Goal: Task Accomplishment & Management: Use online tool/utility

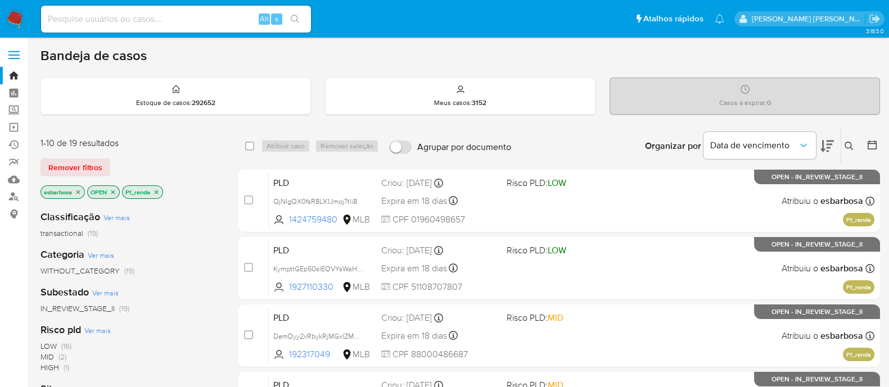
click at [159, 190] on icon "close-filter" at bounding box center [156, 192] width 7 height 7
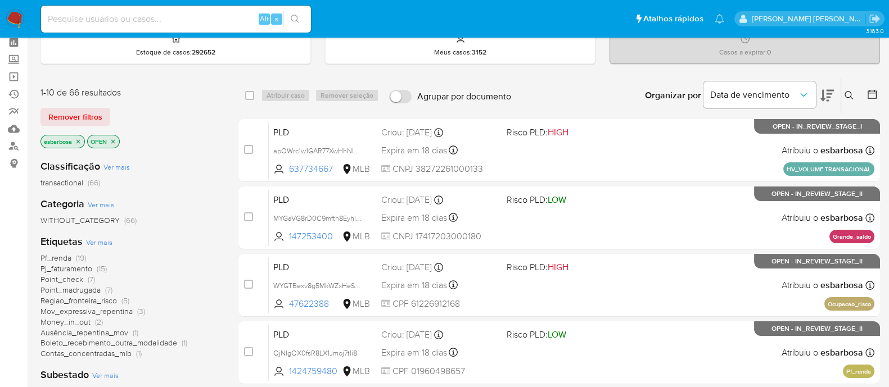
scroll to position [70, 0]
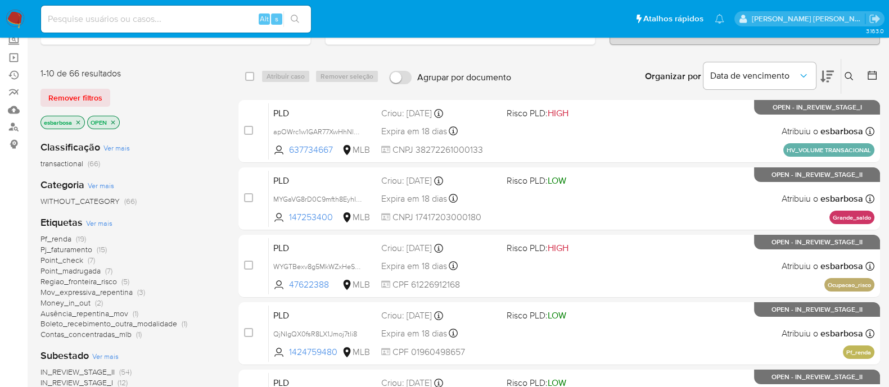
click at [74, 259] on span "Point_check" at bounding box center [61, 260] width 43 height 11
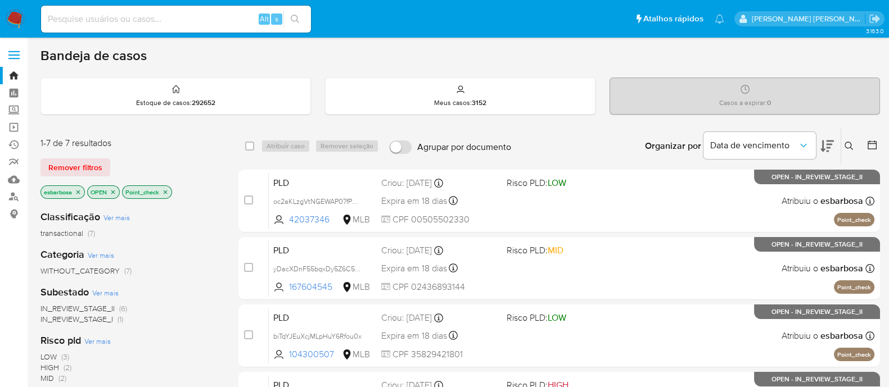
click at [166, 189] on icon "close-filter" at bounding box center [165, 192] width 7 height 7
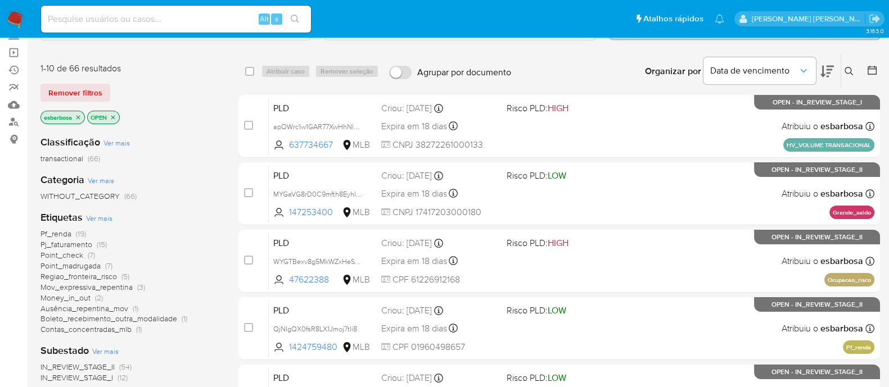
scroll to position [140, 0]
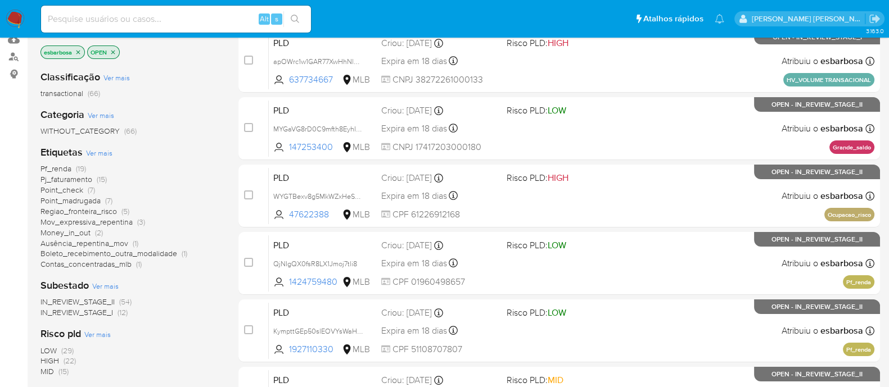
click at [79, 208] on span "Regiao_fronteira_risco" at bounding box center [78, 211] width 76 height 11
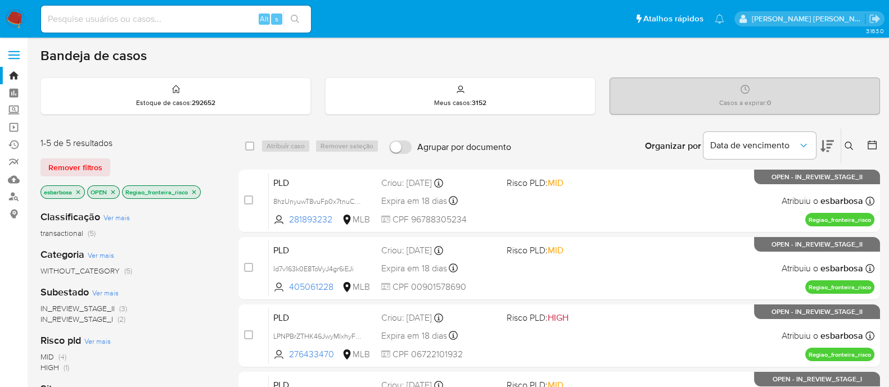
click at [197, 189] on icon "close-filter" at bounding box center [194, 192] width 7 height 7
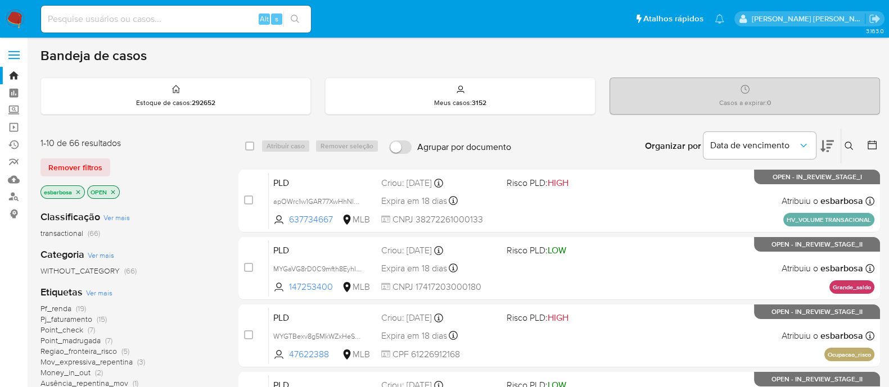
scroll to position [70, 0]
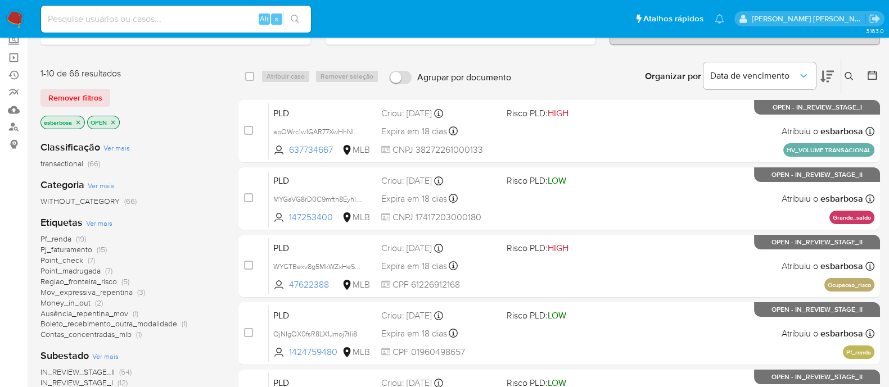
click at [74, 300] on span "Money_in_out" at bounding box center [65, 302] width 50 height 11
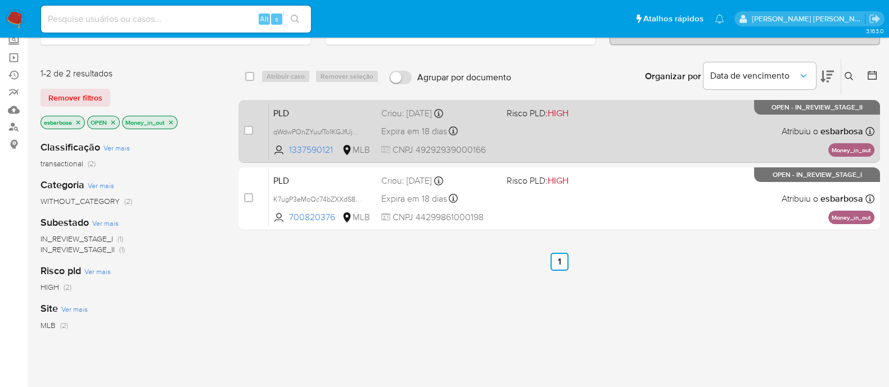
click at [606, 133] on div "PLD qWdwPOnZYuufTo1KGJfUjHeR 1337590121 MLB Risco PLD: HIGH Criou: 12/09/2025 C…" at bounding box center [572, 131] width 606 height 57
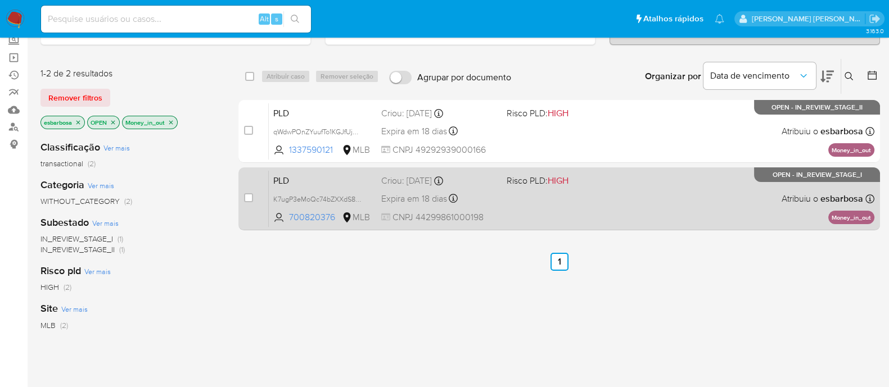
click at [628, 196] on div "PLD K7ugP3eMoQc74bZXXdS8KJns 700820376 MLB Risco PLD: HIGH Criou: 12/09/2025 Cr…" at bounding box center [572, 198] width 606 height 57
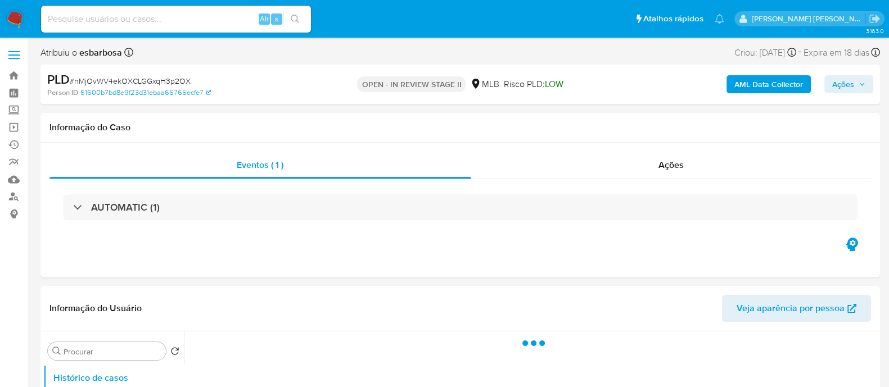
select select "10"
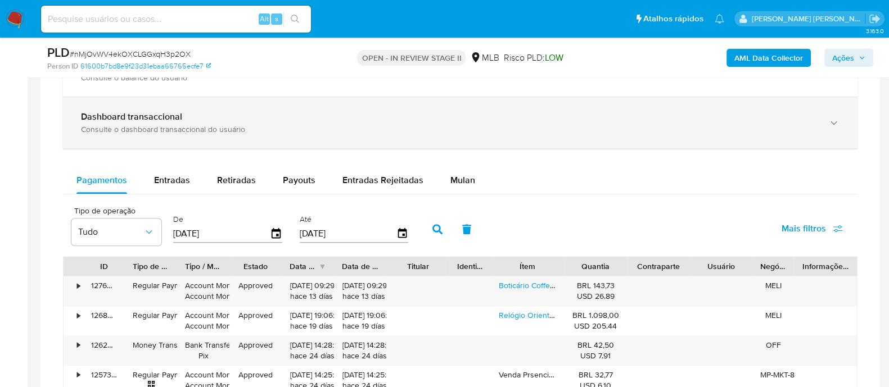
scroll to position [773, 0]
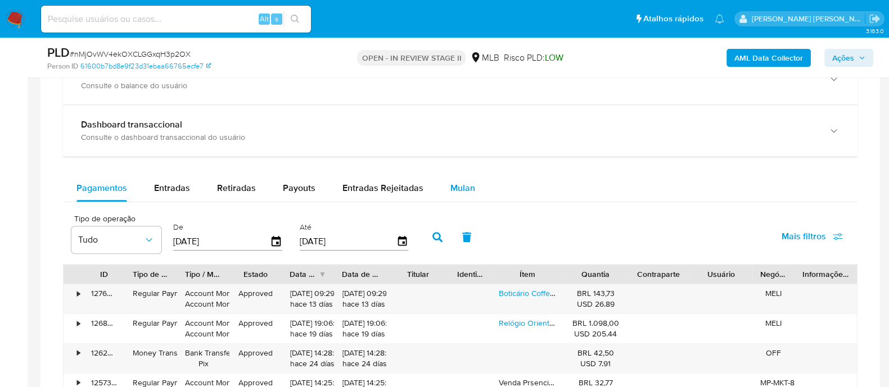
click at [470, 191] on span "Mulan" at bounding box center [462, 188] width 25 height 13
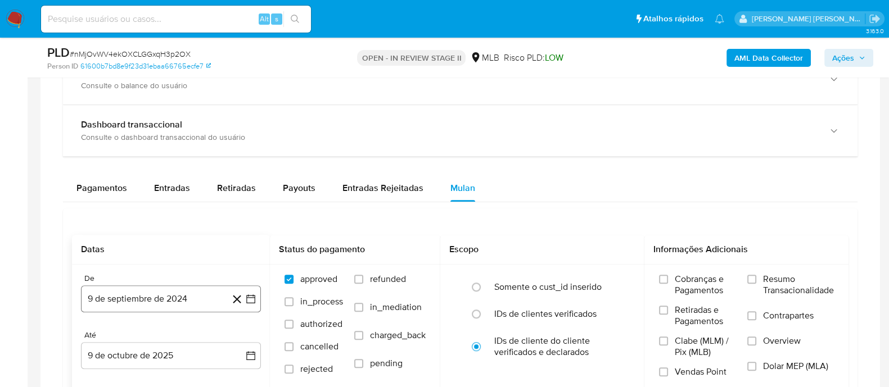
click at [177, 310] on button "9 de septiembre de 2024" at bounding box center [171, 299] width 180 height 27
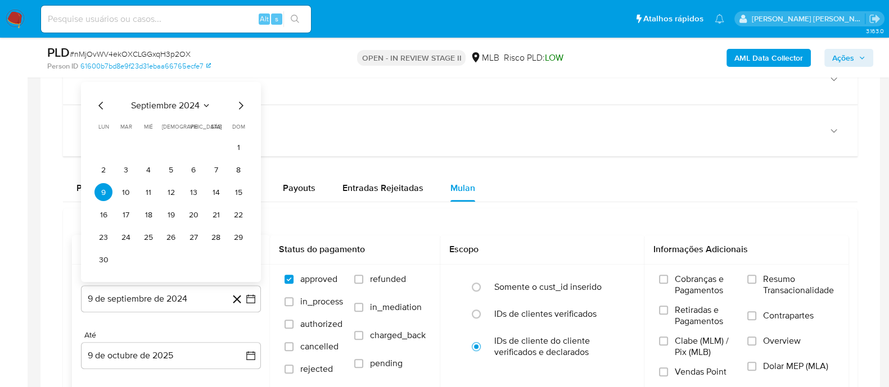
click at [172, 105] on span "septiembre 2024" at bounding box center [165, 105] width 69 height 11
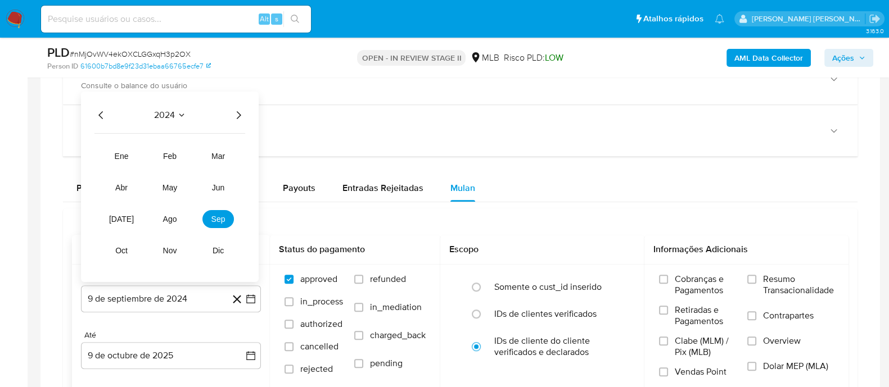
click at [236, 111] on icon "Año siguiente" at bounding box center [238, 115] width 13 height 13
click at [175, 218] on span "ago" at bounding box center [170, 219] width 14 height 9
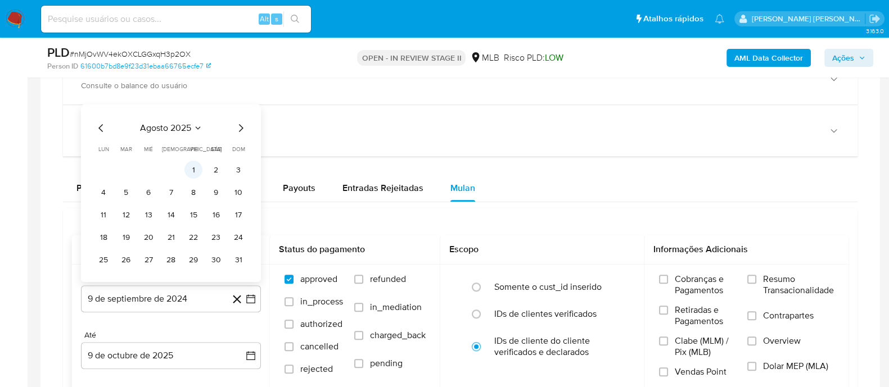
click at [192, 170] on button "1" at bounding box center [193, 170] width 18 height 18
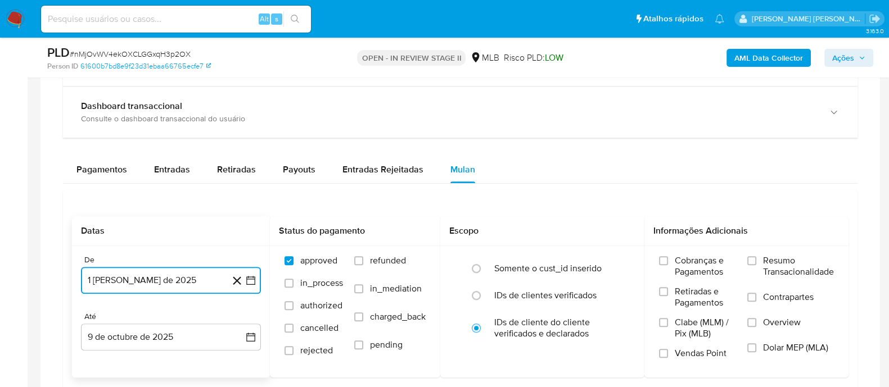
scroll to position [844, 0]
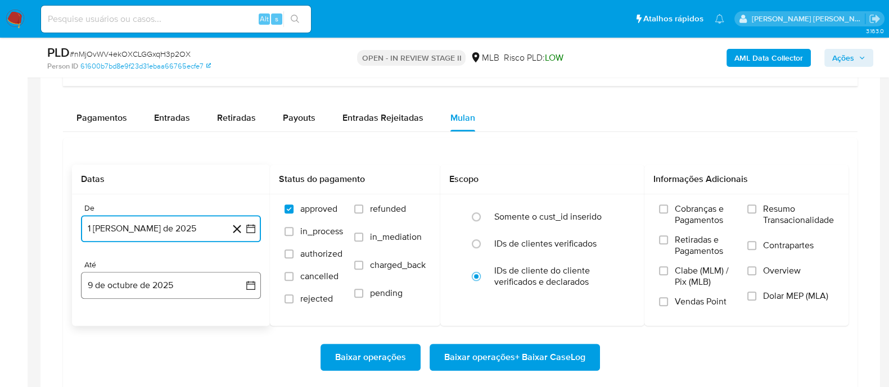
click at [178, 295] on button "9 de octubre de 2025" at bounding box center [171, 285] width 180 height 27
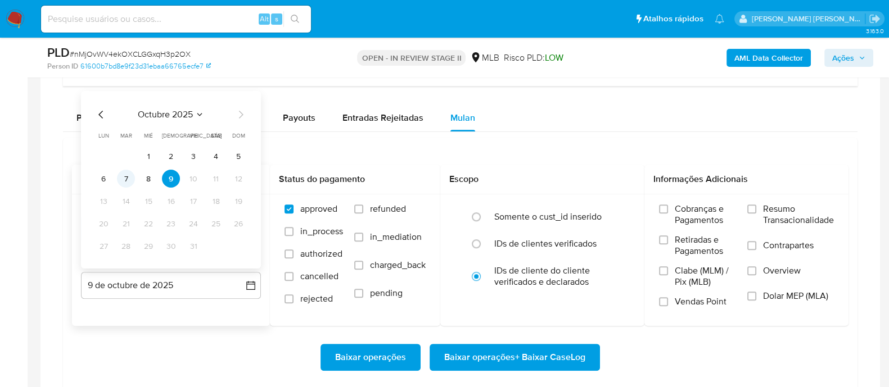
click at [121, 179] on button "7" at bounding box center [126, 179] width 18 height 18
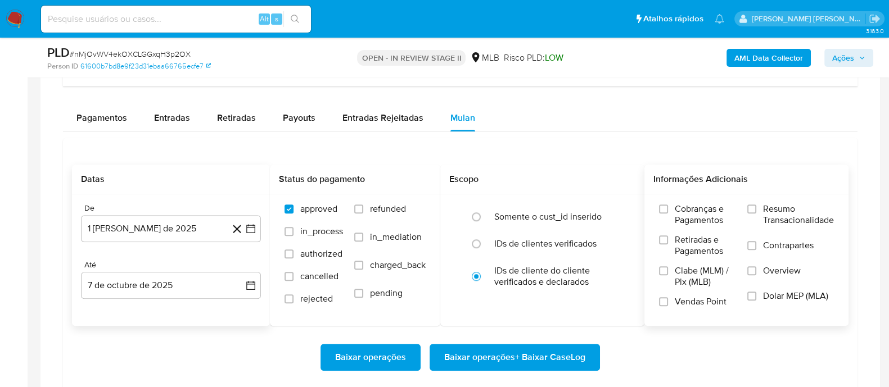
click at [756, 210] on label "Resumo Transacionalidade" at bounding box center [790, 222] width 87 height 37
click at [756, 210] on input "Resumo Transacionalidade" at bounding box center [751, 209] width 9 height 9
click at [756, 245] on label "Contrapartes" at bounding box center [790, 252] width 87 height 25
click at [756, 245] on input "Contrapartes" at bounding box center [751, 245] width 9 height 9
click at [664, 303] on input "Vendas Point" at bounding box center [663, 301] width 9 height 9
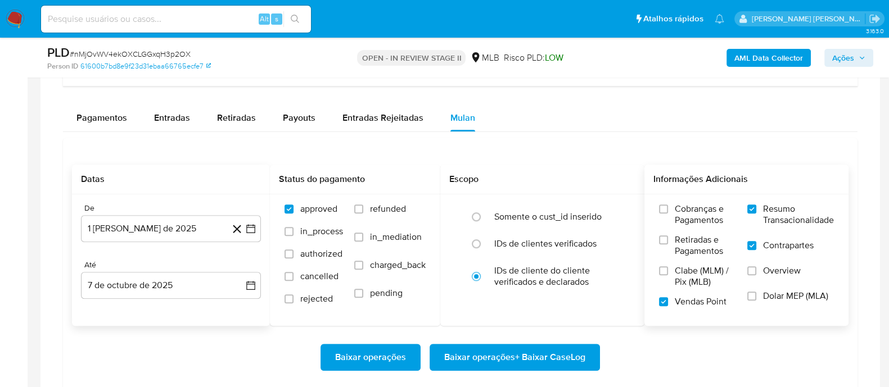
click at [524, 360] on span "Baixar operações + Baixar CaseLog" at bounding box center [514, 357] width 141 height 25
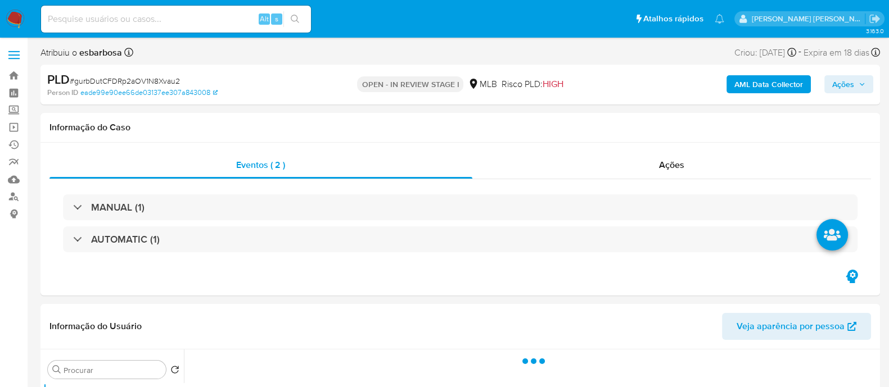
select select "10"
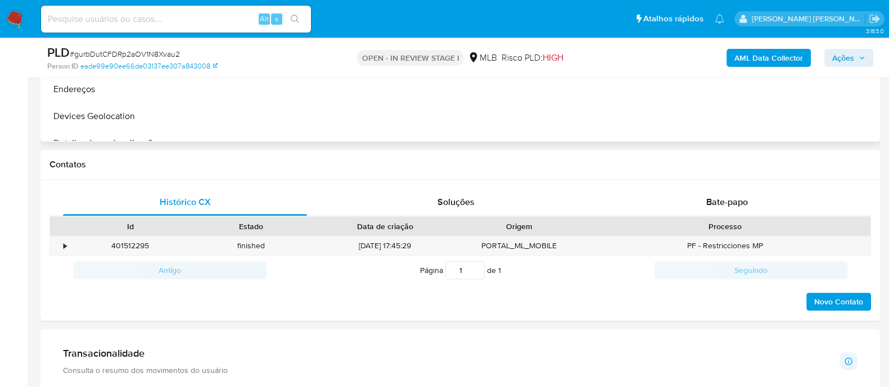
scroll to position [492, 0]
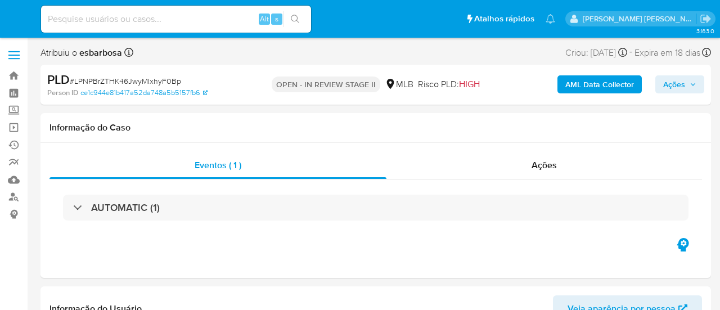
select select "10"
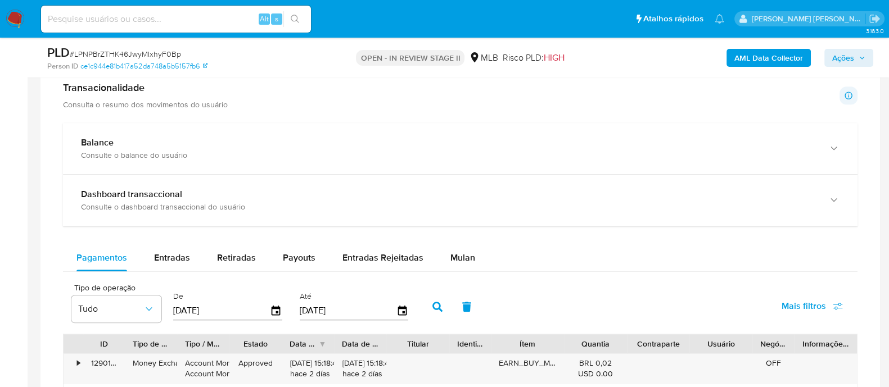
scroll to position [913, 0]
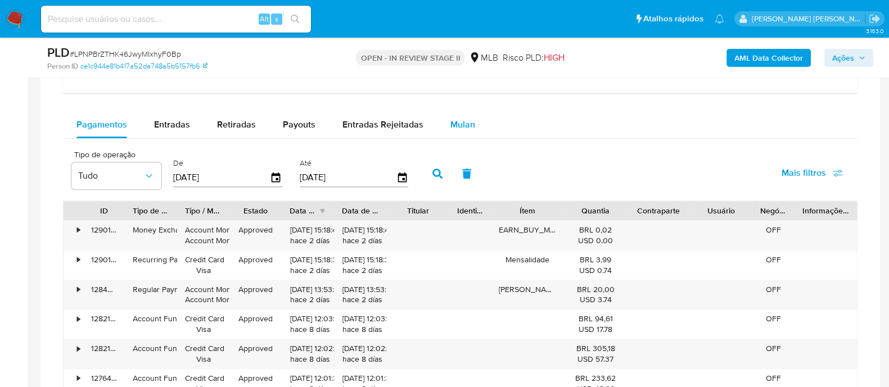
click at [454, 121] on span "Mulan" at bounding box center [462, 124] width 25 height 13
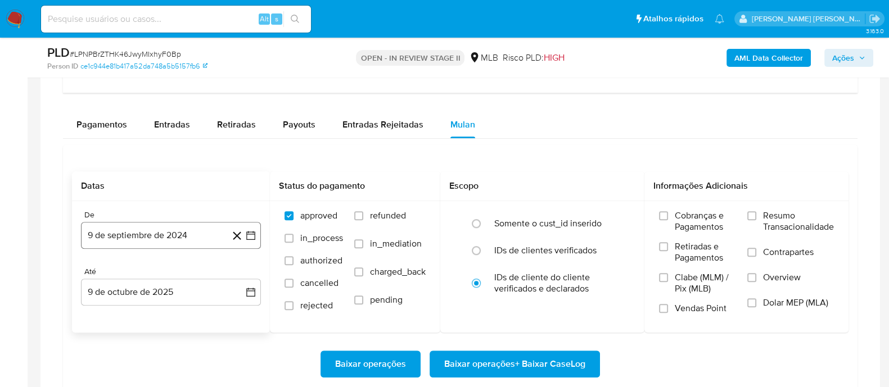
click at [206, 233] on button "9 de septiembre de 2024" at bounding box center [171, 235] width 180 height 27
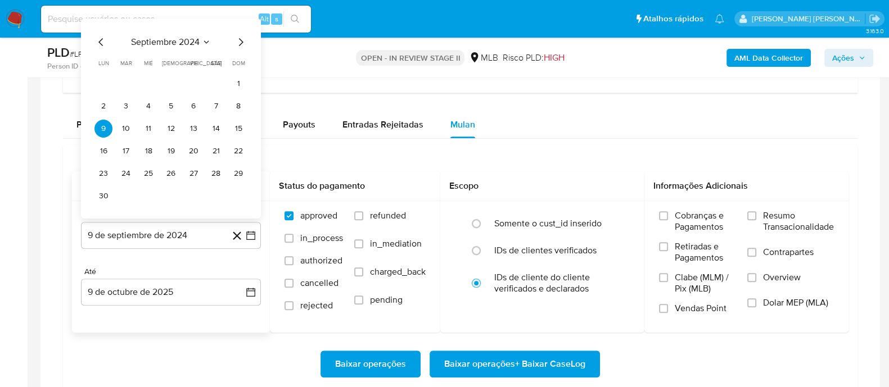
click at [180, 39] on span "septiembre 2024" at bounding box center [165, 42] width 69 height 11
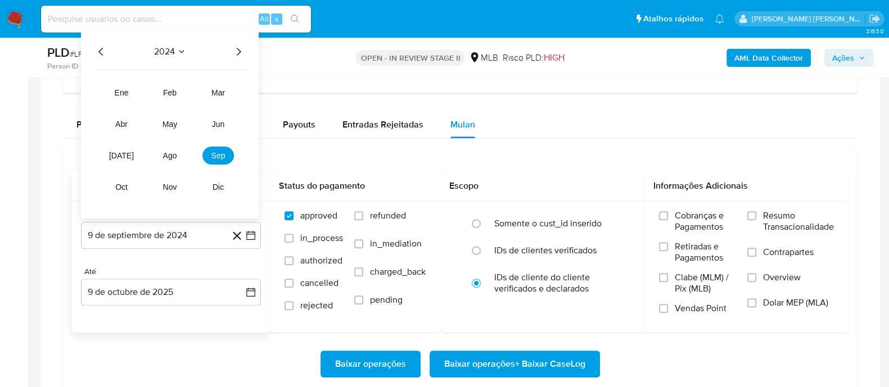
click at [233, 45] on icon "Año siguiente" at bounding box center [238, 51] width 13 height 13
click at [172, 151] on span "ago" at bounding box center [170, 155] width 14 height 9
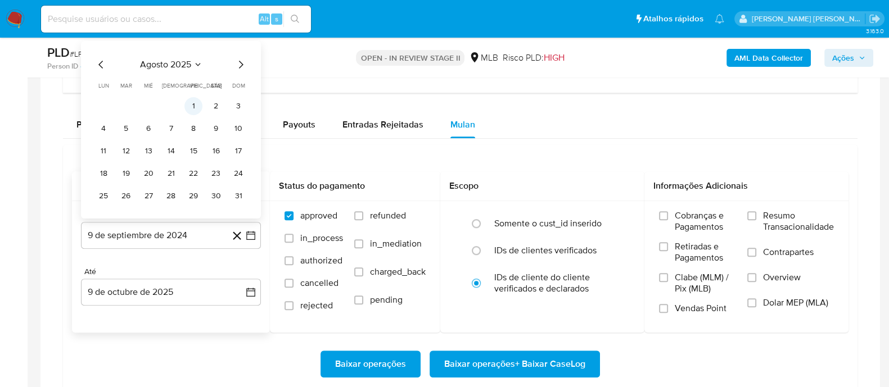
click at [195, 106] on button "1" at bounding box center [193, 106] width 18 height 18
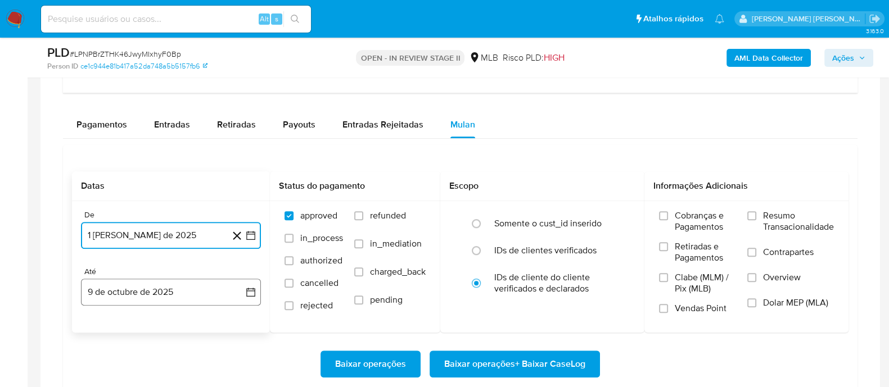
click at [183, 289] on button "9 de octubre de 2025" at bounding box center [171, 292] width 180 height 27
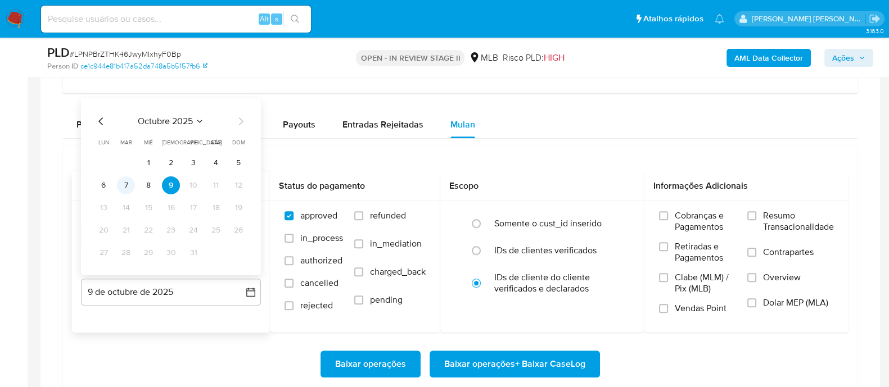
click at [128, 187] on button "7" at bounding box center [126, 186] width 18 height 18
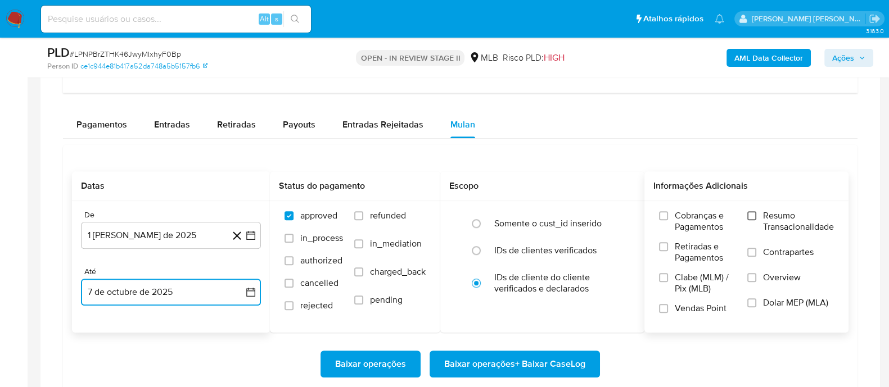
click at [719, 212] on input "Resumo Transacionalidade" at bounding box center [751, 215] width 9 height 9
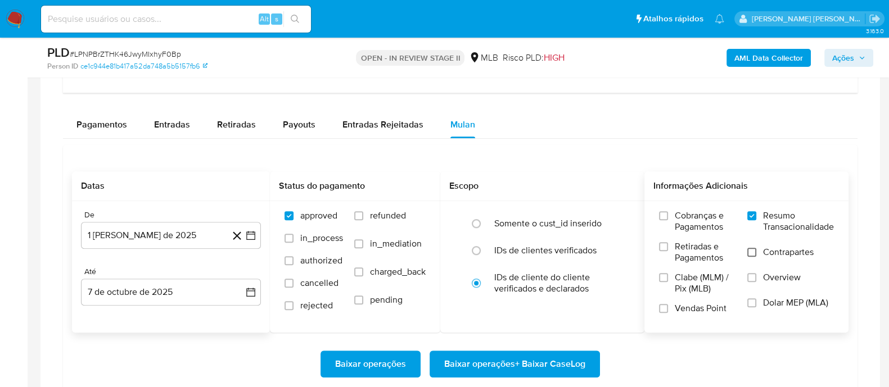
click at [719, 251] on input "Contrapartes" at bounding box center [751, 252] width 9 height 9
click at [668, 304] on span at bounding box center [663, 308] width 9 height 9
click at [668, 304] on input "Vendas Point" at bounding box center [663, 308] width 9 height 9
click at [524, 309] on span "Baixar operações + Baixar CaseLog" at bounding box center [514, 364] width 141 height 25
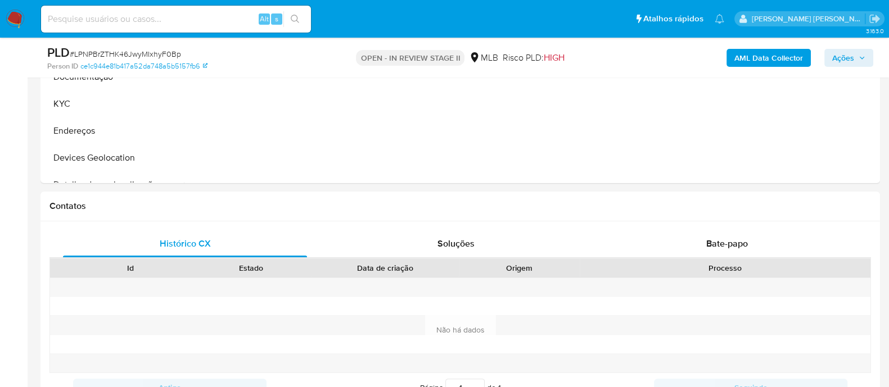
scroll to position [211, 0]
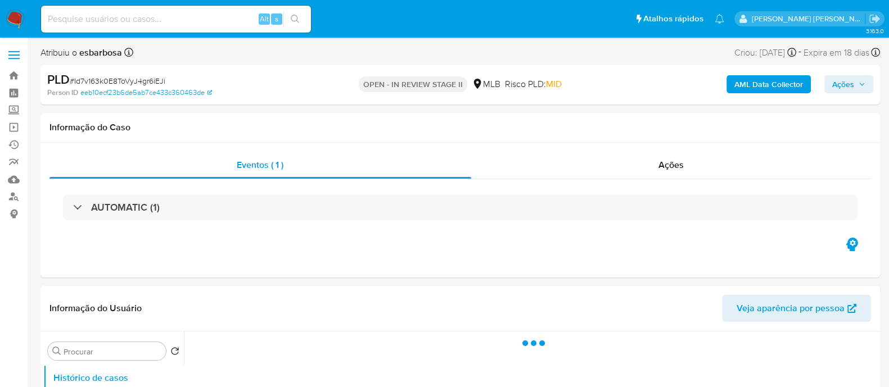
select select "10"
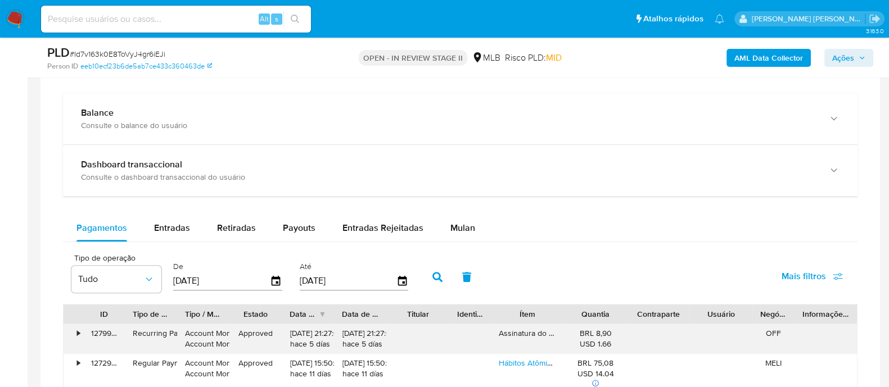
scroll to position [913, 0]
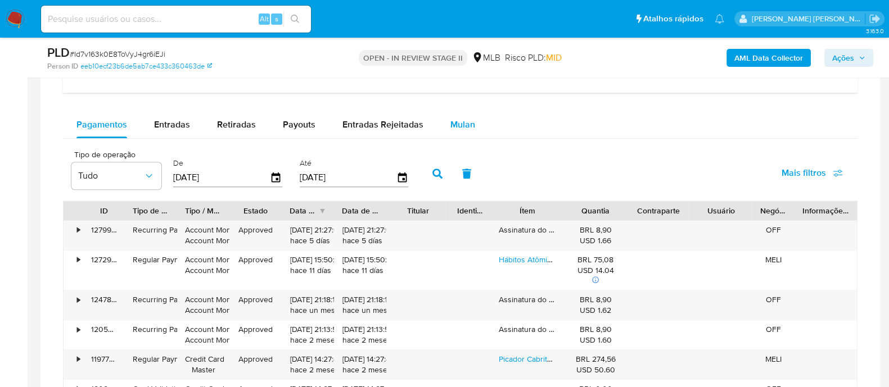
click at [458, 123] on span "Mulan" at bounding box center [462, 124] width 25 height 13
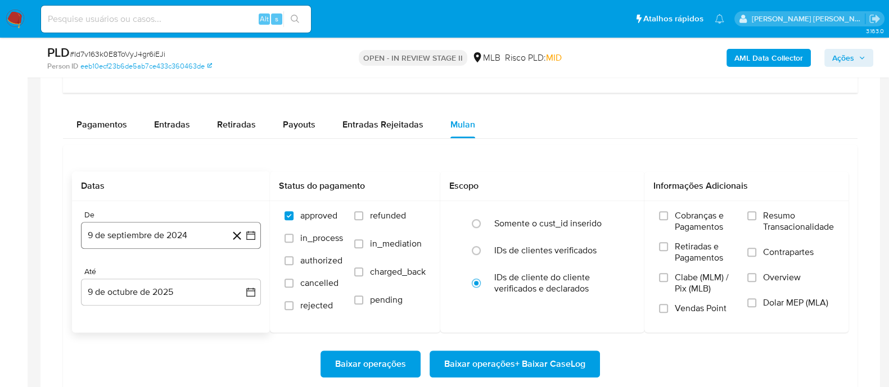
click at [168, 235] on button "9 de septiembre de 2024" at bounding box center [171, 235] width 180 height 27
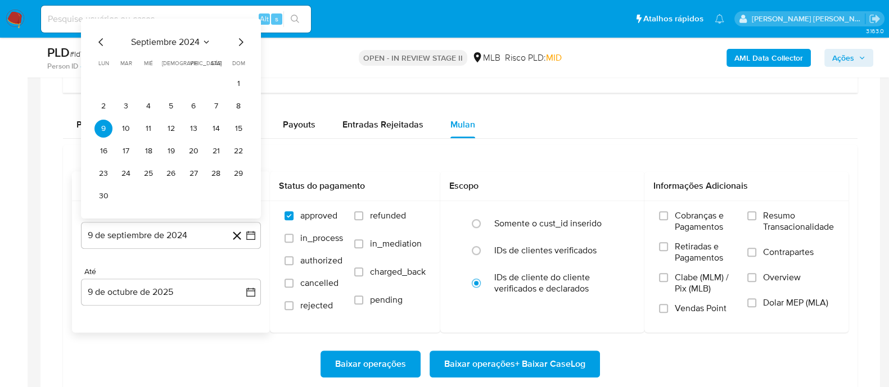
click at [172, 32] on div "septiembre 2024 septiembre 2024 lun lunes mar martes mié miércoles jue jueves v…" at bounding box center [171, 119] width 180 height 200
click at [172, 40] on span "septiembre 2024" at bounding box center [165, 42] width 69 height 11
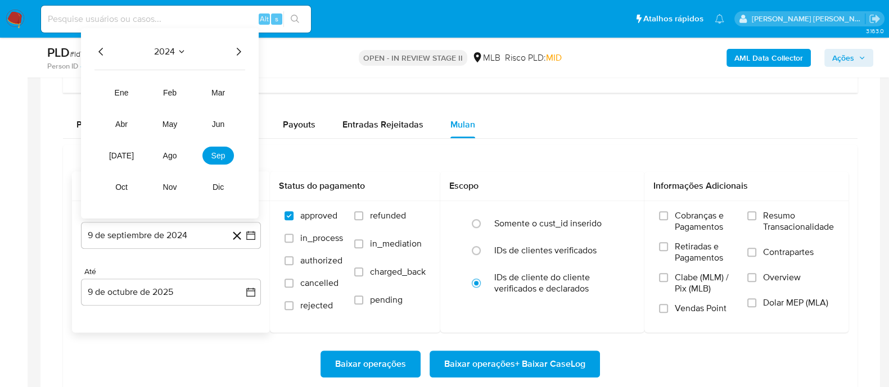
drag, startPoint x: 229, startPoint y: 45, endPoint x: 236, endPoint y: 46, distance: 6.8
click at [235, 46] on div "2024" at bounding box center [169, 51] width 151 height 13
click at [237, 47] on icon "Año siguiente" at bounding box center [238, 51] width 13 height 13
click at [172, 159] on button "ago" at bounding box center [169, 156] width 31 height 18
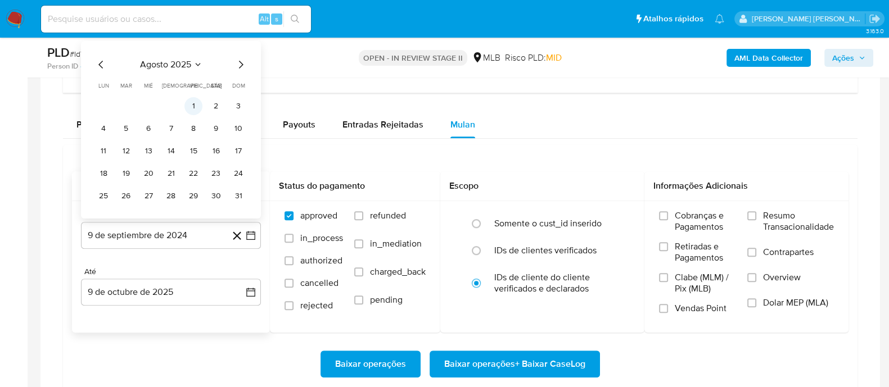
click at [195, 108] on button "1" at bounding box center [193, 106] width 18 height 18
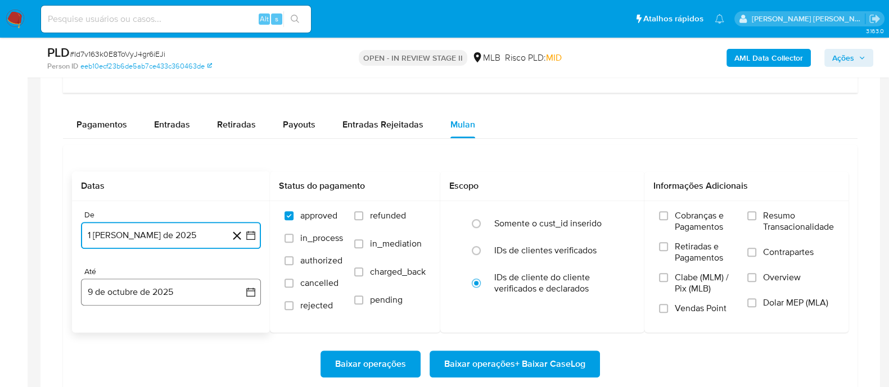
click at [180, 302] on button "9 de octubre de 2025" at bounding box center [171, 292] width 180 height 27
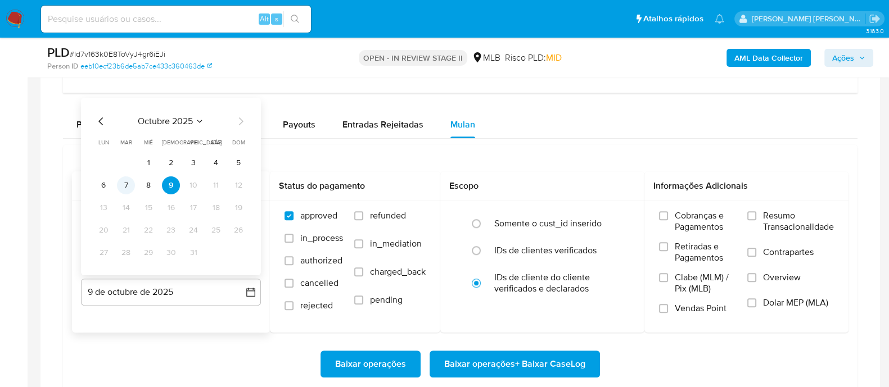
click at [122, 186] on button "7" at bounding box center [126, 186] width 18 height 18
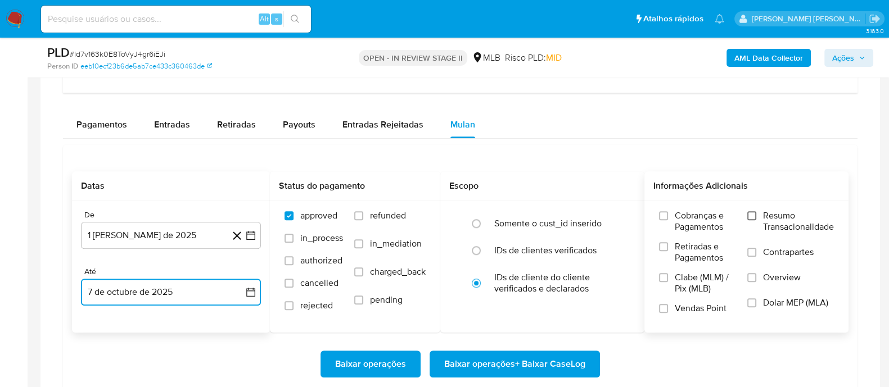
click at [754, 217] on input "Resumo Transacionalidade" at bounding box center [751, 215] width 9 height 9
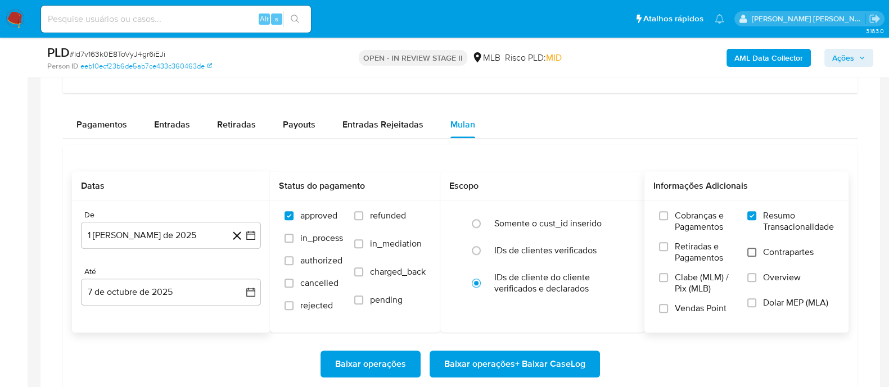
click at [754, 251] on input "Contrapartes" at bounding box center [751, 252] width 9 height 9
click at [661, 310] on input "Vendas Point" at bounding box center [663, 308] width 9 height 9
click at [534, 359] on span "Baixar operações + Baixar CaseLog" at bounding box center [514, 364] width 141 height 25
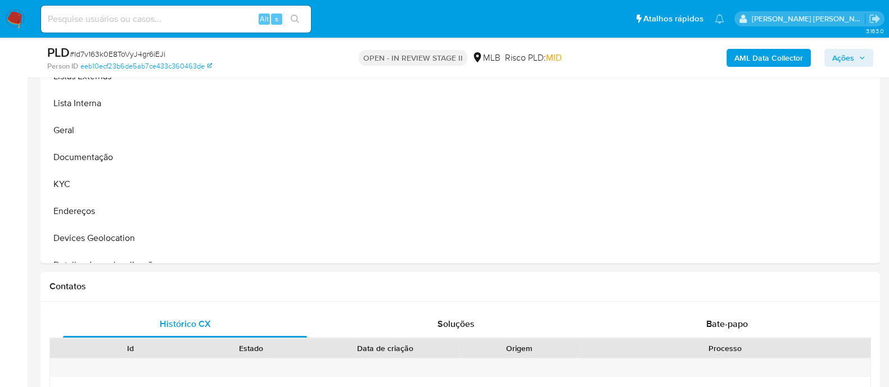
scroll to position [211, 0]
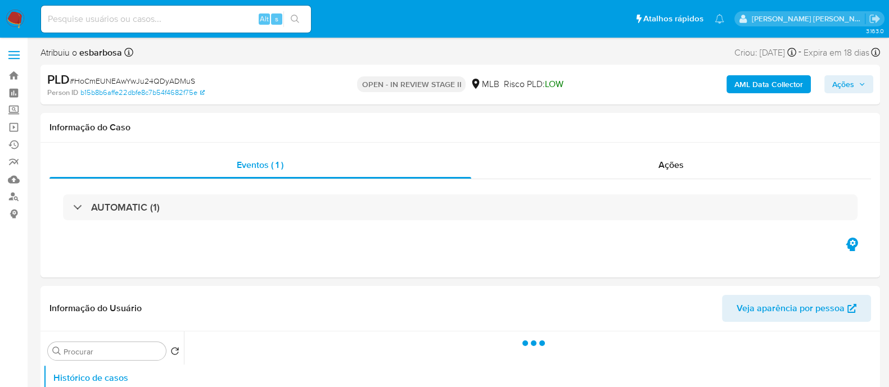
select select "10"
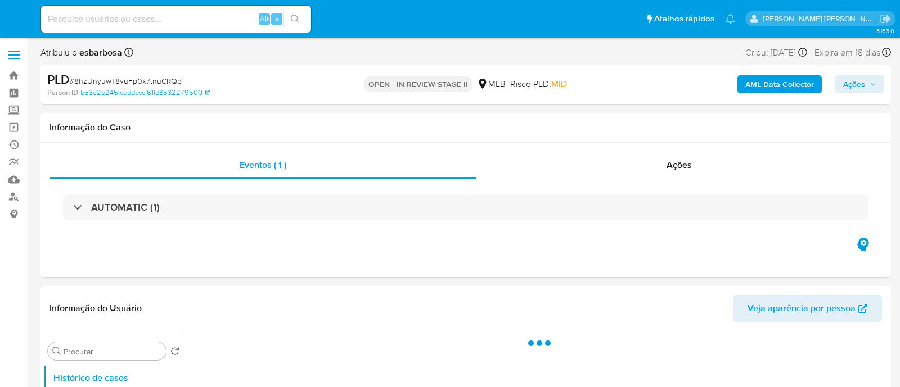
select select "10"
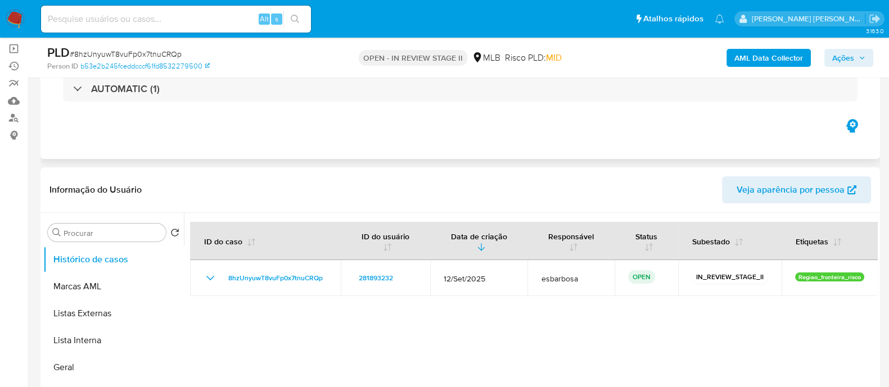
scroll to position [140, 0]
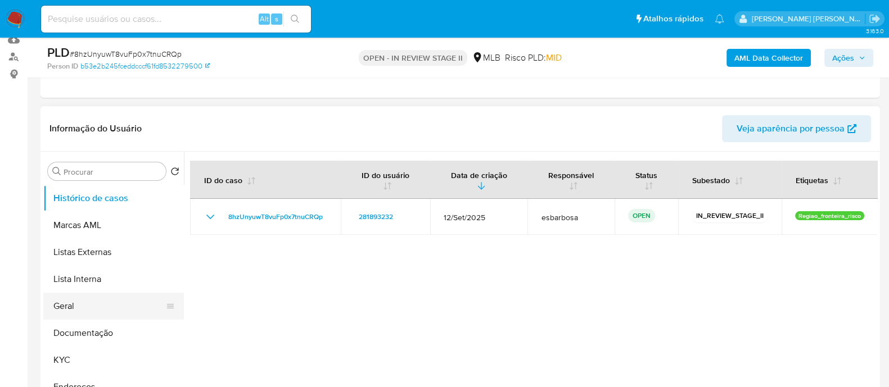
click at [66, 307] on button "Geral" at bounding box center [109, 306] width 132 height 27
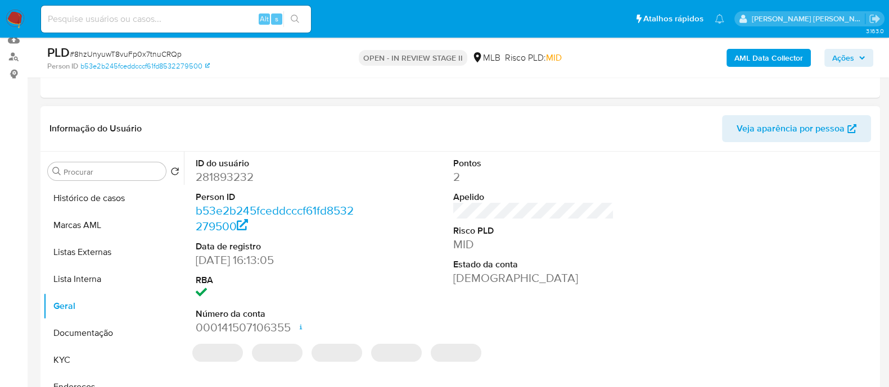
click at [241, 181] on dd "281893232" at bounding box center [276, 177] width 161 height 16
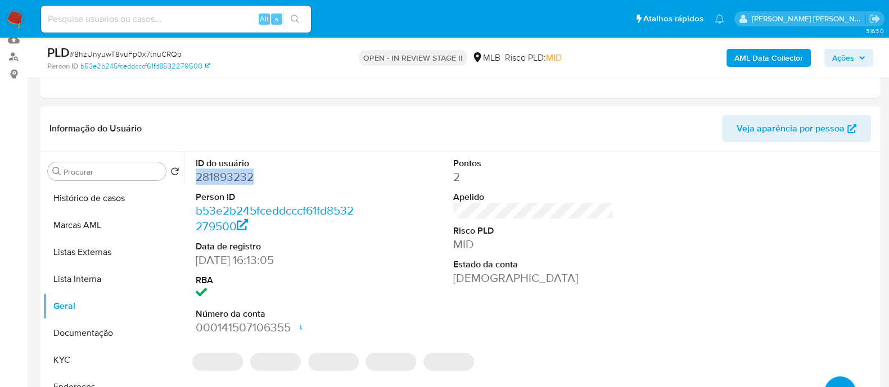
copy dd "281893232"
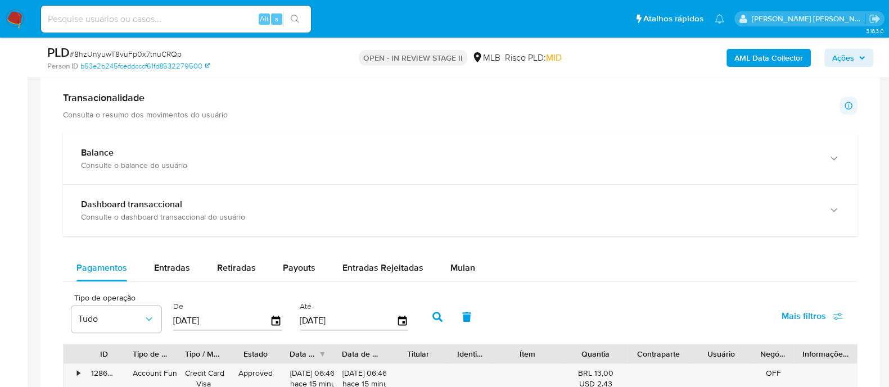
scroll to position [844, 0]
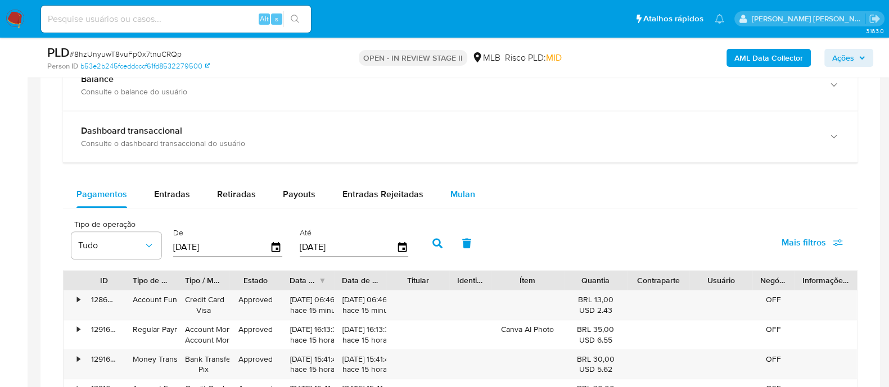
click at [461, 193] on span "Mulan" at bounding box center [462, 194] width 25 height 13
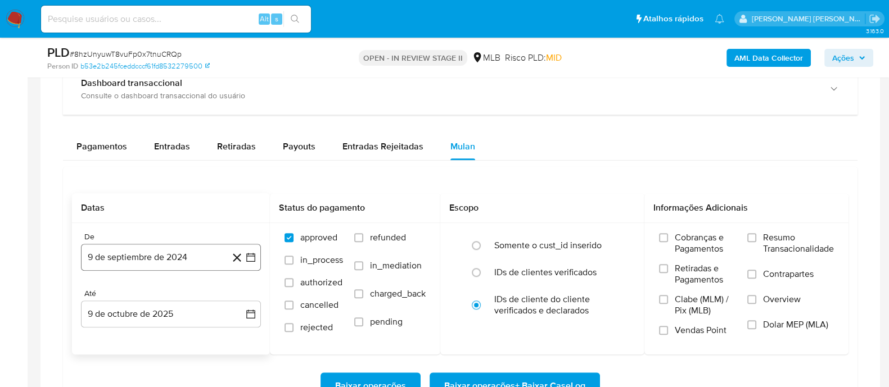
scroll to position [913, 0]
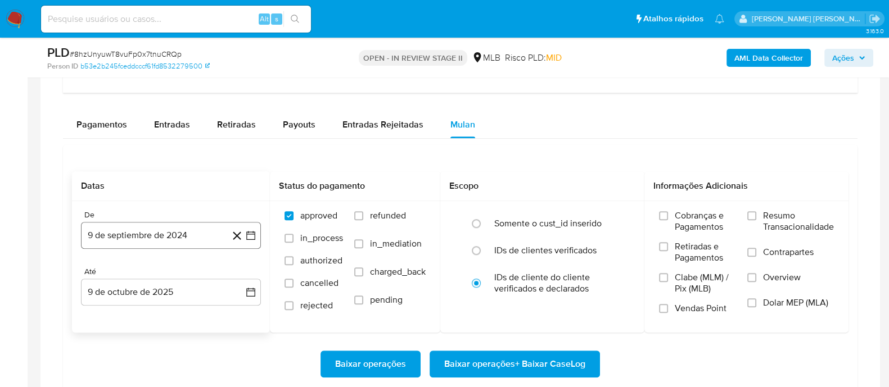
click at [183, 228] on button "9 de septiembre de 2024" at bounding box center [171, 235] width 180 height 27
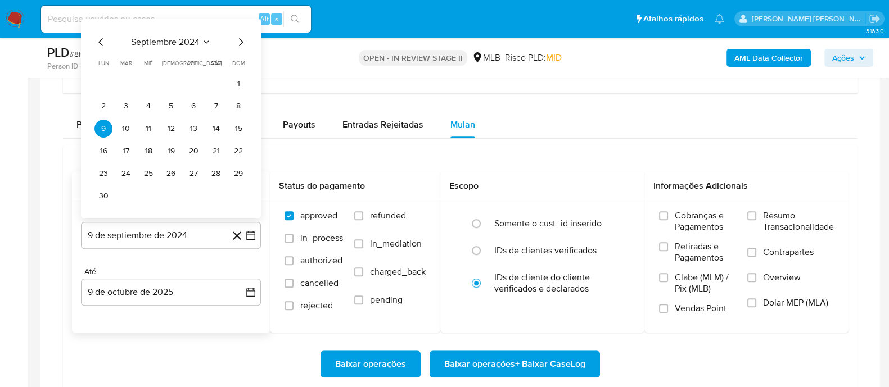
click at [191, 38] on span "septiembre 2024" at bounding box center [165, 42] width 69 height 11
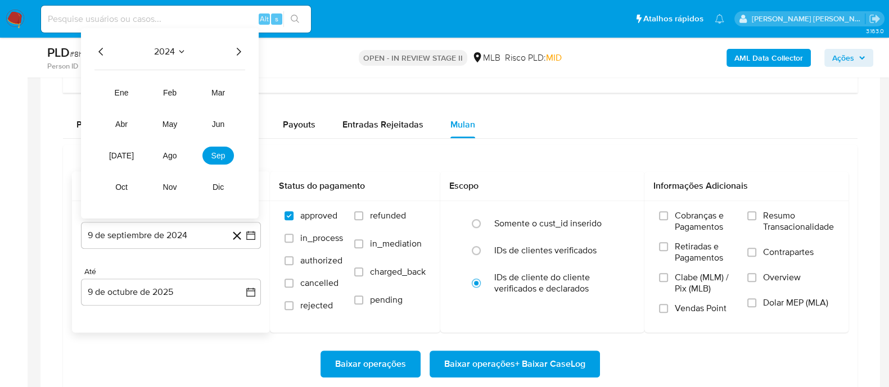
click at [237, 49] on icon "Año siguiente" at bounding box center [238, 51] width 13 height 13
click at [169, 159] on button "ago" at bounding box center [169, 156] width 31 height 18
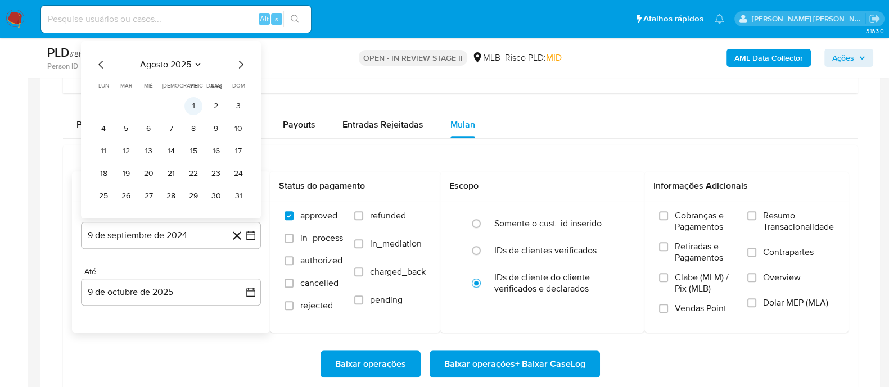
click at [196, 100] on button "1" at bounding box center [193, 106] width 18 height 18
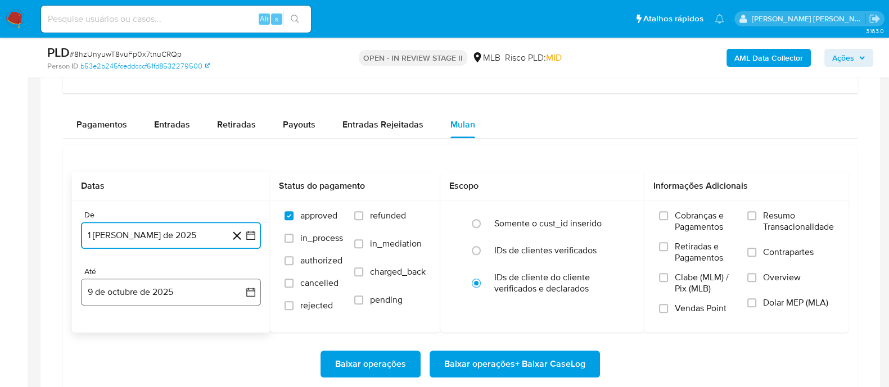
click at [178, 290] on button "9 de octubre de 2025" at bounding box center [171, 292] width 180 height 27
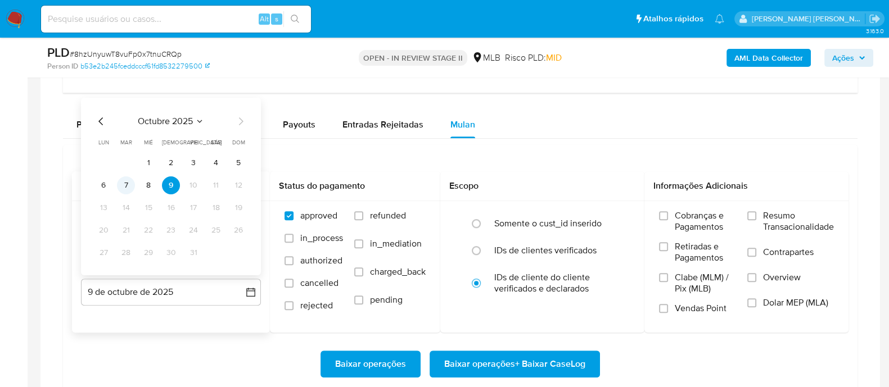
click at [132, 185] on button "7" at bounding box center [126, 186] width 18 height 18
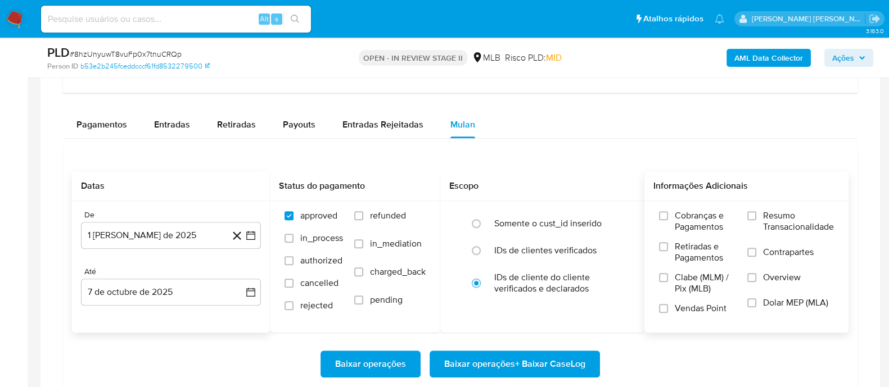
click at [758, 220] on label "Resumo Transacionalidade" at bounding box center [790, 228] width 87 height 37
click at [756, 220] on input "Resumo Transacionalidade" at bounding box center [751, 215] width 9 height 9
click at [751, 251] on input "Contrapartes" at bounding box center [751, 252] width 9 height 9
click at [671, 306] on label "Vendas Point" at bounding box center [697, 313] width 77 height 20
click at [668, 306] on input "Vendas Point" at bounding box center [663, 308] width 9 height 9
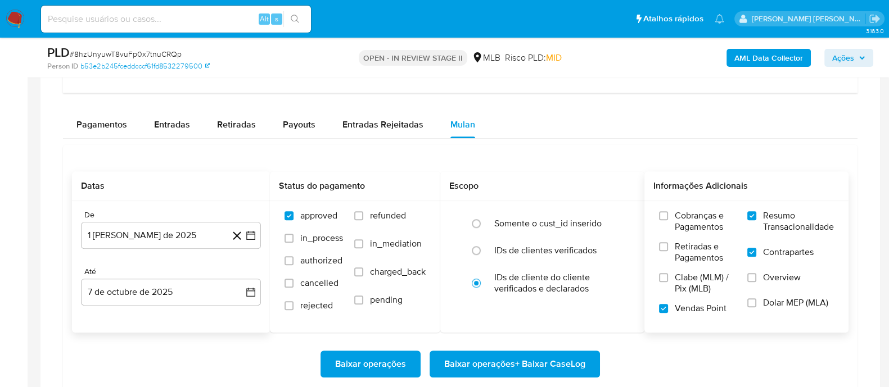
click at [565, 364] on span "Baixar operações + Baixar CaseLog" at bounding box center [514, 364] width 141 height 25
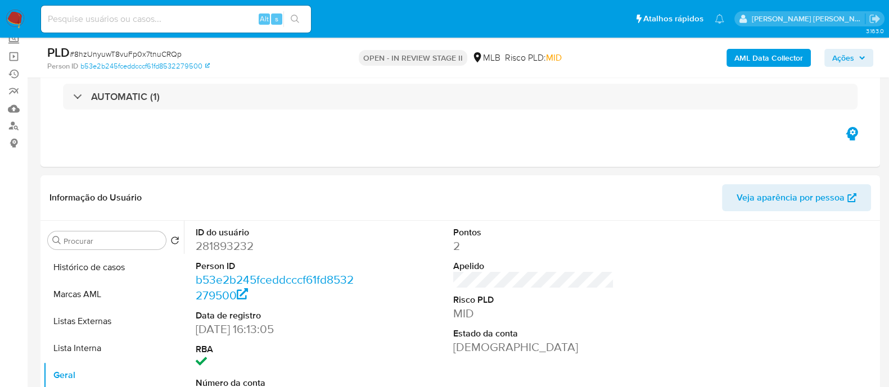
scroll to position [140, 0]
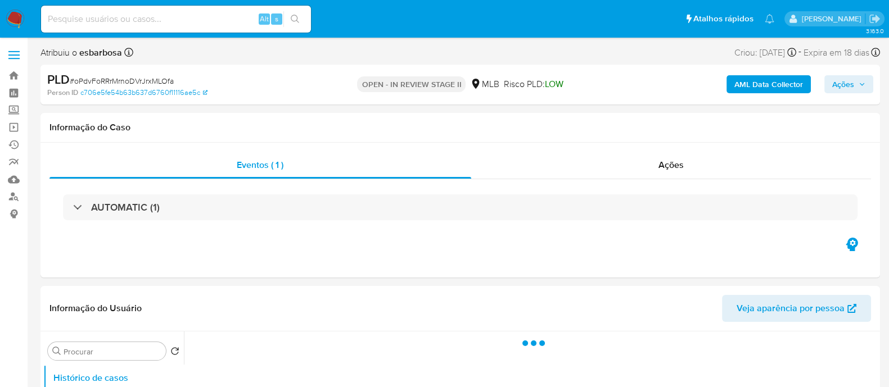
select select "10"
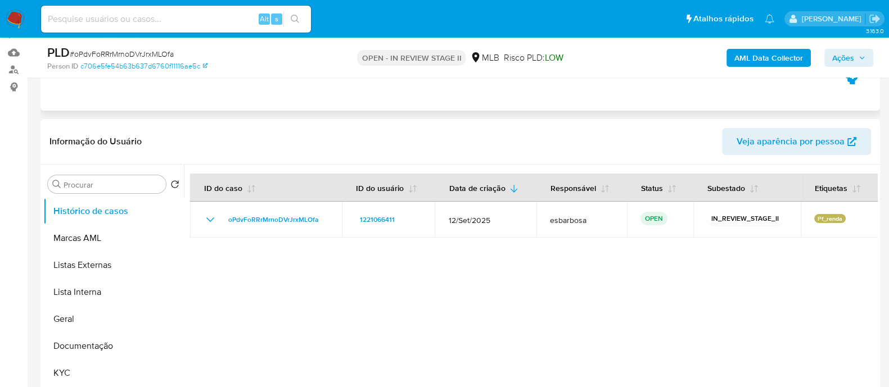
scroll to position [140, 0]
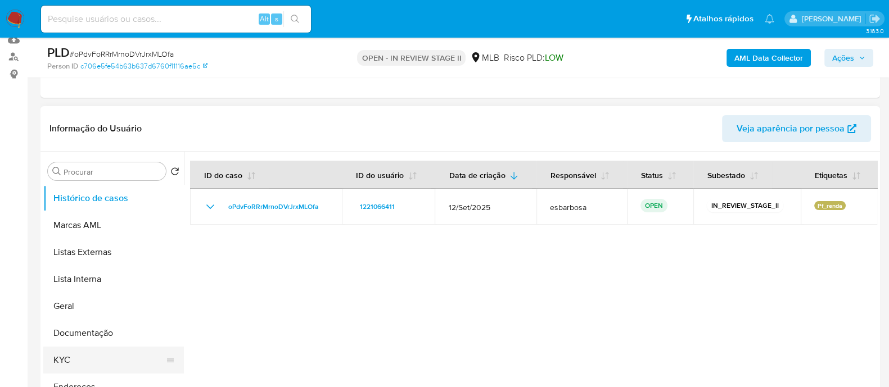
click at [65, 360] on button "KYC" at bounding box center [109, 360] width 132 height 27
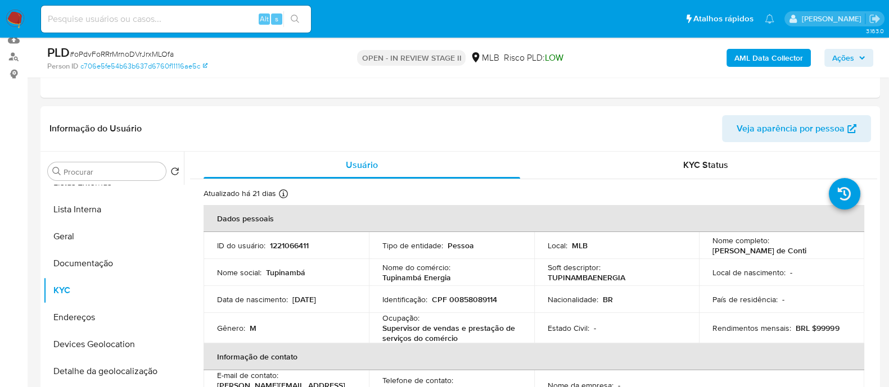
scroll to position [211, 0]
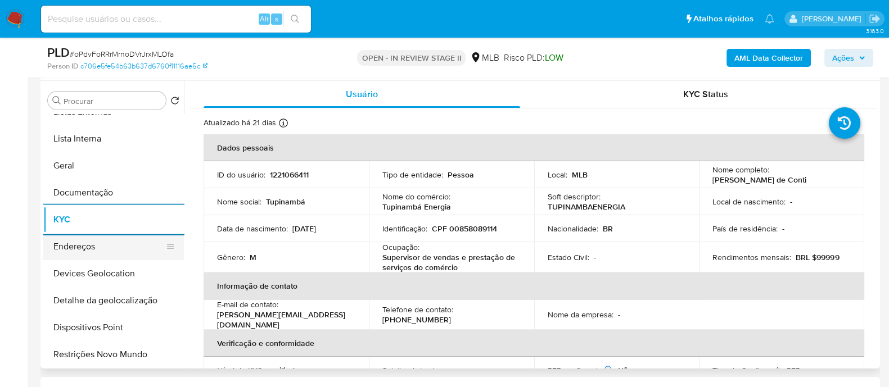
click at [107, 241] on button "Endereços" at bounding box center [109, 246] width 132 height 27
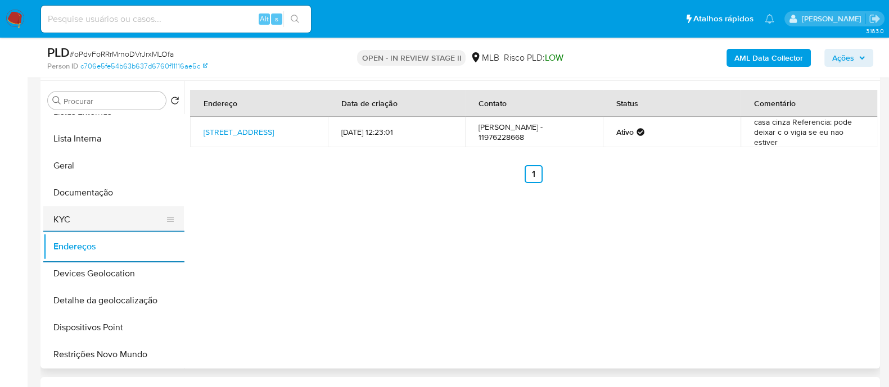
click at [83, 217] on button "KYC" at bounding box center [109, 219] width 132 height 27
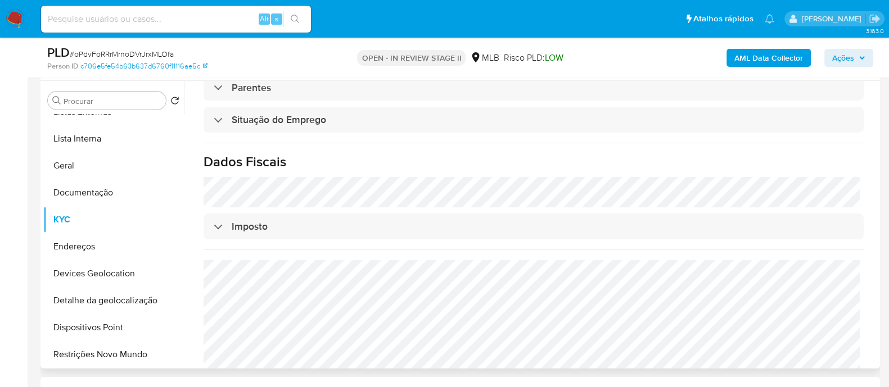
scroll to position [480, 0]
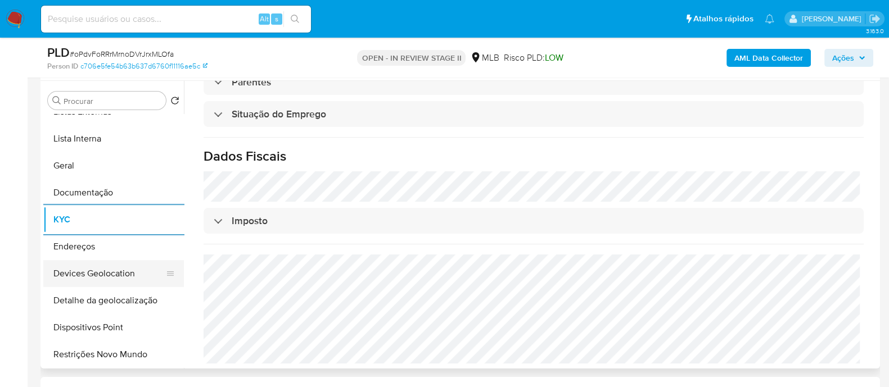
click at [102, 269] on button "Devices Geolocation" at bounding box center [109, 273] width 132 height 27
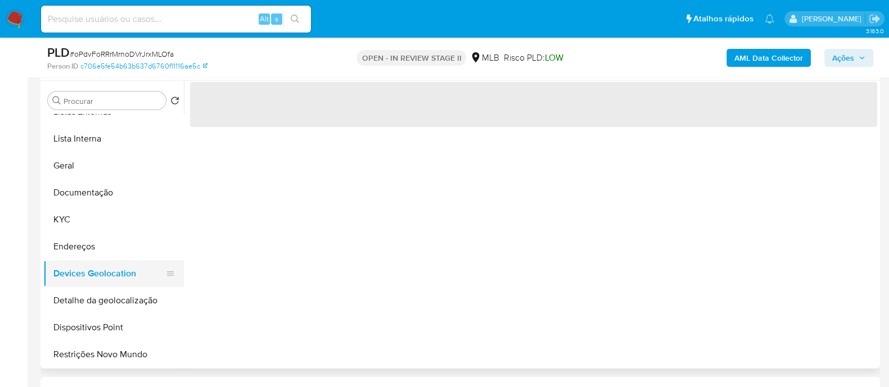
scroll to position [0, 0]
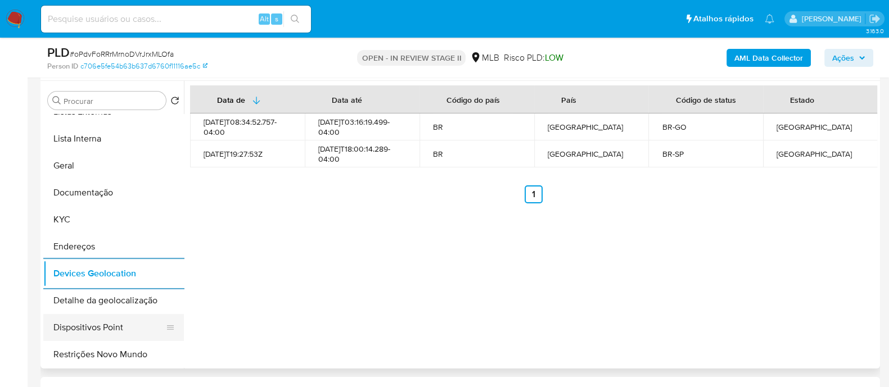
click at [133, 324] on button "Dispositivos Point" at bounding box center [109, 327] width 132 height 27
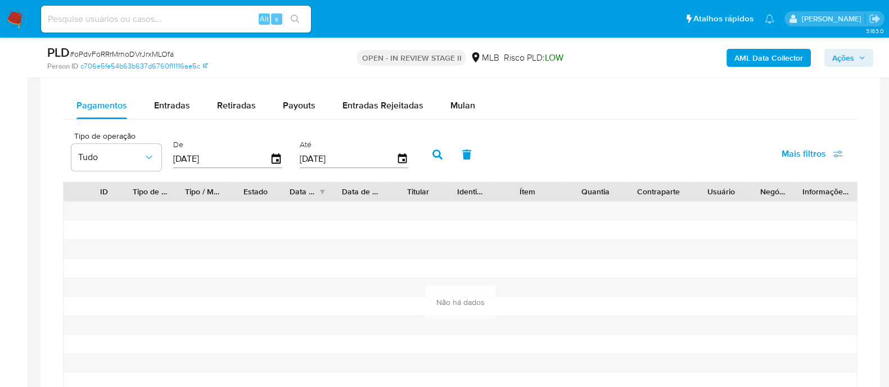
scroll to position [844, 0]
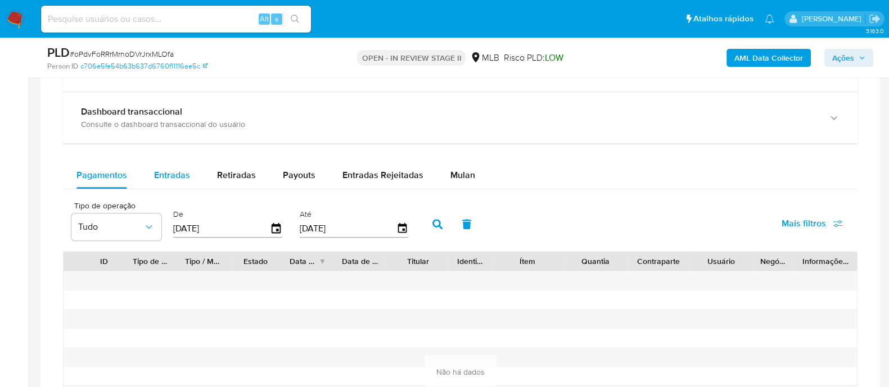
click at [176, 178] on span "Entradas" at bounding box center [172, 175] width 36 height 13
select select "10"
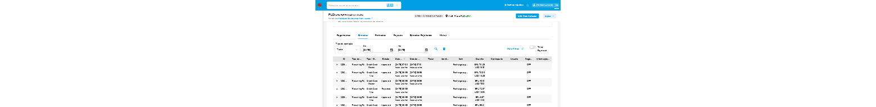
scroll to position [913, 0]
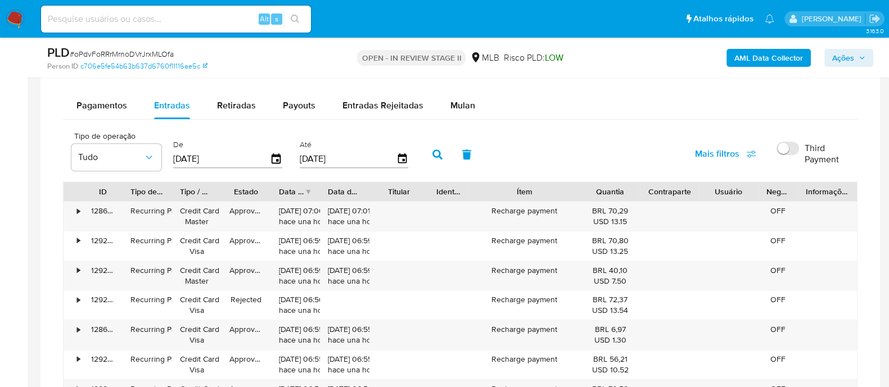
drag, startPoint x: 571, startPoint y: 184, endPoint x: 615, endPoint y: 189, distance: 44.1
click at [615, 189] on div "ID Tipo de operação Tipo / Método Estado Data de criação Data de aprovação Titu…" at bounding box center [461, 191] width 794 height 19
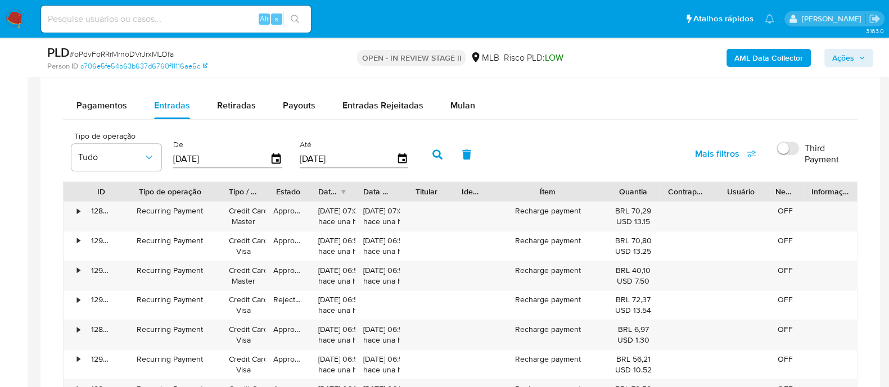
drag, startPoint x: 174, startPoint y: 190, endPoint x: 227, endPoint y: 190, distance: 52.9
click at [227, 190] on div at bounding box center [221, 191] width 20 height 19
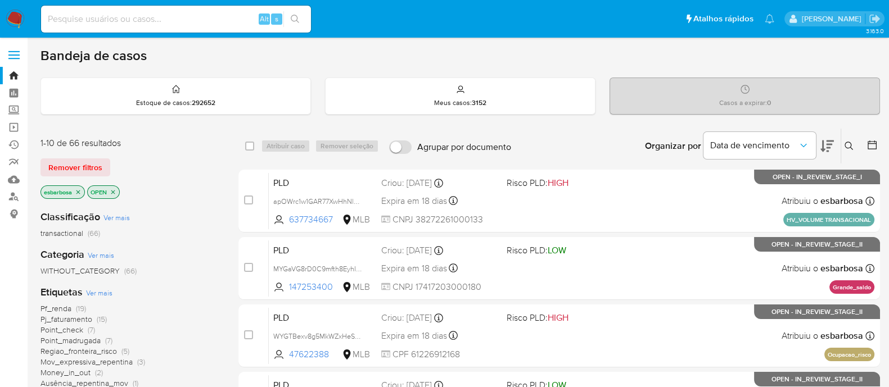
click at [14, 17] on img at bounding box center [15, 19] width 19 height 19
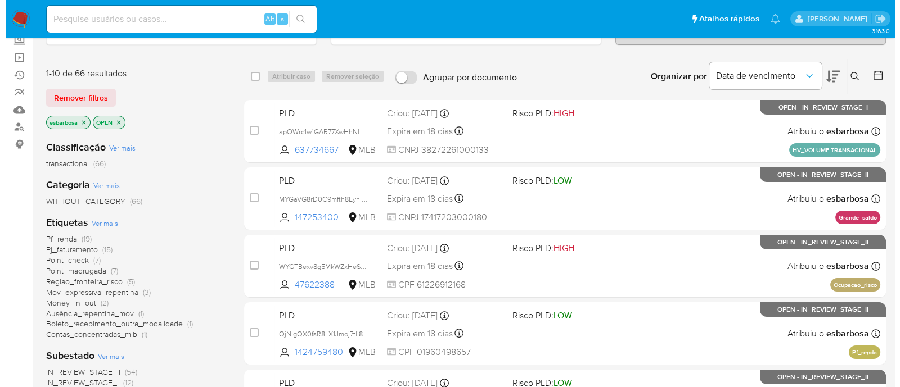
scroll to position [140, 0]
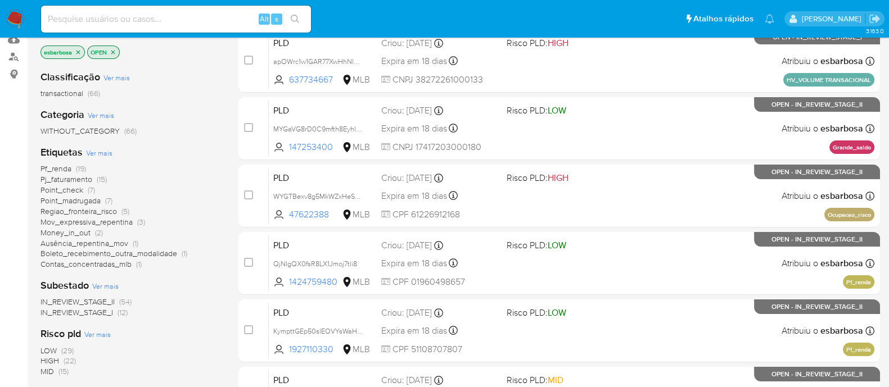
click at [109, 151] on span "Ver mais" at bounding box center [99, 153] width 26 height 10
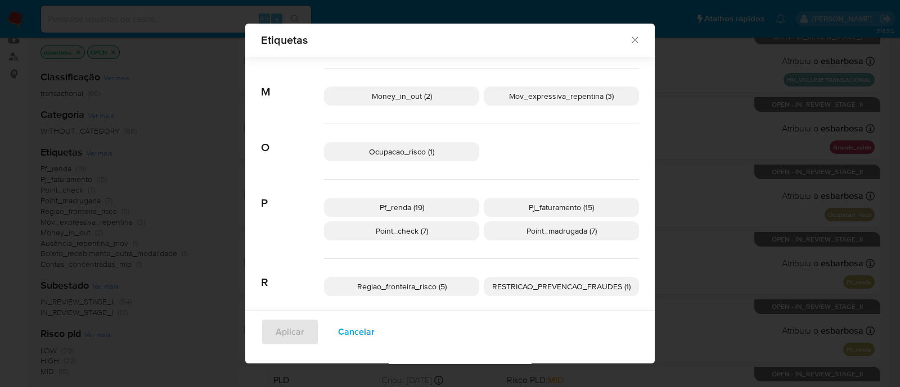
scroll to position [398, 0]
click at [386, 153] on span "Ocupacao_risco (1)" at bounding box center [401, 150] width 65 height 11
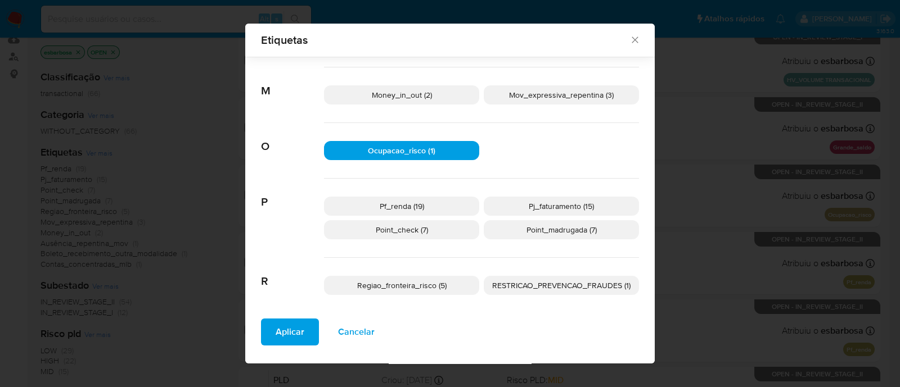
click at [293, 332] on span "Aplicar" at bounding box center [290, 332] width 29 height 25
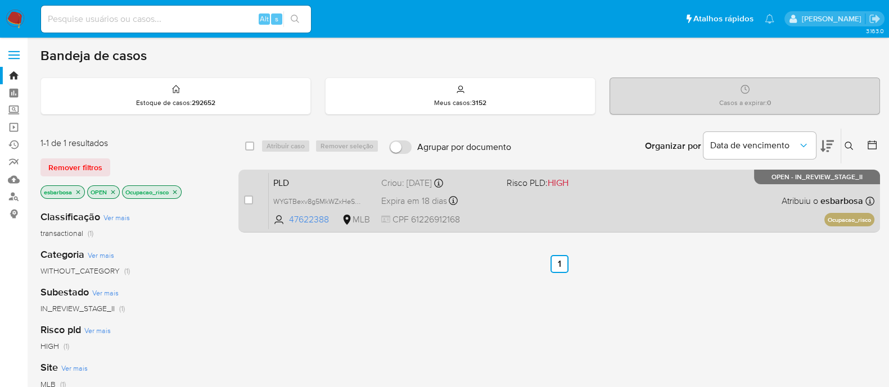
click at [588, 211] on div "PLD WYGTBexv8g5MkWZxHeSMGNxp 47622388 MLB Risco PLD: HIGH Criou: 12/09/2025 Cri…" at bounding box center [572, 201] width 606 height 57
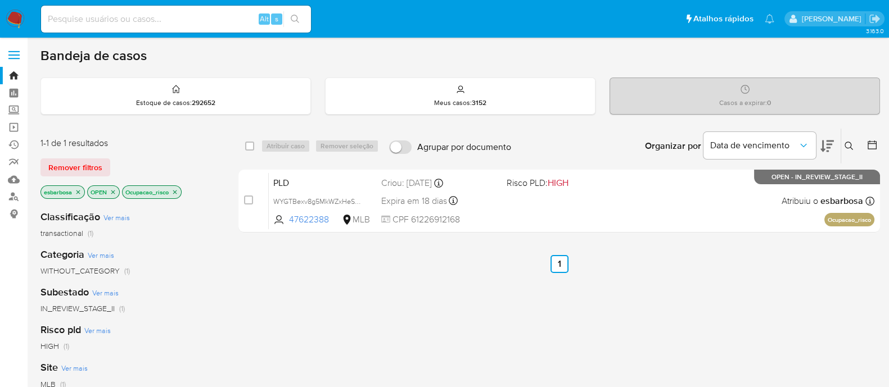
click at [178, 193] on icon "close-filter" at bounding box center [175, 192] width 7 height 7
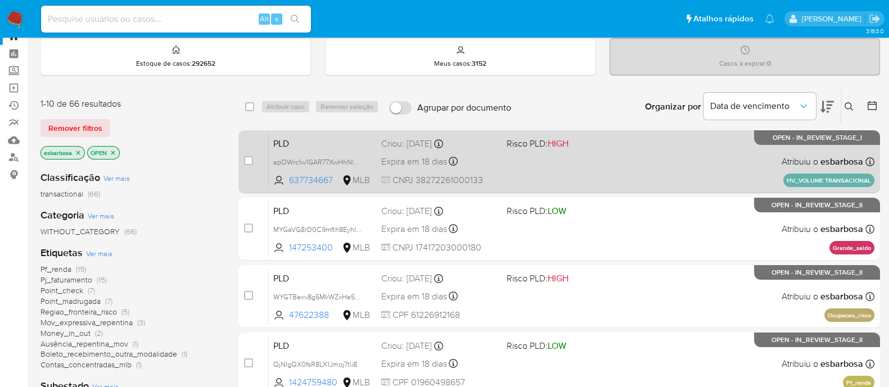
scroll to position [70, 0]
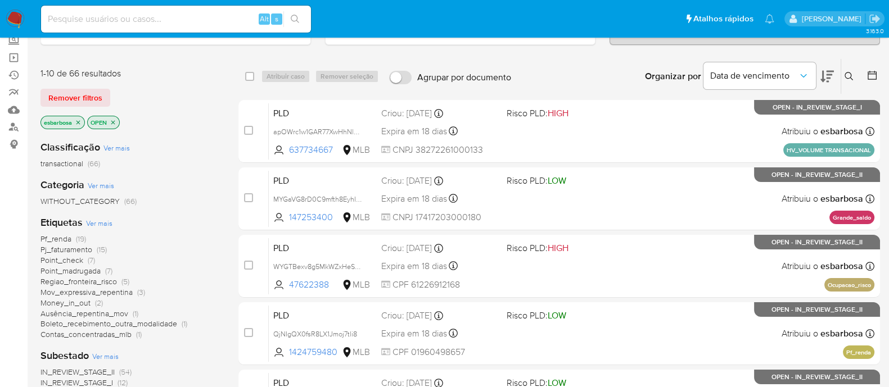
click at [88, 313] on span "Ausência_repentina_mov" at bounding box center [84, 313] width 88 height 11
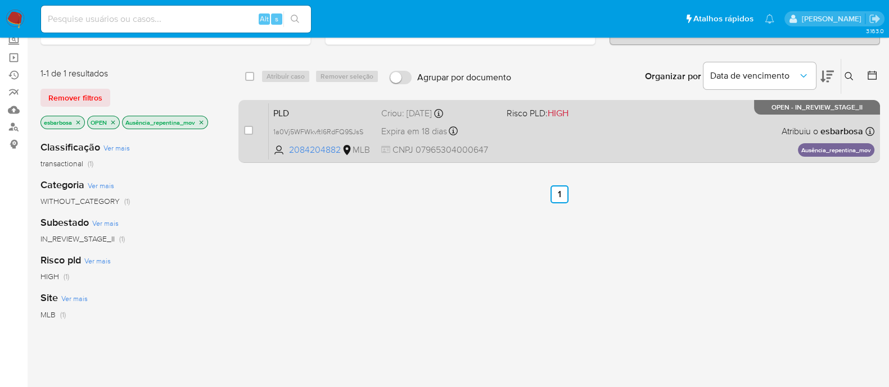
click at [609, 137] on div "PLD 1a0Vj5WFWkvftI6RdFQ9SJsS 2084204882 MLB Risco PLD: HIGH Criou: 12/09/2025 C…" at bounding box center [572, 131] width 606 height 57
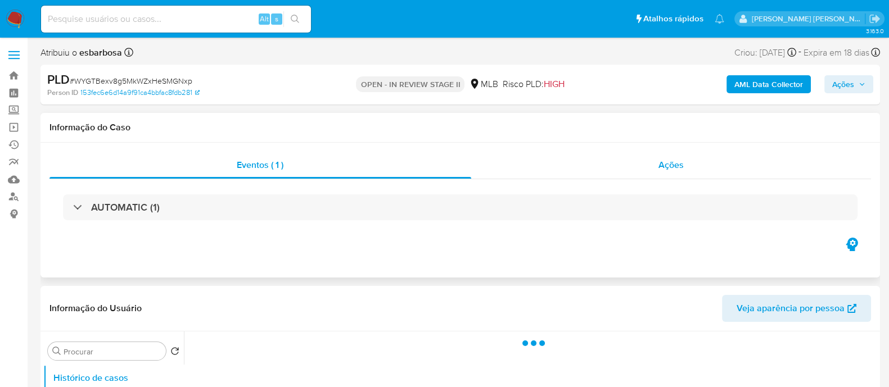
click at [589, 170] on div "Ações" at bounding box center [671, 165] width 400 height 27
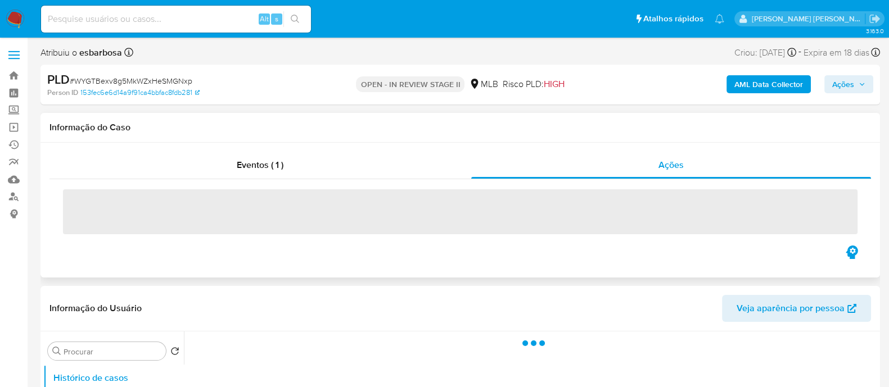
select select "10"
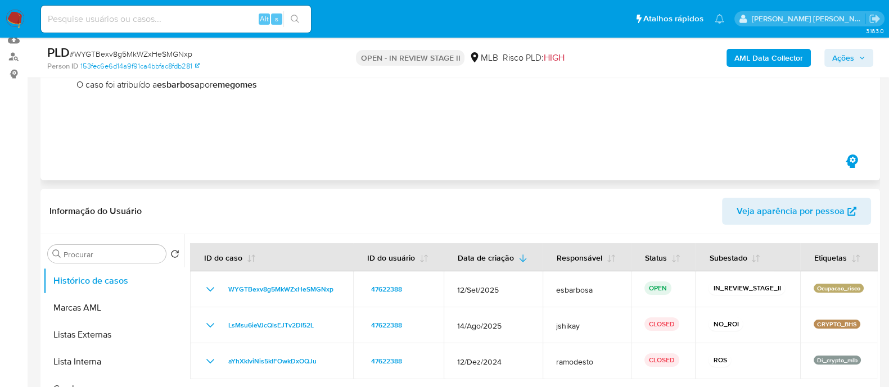
scroll to position [211, 0]
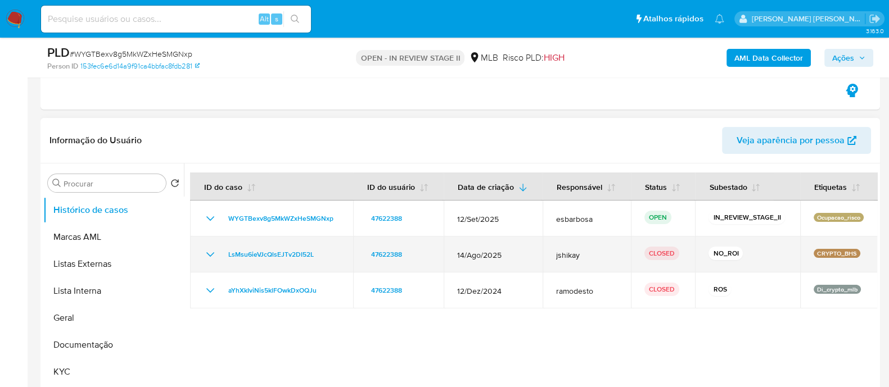
click at [208, 256] on icon "Mostrar/Ocultar" at bounding box center [210, 254] width 13 height 13
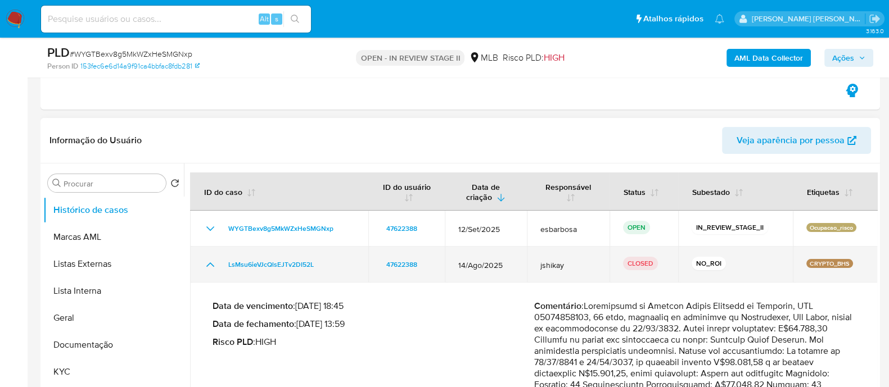
click at [208, 256] on td "LsMsu6ieVJcQlsEJTv2DI52L" at bounding box center [279, 265] width 178 height 36
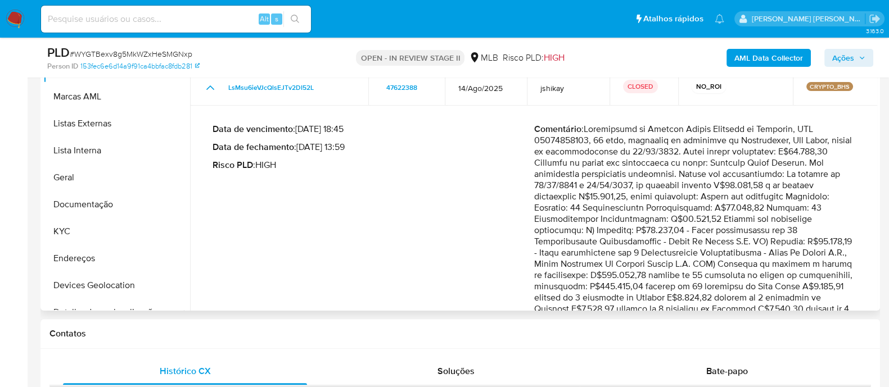
scroll to position [0, 0]
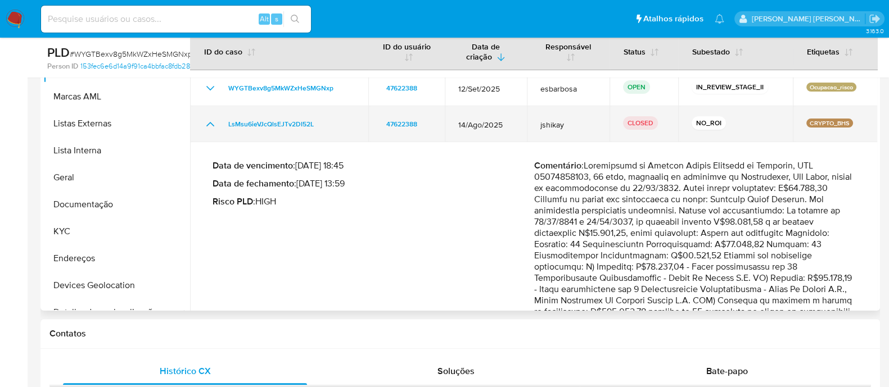
click at [210, 123] on icon "Mostrar/Ocultar" at bounding box center [210, 124] width 13 height 13
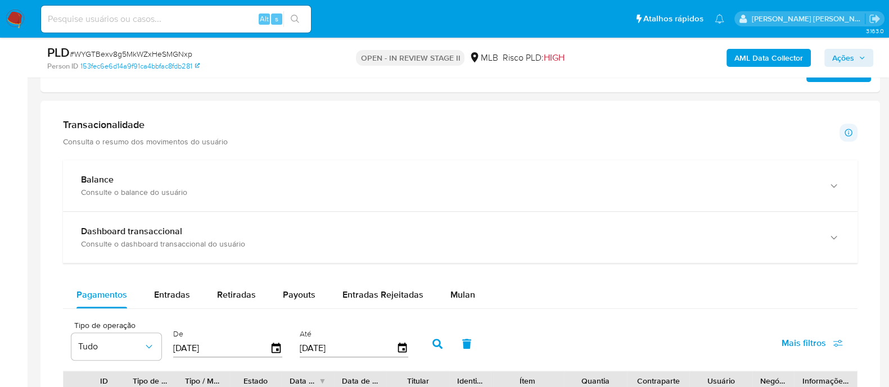
scroll to position [844, 0]
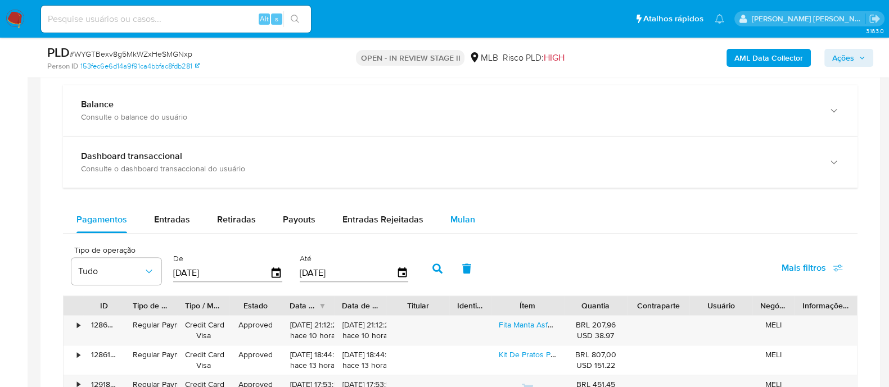
click at [460, 217] on span "Mulan" at bounding box center [462, 219] width 25 height 13
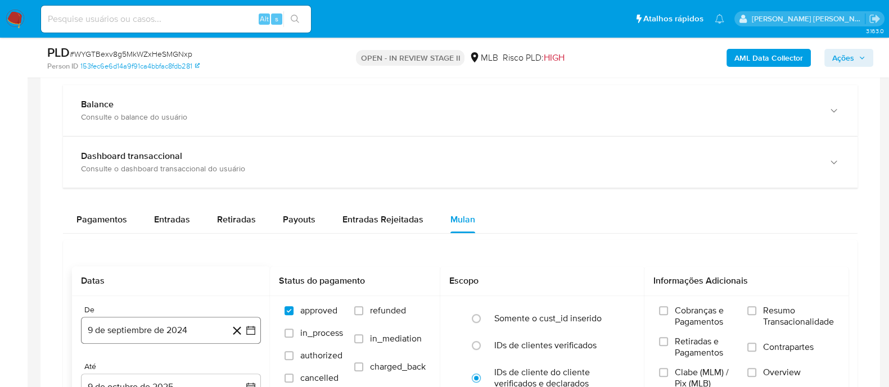
click at [148, 324] on button "9 de septiembre de 2024" at bounding box center [171, 330] width 180 height 27
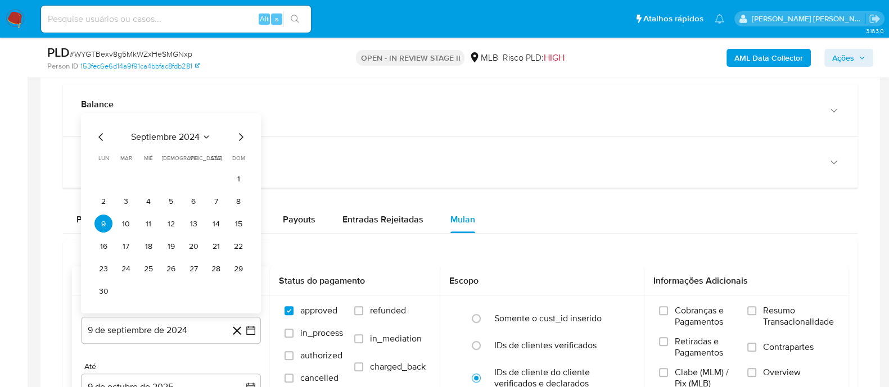
click at [179, 132] on span "septiembre 2024" at bounding box center [165, 137] width 69 height 11
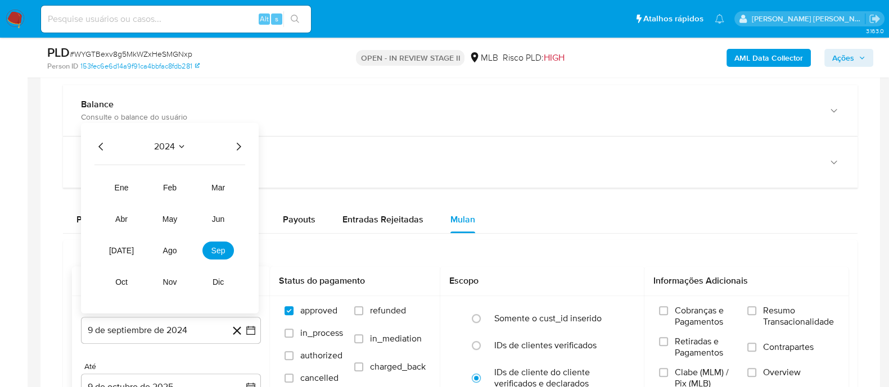
drag, startPoint x: 235, startPoint y: 142, endPoint x: 233, endPoint y: 150, distance: 8.2
click at [236, 142] on icon "Año siguiente" at bounding box center [238, 146] width 13 height 13
click at [177, 250] on span "ago" at bounding box center [170, 250] width 14 height 9
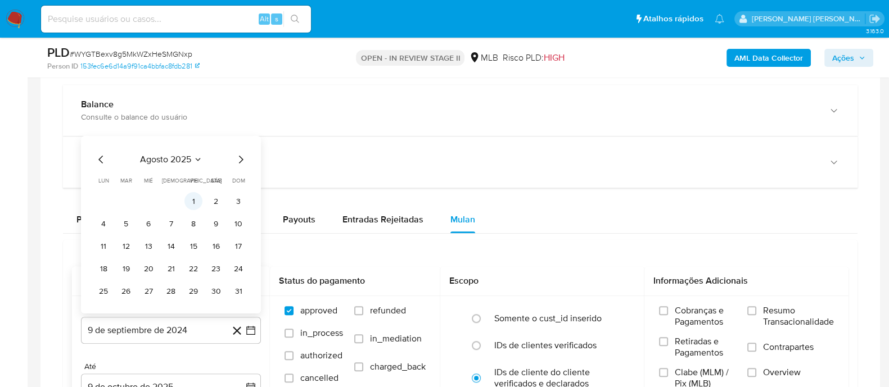
click at [191, 201] on button "1" at bounding box center [193, 201] width 18 height 18
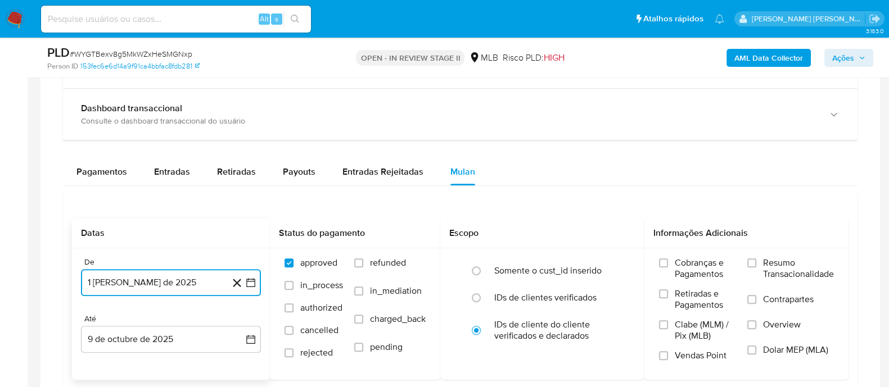
scroll to position [913, 0]
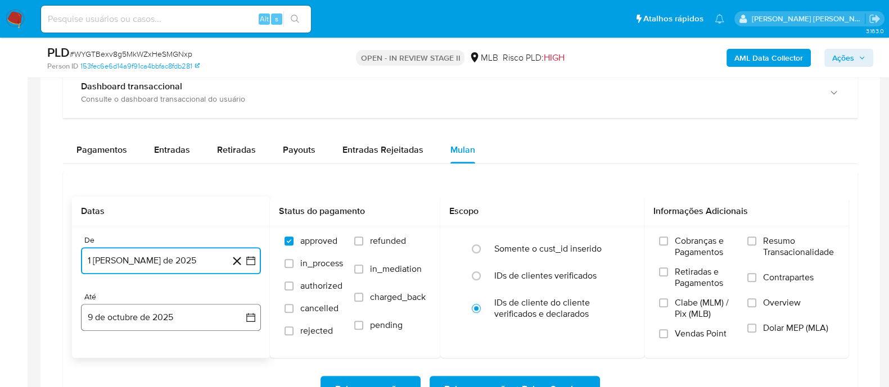
click at [173, 314] on button "9 de octubre de 2025" at bounding box center [171, 317] width 180 height 27
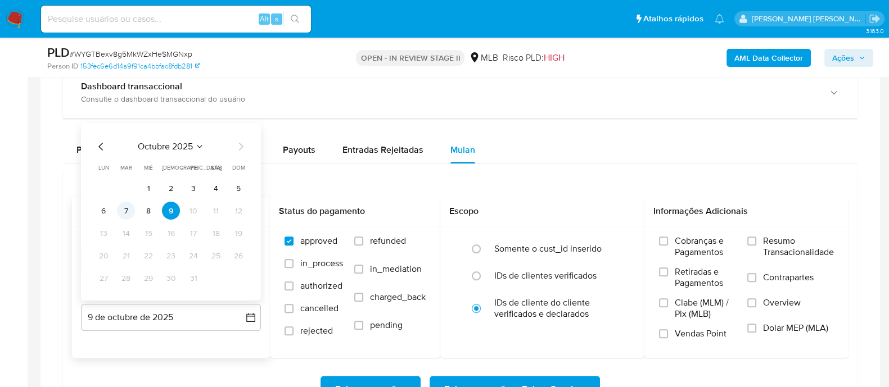
click at [127, 213] on button "7" at bounding box center [126, 211] width 18 height 18
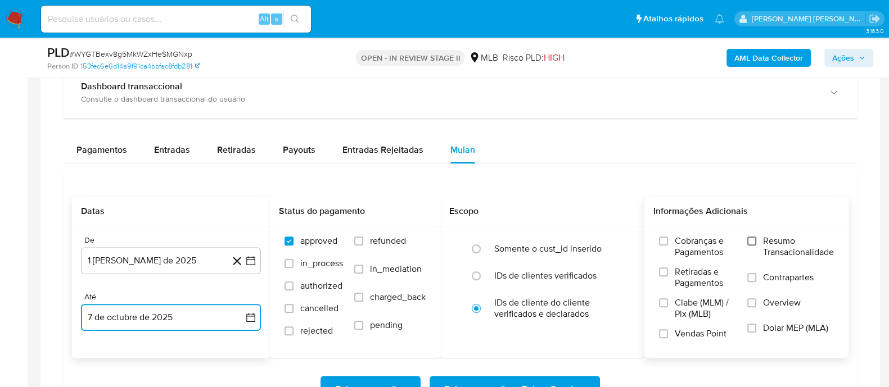
click at [752, 243] on input "Resumo Transacionalidade" at bounding box center [751, 241] width 9 height 9
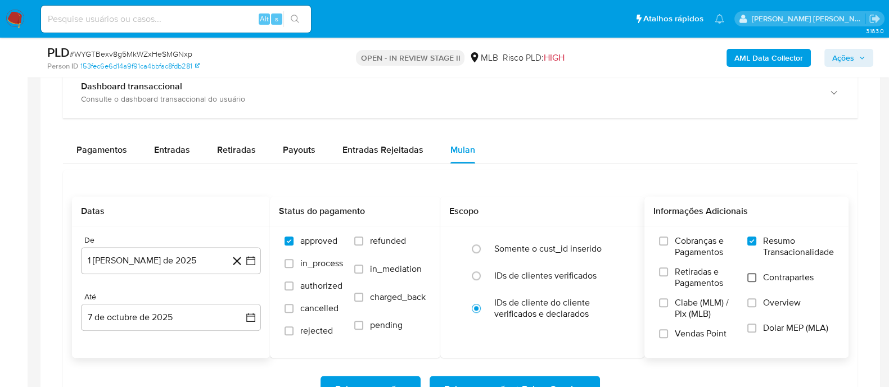
click at [754, 280] on input "Contrapartes" at bounding box center [751, 277] width 9 height 9
click at [661, 333] on input "Vendas Point" at bounding box center [663, 334] width 9 height 9
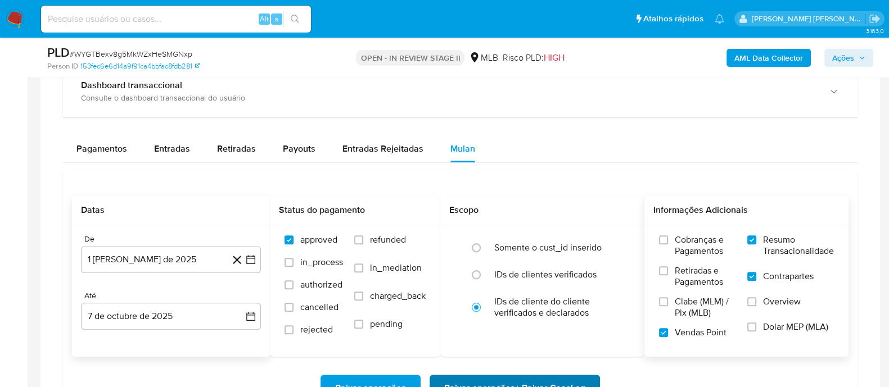
scroll to position [984, 0]
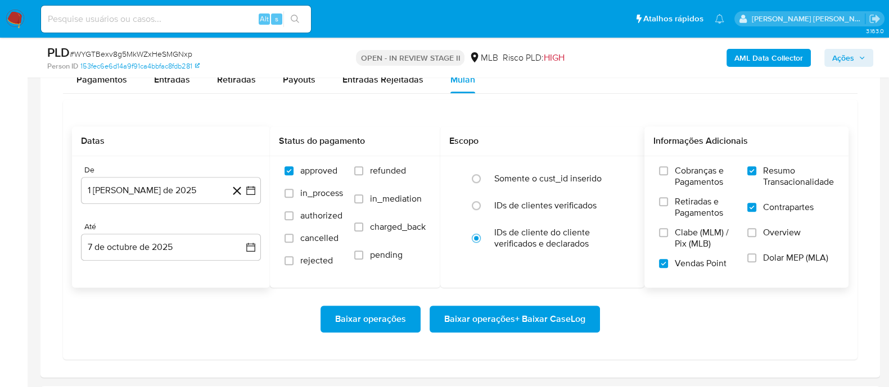
click at [520, 321] on span "Baixar operações + Baixar CaseLog" at bounding box center [514, 319] width 141 height 25
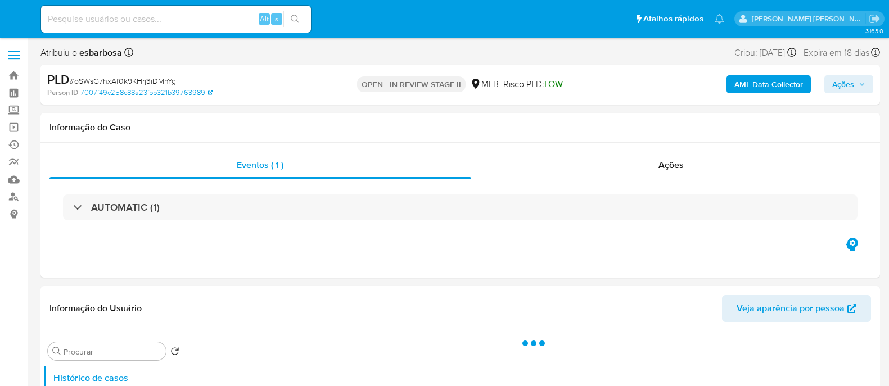
select select "10"
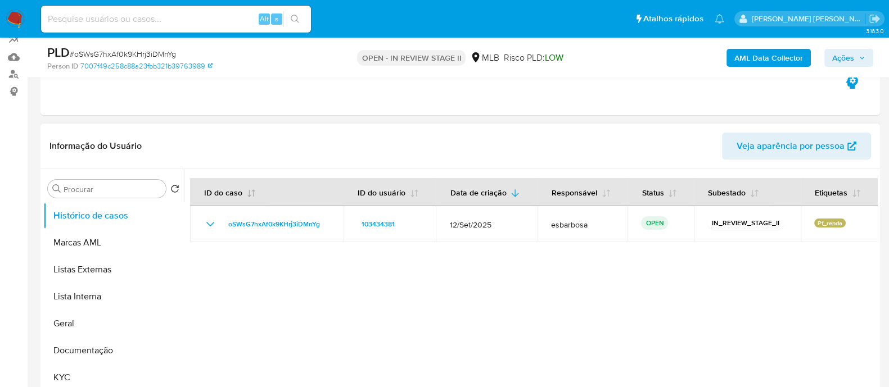
scroll to position [140, 0]
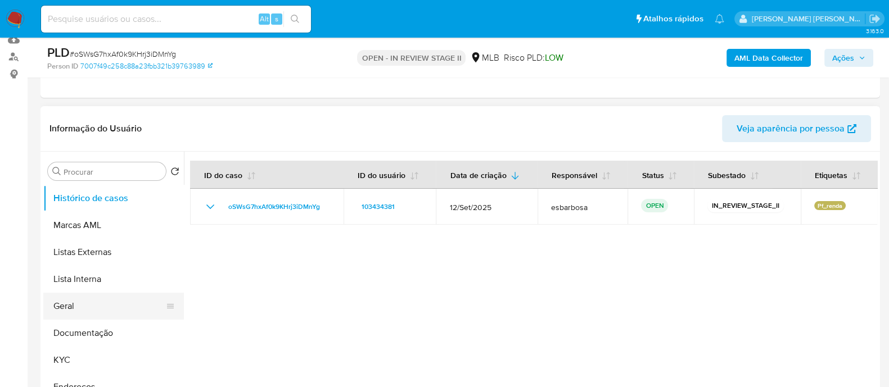
click at [91, 305] on button "Geral" at bounding box center [109, 306] width 132 height 27
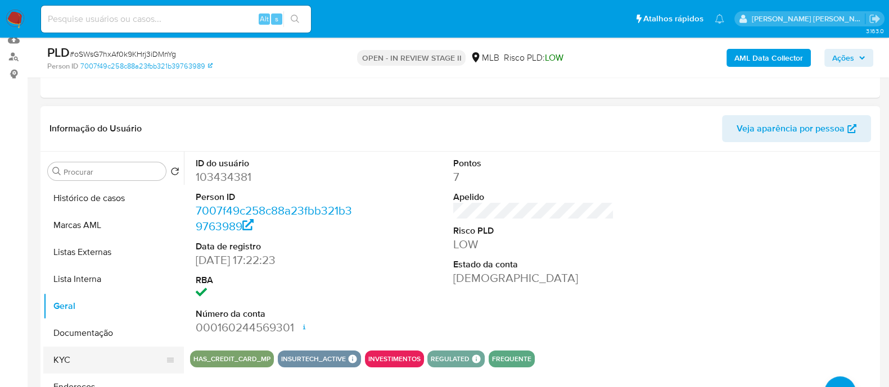
click at [75, 359] on button "KYC" at bounding box center [109, 360] width 132 height 27
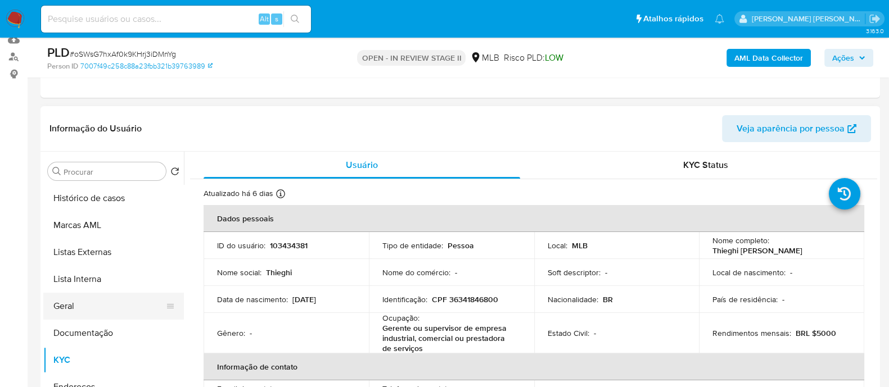
click at [107, 305] on button "Geral" at bounding box center [109, 306] width 132 height 27
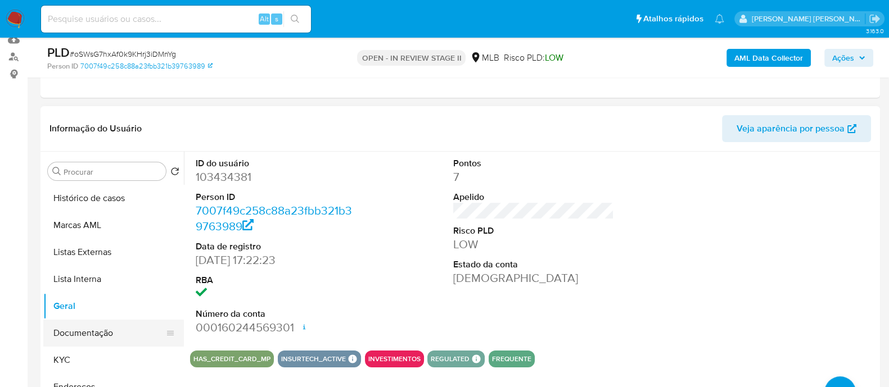
click at [110, 330] on button "Documentação" at bounding box center [109, 333] width 132 height 27
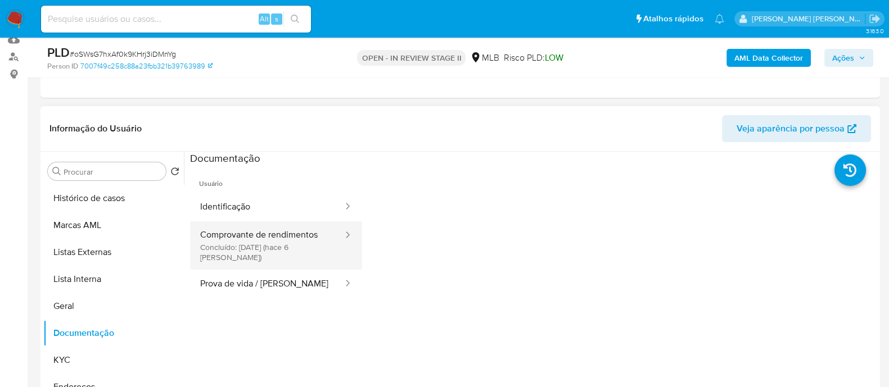
click at [262, 240] on button "Comprovante de rendimentos Concluído: 03/10/2025 (hace 6 días)" at bounding box center [267, 246] width 154 height 48
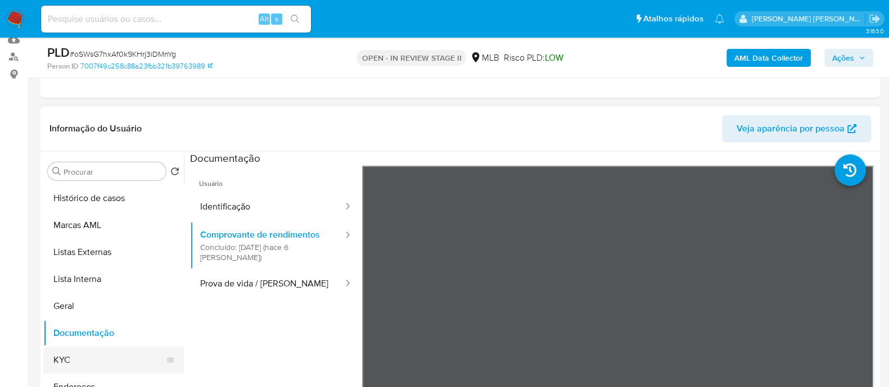
click at [76, 371] on button "KYC" at bounding box center [109, 360] width 132 height 27
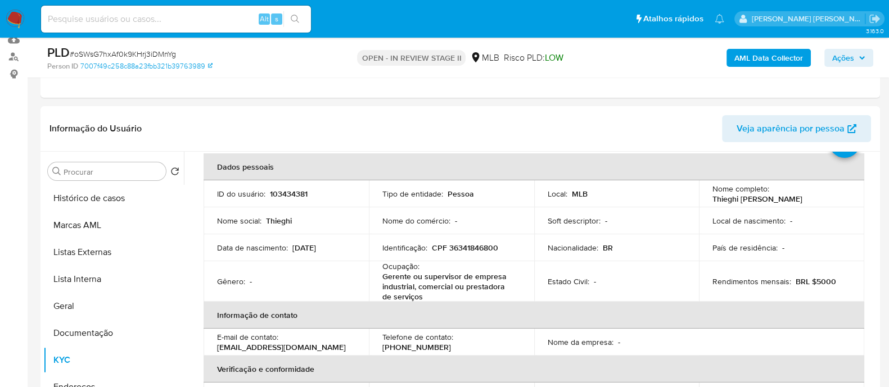
scroll to position [70, 0]
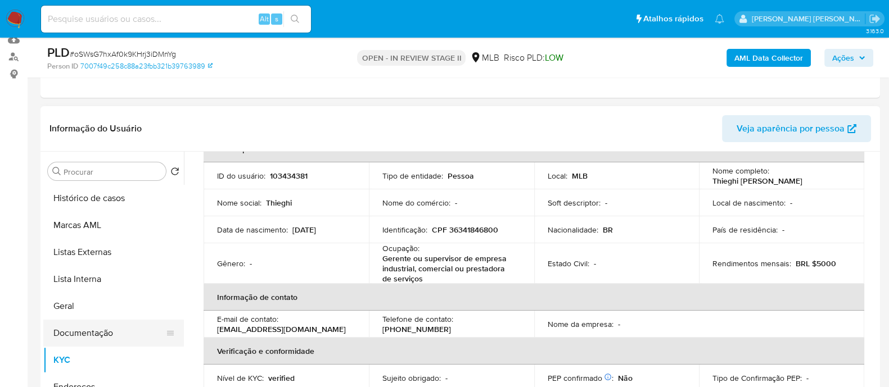
click at [68, 335] on button "Documentação" at bounding box center [109, 333] width 132 height 27
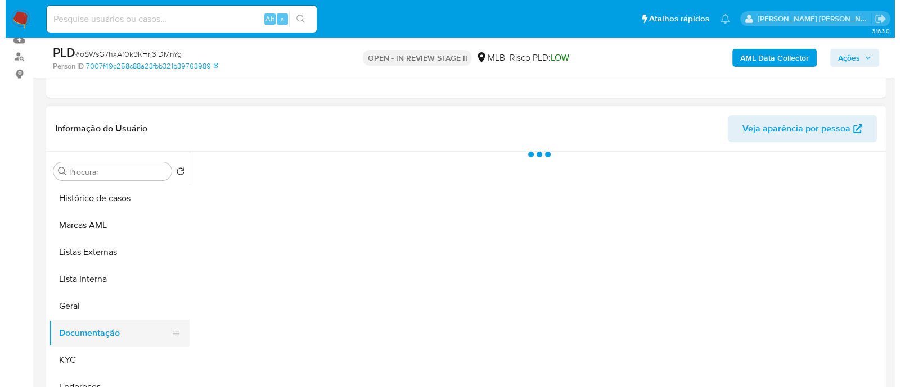
scroll to position [0, 0]
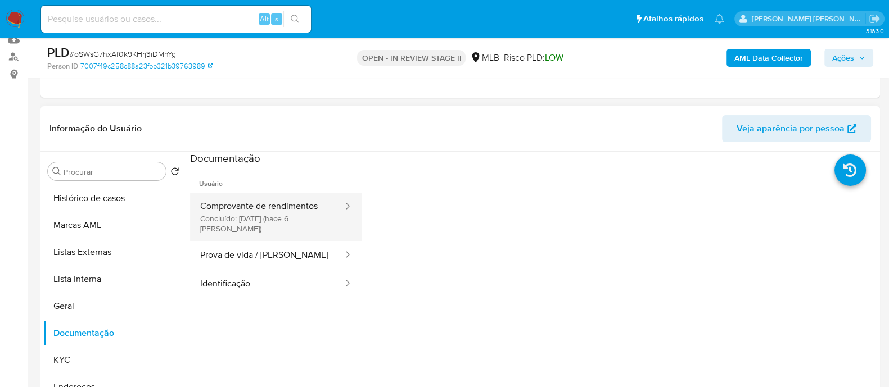
click at [260, 211] on button "Comprovante de rendimentos Concluído: 03/10/2025 (hace 6 días)" at bounding box center [267, 217] width 154 height 48
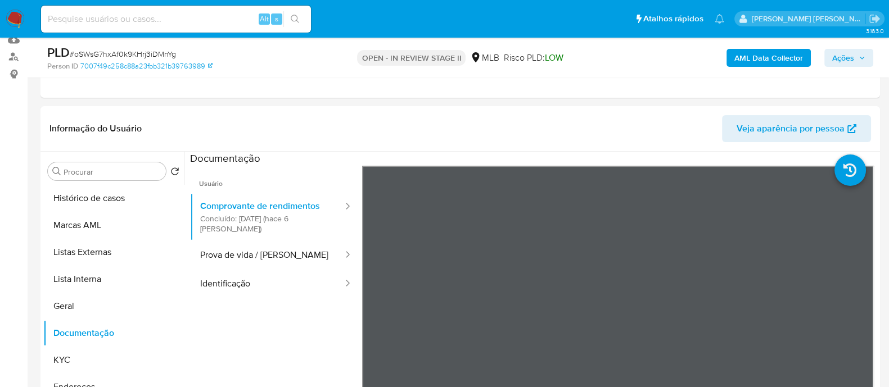
click at [761, 55] on b "AML Data Collector" at bounding box center [768, 58] width 69 height 18
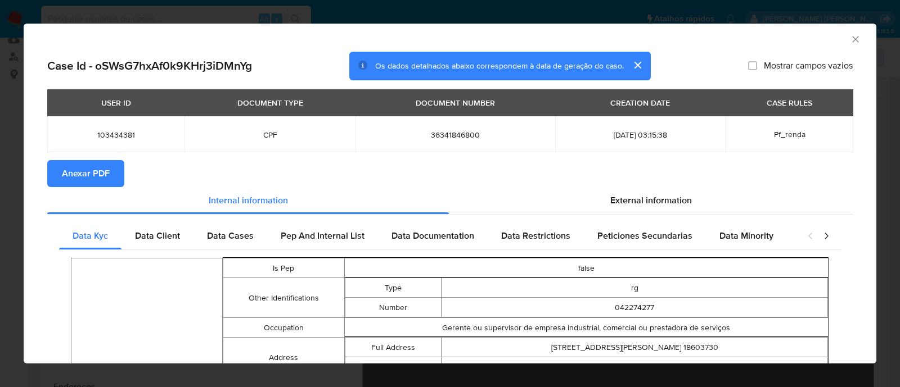
click at [80, 175] on span "Anexar PDF" at bounding box center [86, 173] width 48 height 25
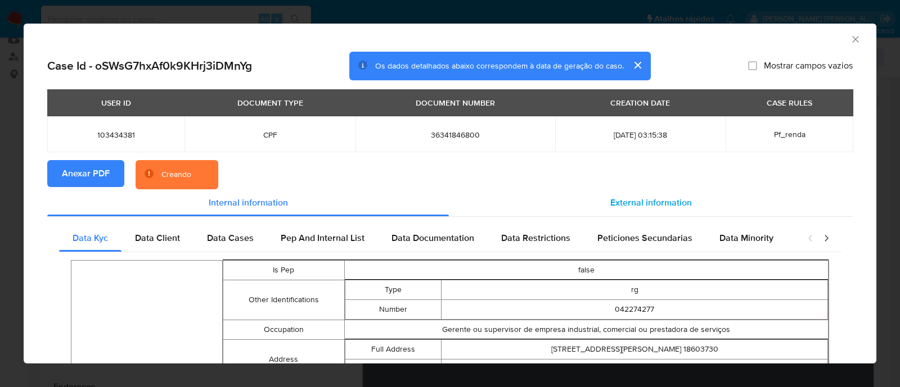
click at [645, 213] on div "External information" at bounding box center [651, 203] width 404 height 27
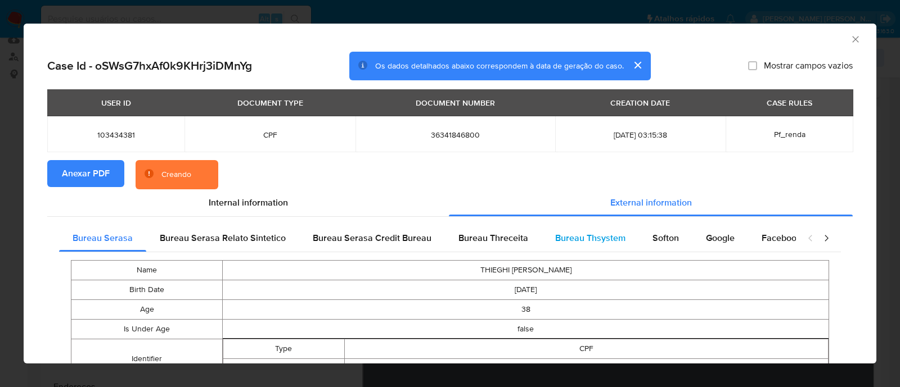
click at [600, 237] on span "Bureau Thsystem" at bounding box center [590, 238] width 70 height 13
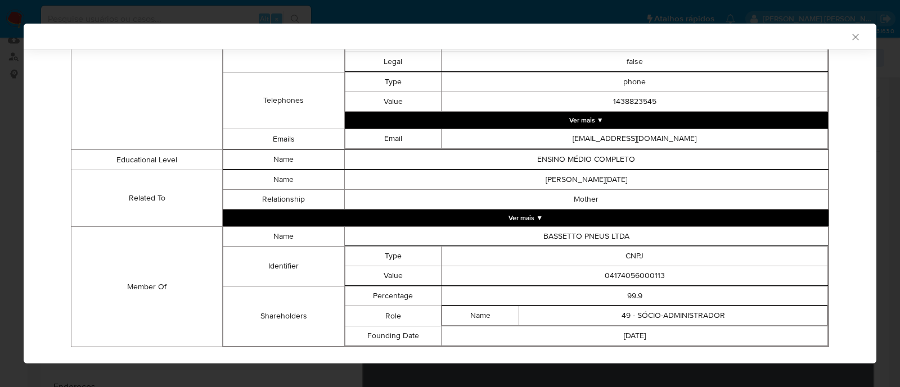
scroll to position [588, 0]
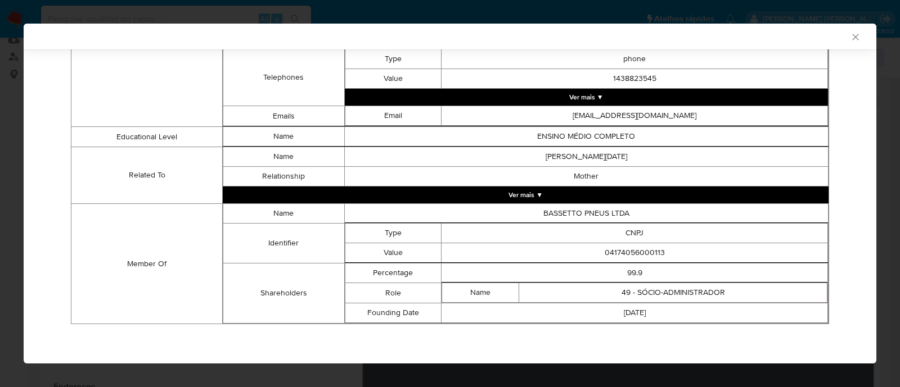
click at [616, 254] on td "04174056000113" at bounding box center [634, 254] width 386 height 20
copy td "04174056000113"
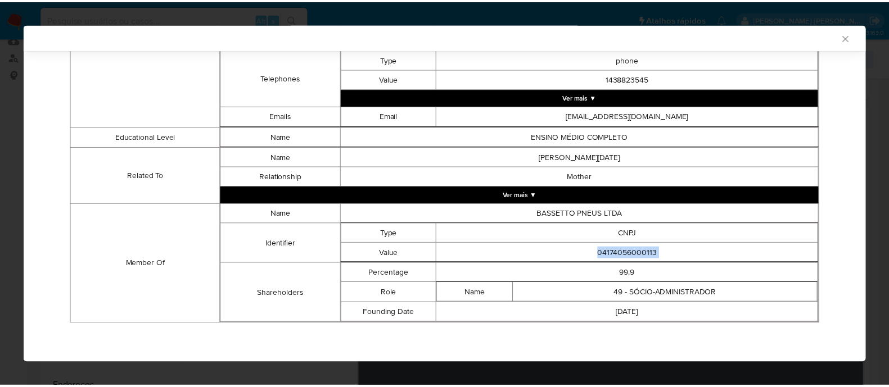
scroll to position [586, 0]
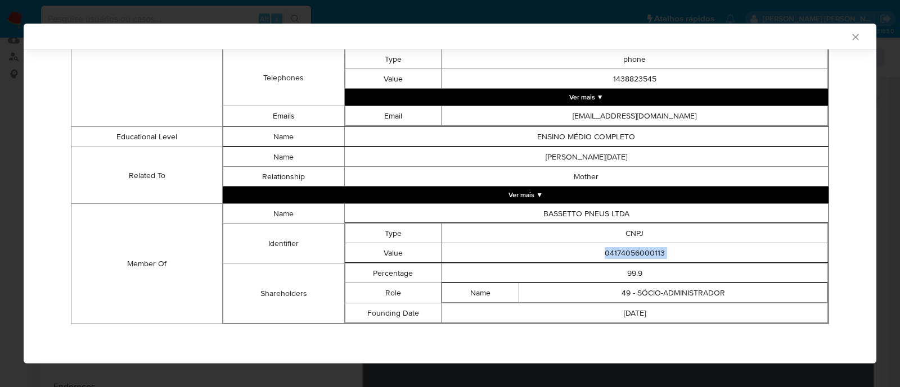
click at [850, 36] on icon "Fechar a janela" at bounding box center [855, 36] width 11 height 11
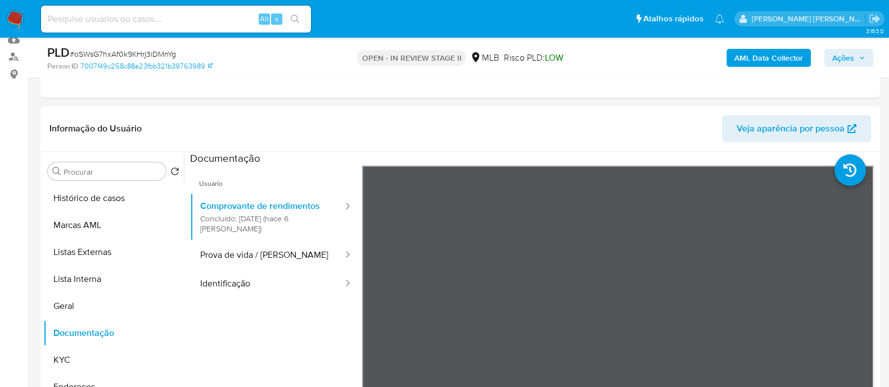
click at [841, 55] on span "Ações" at bounding box center [843, 58] width 22 height 18
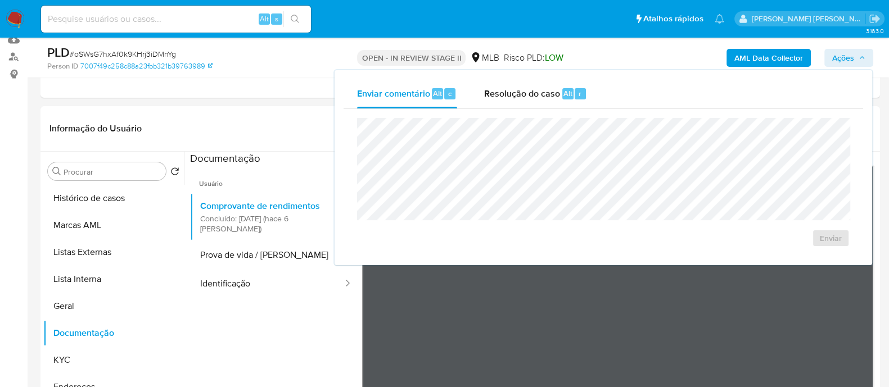
click at [488, 95] on span "Resolução do caso" at bounding box center [522, 93] width 76 height 13
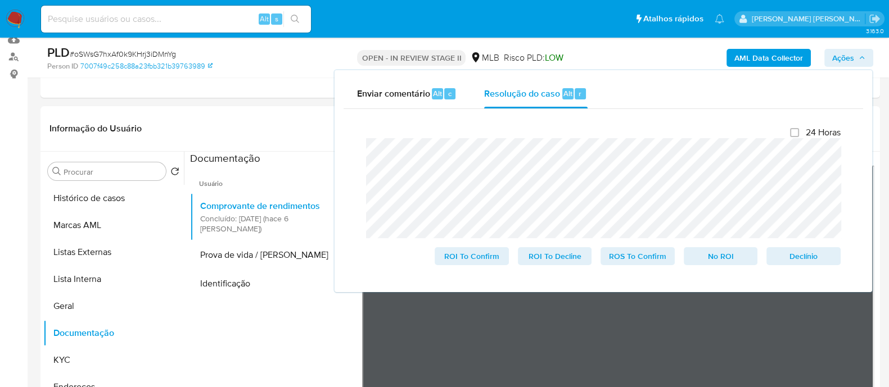
click at [0, 0] on lt-span "pró pr io" at bounding box center [0, 0] width 0 height 0
click at [80, 354] on button "KYC" at bounding box center [109, 360] width 132 height 27
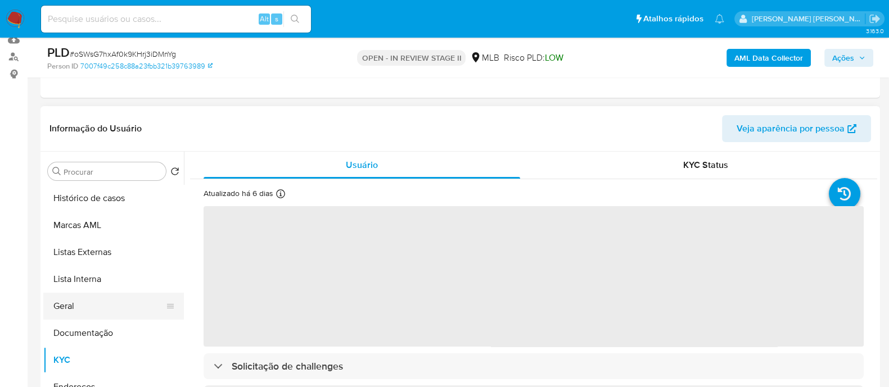
scroll to position [70, 0]
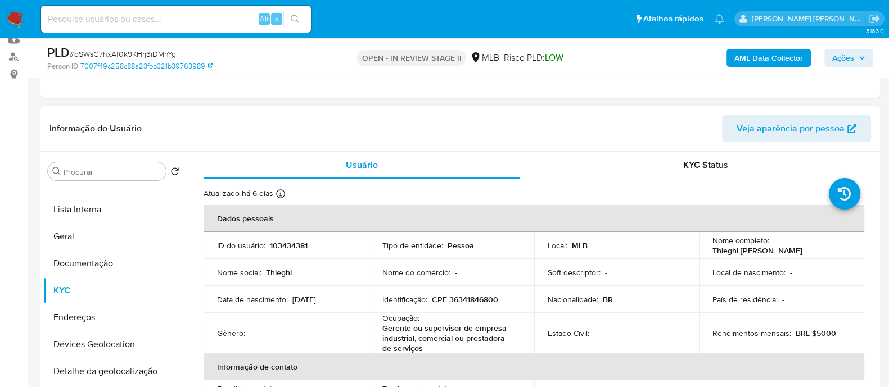
drag, startPoint x: 807, startPoint y: 250, endPoint x: 706, endPoint y: 254, distance: 101.3
click at [706, 254] on td "Nome completo : Thieghi Leonardo Bassetto" at bounding box center [781, 245] width 165 height 27
copy p "Thieghi Leonardo Bassetto"
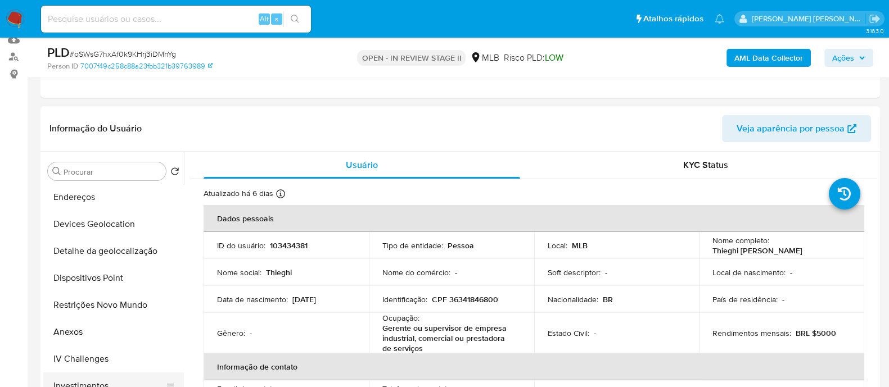
scroll to position [211, 0]
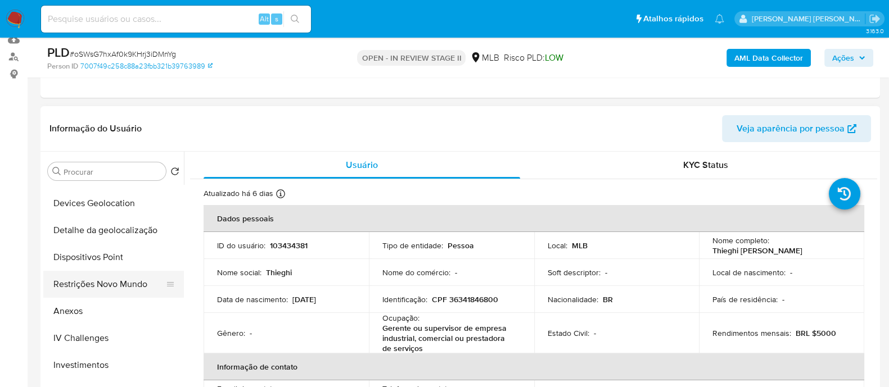
click at [116, 281] on button "Restrições Novo Mundo" at bounding box center [109, 284] width 132 height 27
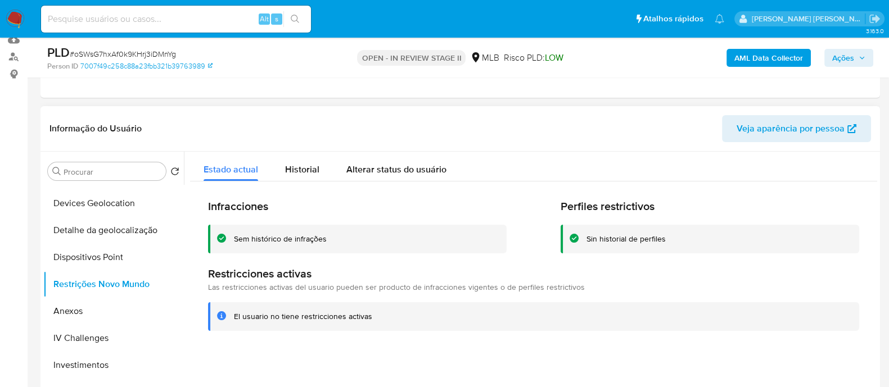
click at [287, 239] on div "Sem histórico de infrações" at bounding box center [280, 239] width 93 height 11
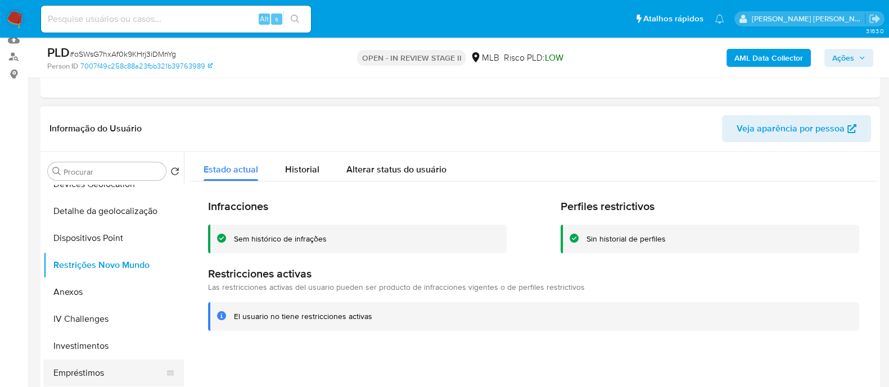
scroll to position [140, 0]
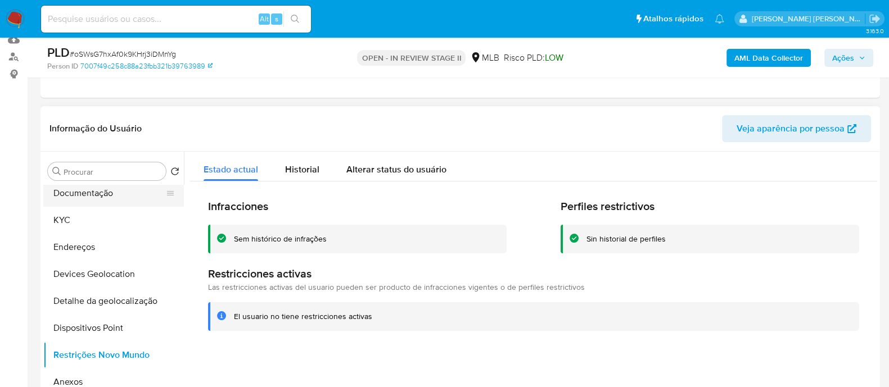
click at [106, 198] on button "Documentação" at bounding box center [109, 193] width 132 height 27
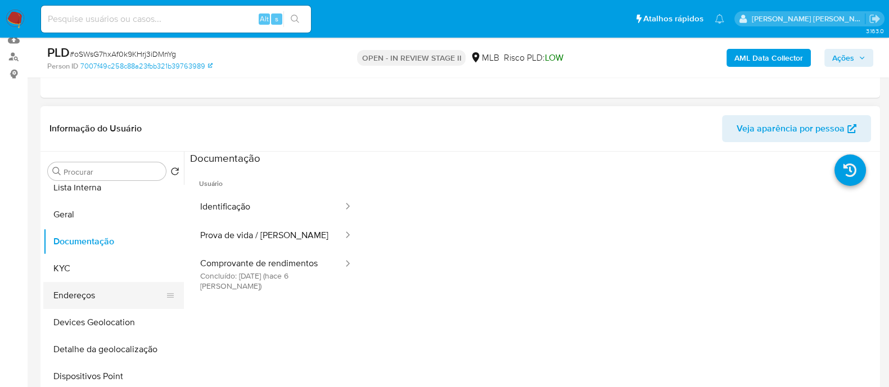
scroll to position [70, 0]
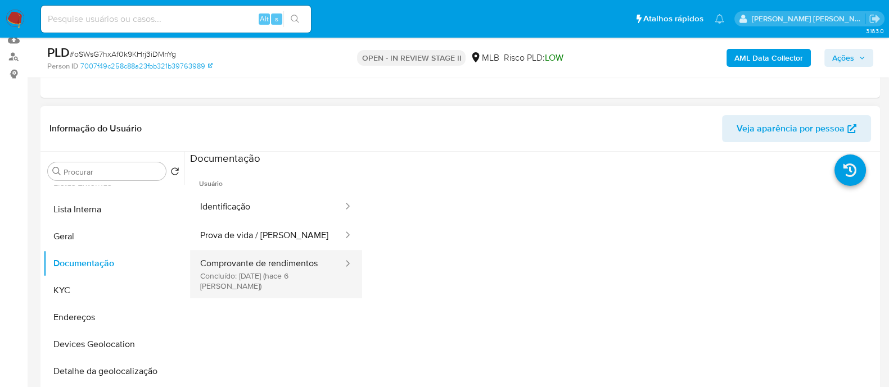
click at [247, 260] on button "Comprovante de rendimentos Concluído: 03/10/2025 (hace 6 días)" at bounding box center [267, 274] width 154 height 48
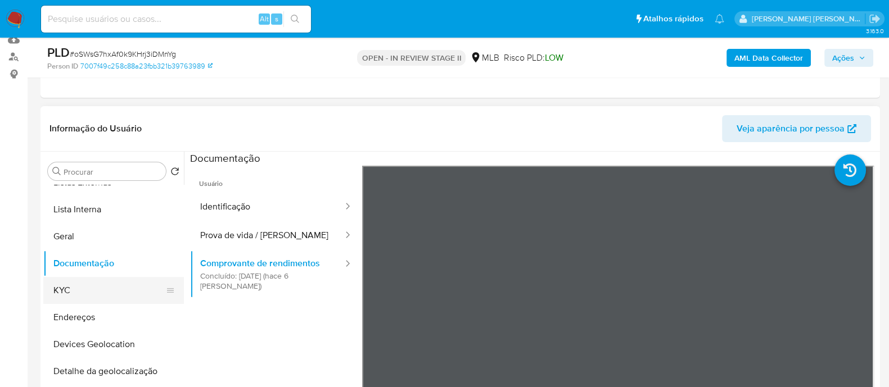
click at [119, 282] on button "KYC" at bounding box center [109, 290] width 132 height 27
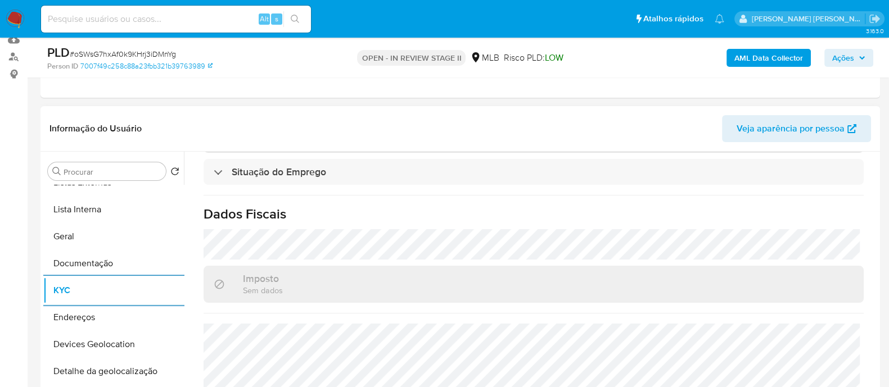
scroll to position [502, 0]
click at [116, 341] on button "Devices Geolocation" at bounding box center [109, 344] width 132 height 27
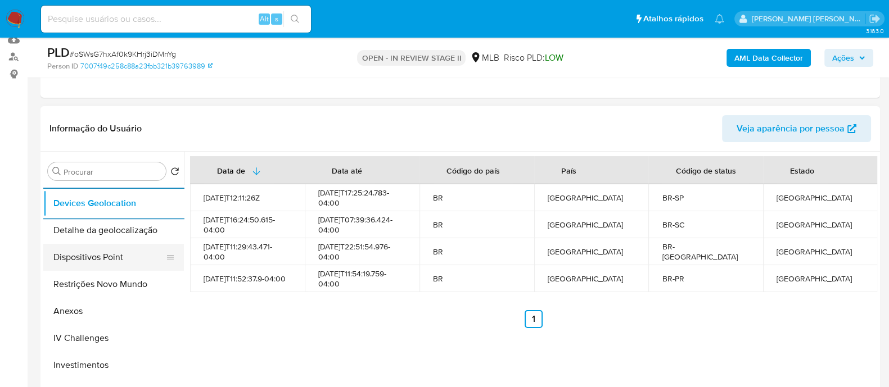
scroll to position [210, 0]
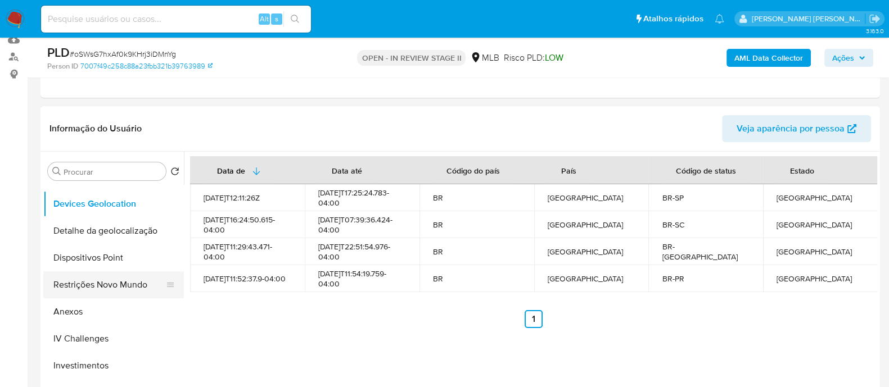
click at [121, 281] on button "Restrições Novo Mundo" at bounding box center [109, 285] width 132 height 27
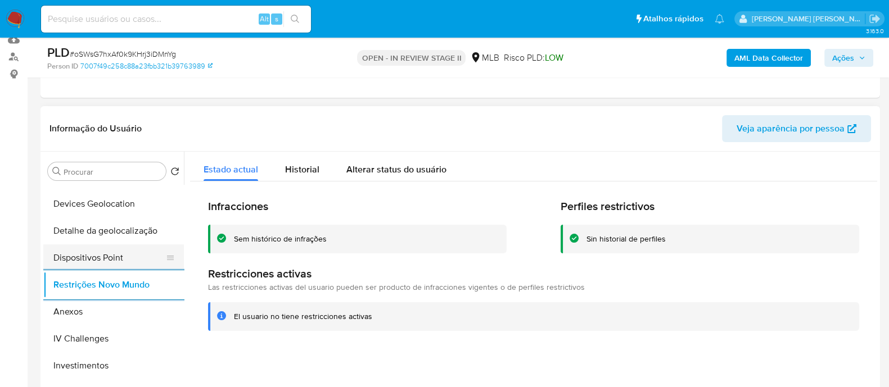
drag, startPoint x: 127, startPoint y: 240, endPoint x: 125, endPoint y: 257, distance: 17.0
click at [127, 240] on button "Detalhe da geolocalização" at bounding box center [113, 231] width 141 height 27
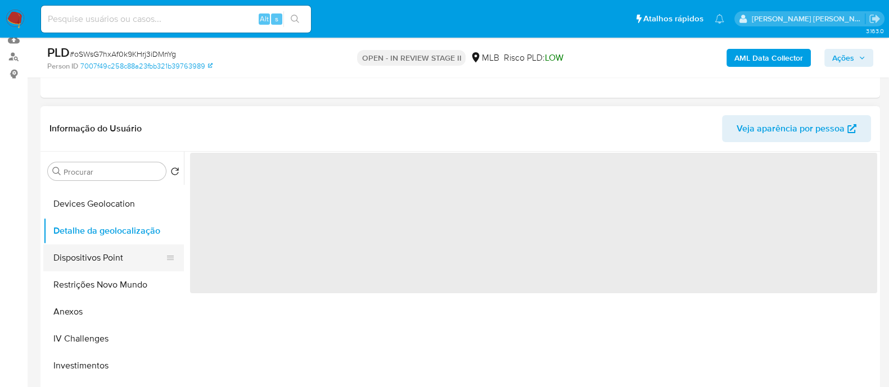
click at [124, 259] on button "Dispositivos Point" at bounding box center [109, 258] width 132 height 27
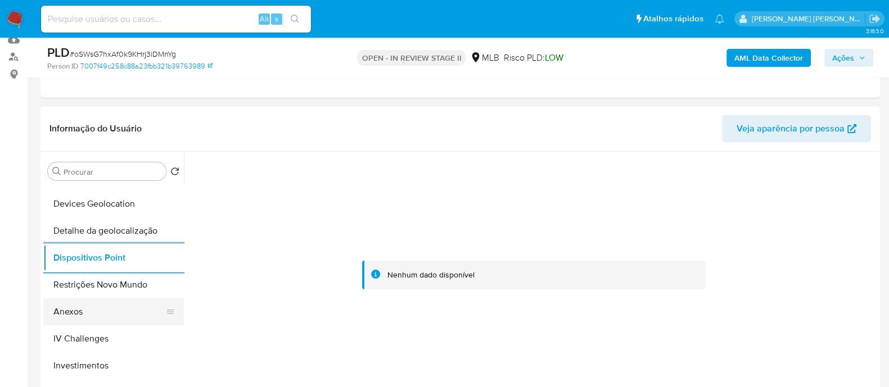
scroll to position [0, 0]
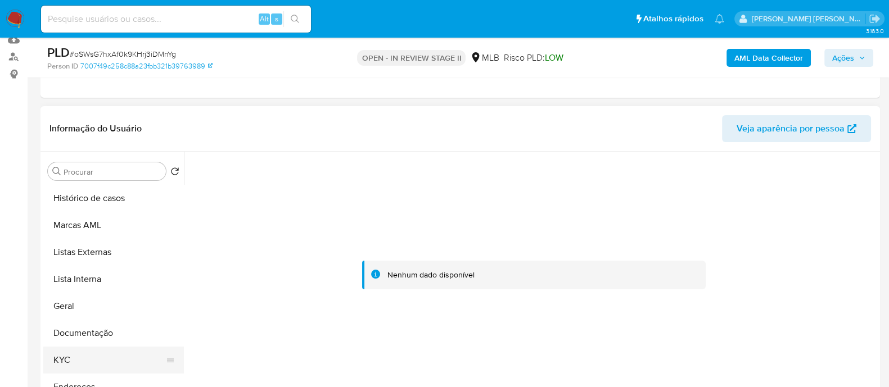
click at [70, 358] on button "KYC" at bounding box center [109, 360] width 132 height 27
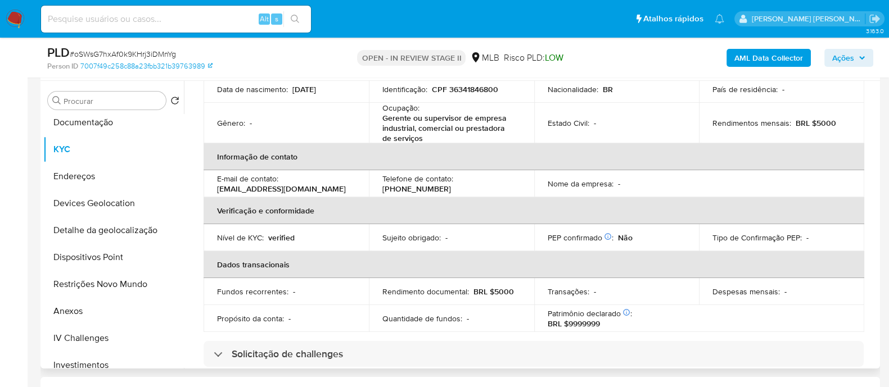
scroll to position [80, 0]
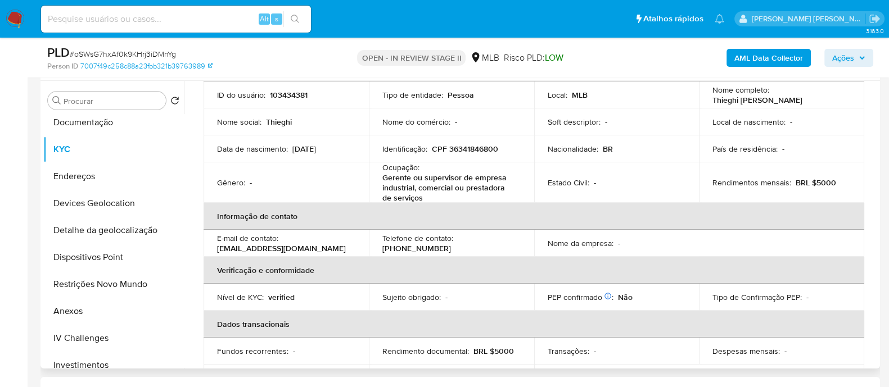
click at [476, 150] on p "CPF 36341846800" at bounding box center [465, 149] width 66 height 10
copy p "36341846800"
click at [85, 304] on button "Anexos" at bounding box center [109, 311] width 132 height 27
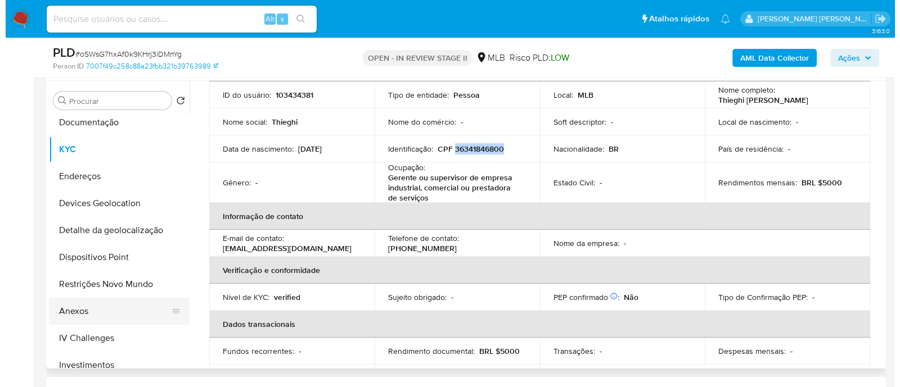
scroll to position [0, 0]
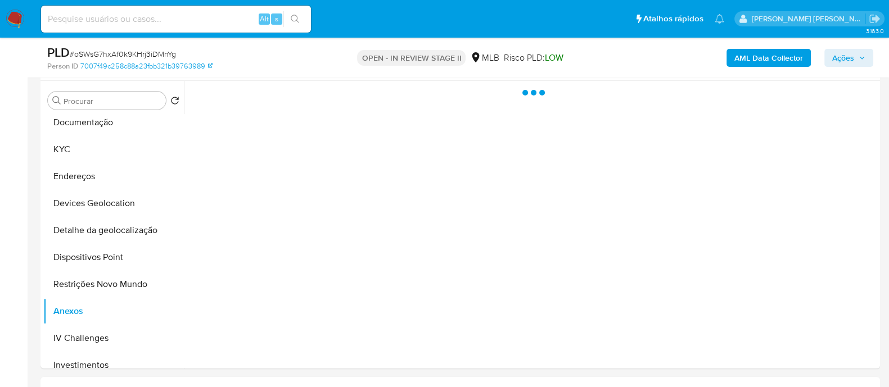
click at [123, 58] on span "# oSWsG7hxAf0k9KHrj3iDMnYg" at bounding box center [123, 53] width 106 height 11
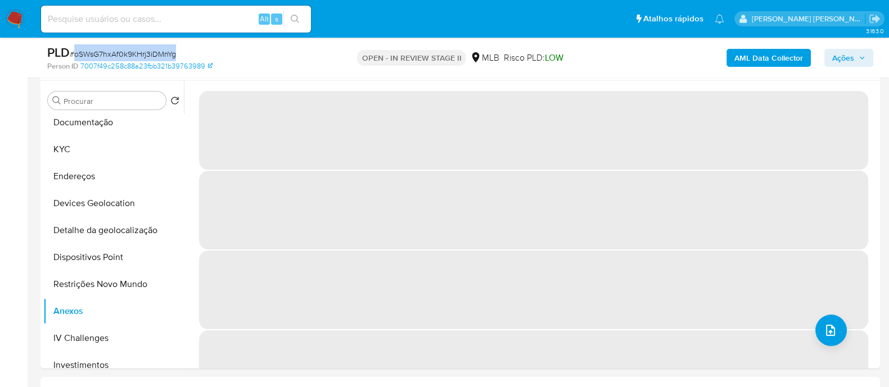
copy span "oSWsG7hxAf0k9KHrj3iDMnYg"
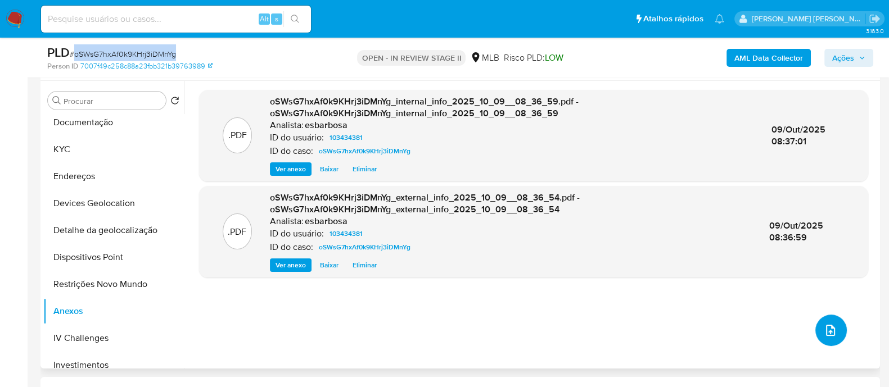
click at [826, 332] on icon "upload-file" at bounding box center [830, 330] width 9 height 11
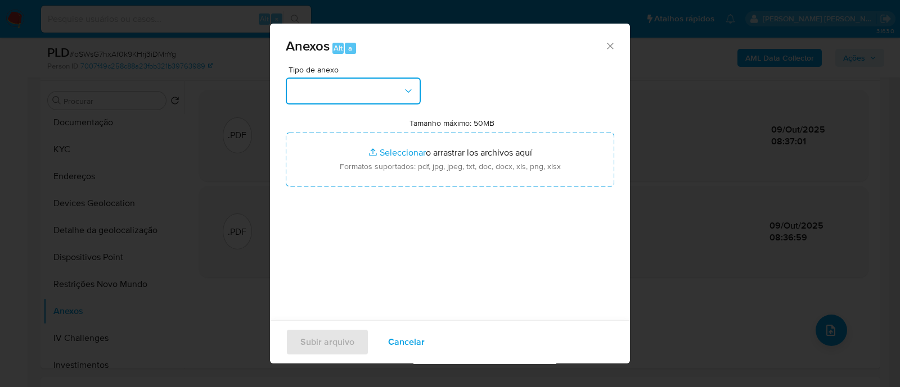
click at [400, 96] on button "button" at bounding box center [353, 91] width 135 height 27
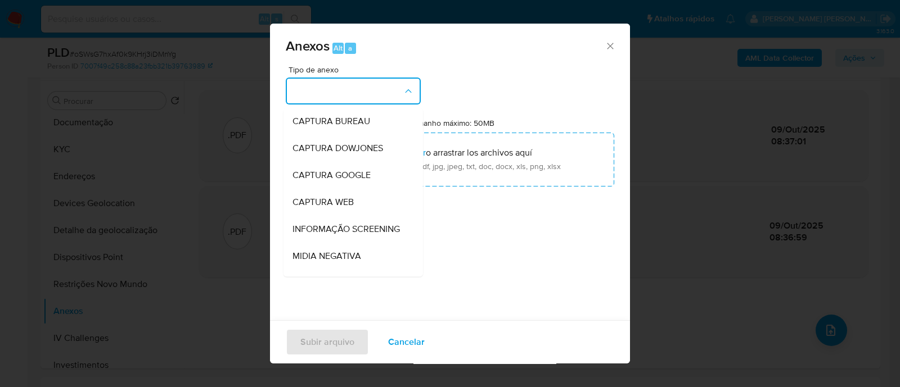
click at [530, 66] on div "Tipo de anexo CAPTURA BUREAU CAPTURA DOWJONES CAPTURA GOOGLE CAPTURA WEB INFORM…" at bounding box center [450, 198] width 328 height 265
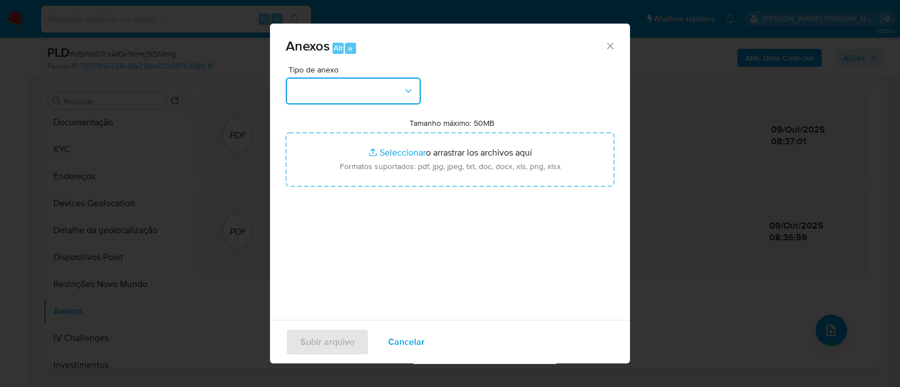
click at [380, 96] on button "button" at bounding box center [353, 91] width 135 height 27
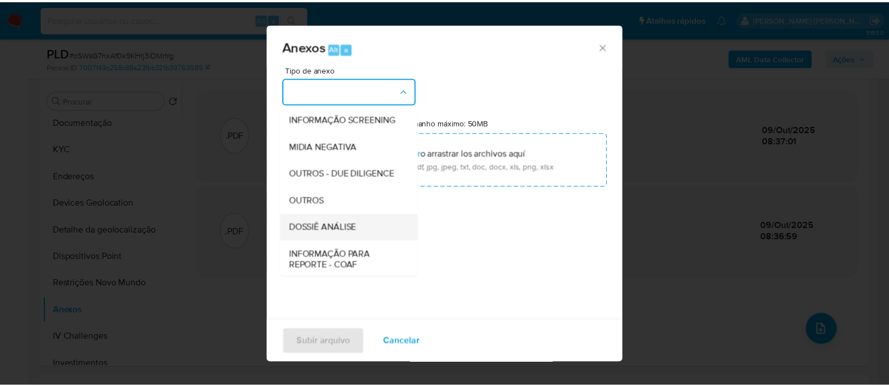
scroll to position [173, 0]
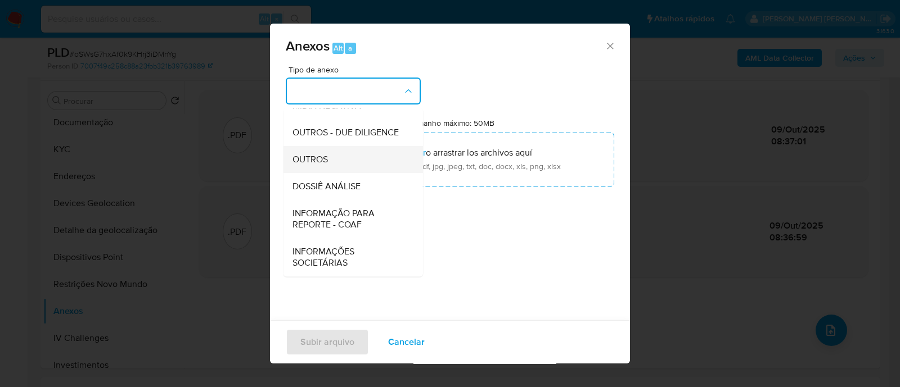
click at [315, 162] on span "OUTROS" at bounding box center [309, 159] width 35 height 11
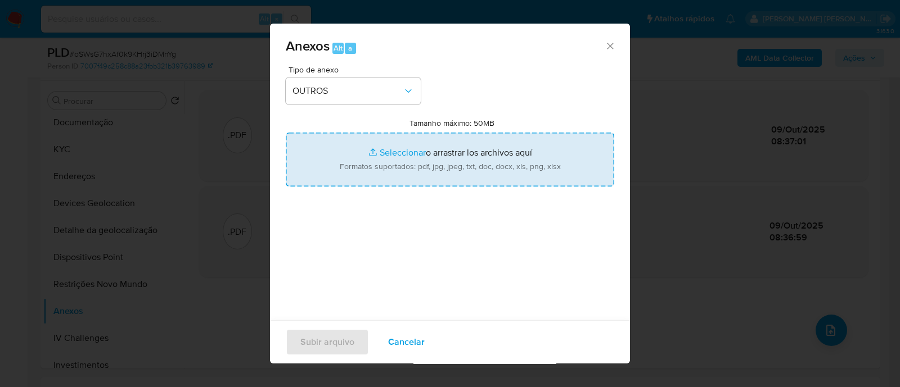
click at [394, 153] on input "Tamanho máximo: 50MB Seleccionar archivos" at bounding box center [450, 160] width 328 height 54
type input "C:\fakepath\Mulan 103434381_2025_10_08_07_00_12.xlsx"
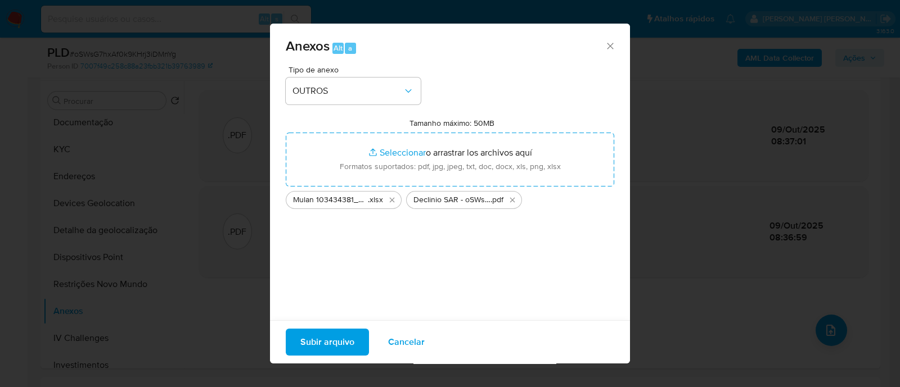
click at [341, 349] on span "Subir arquivo" at bounding box center [327, 342] width 54 height 25
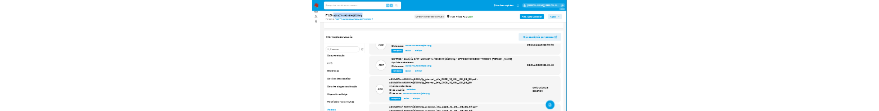
scroll to position [0, 0]
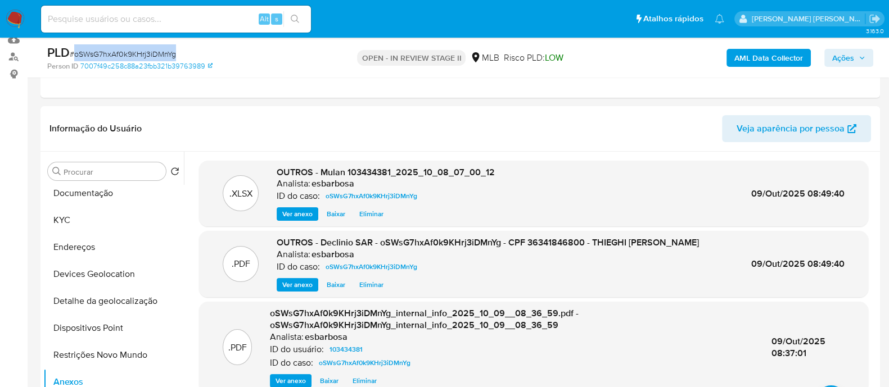
click at [848, 57] on span "Ações" at bounding box center [843, 58] width 22 height 18
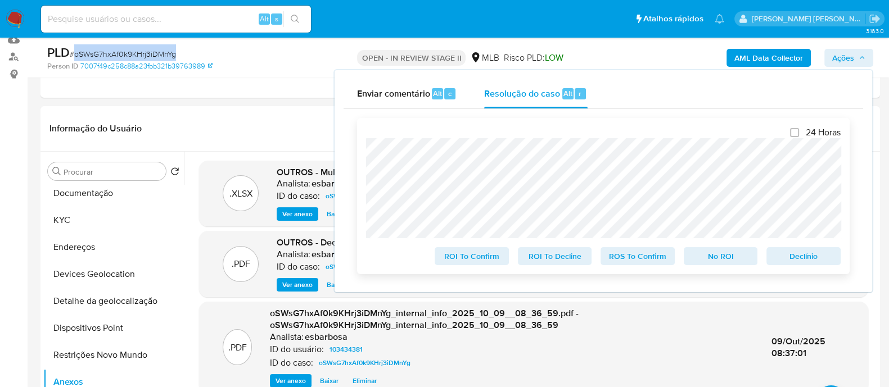
click at [728, 259] on span "No ROI" at bounding box center [721, 257] width 58 height 16
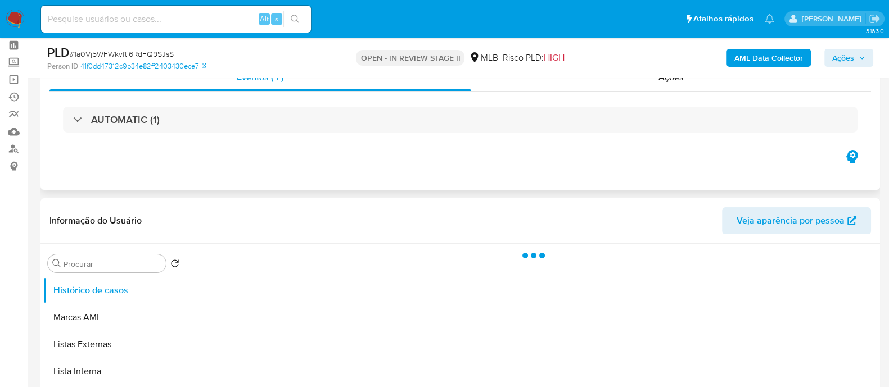
scroll to position [70, 0]
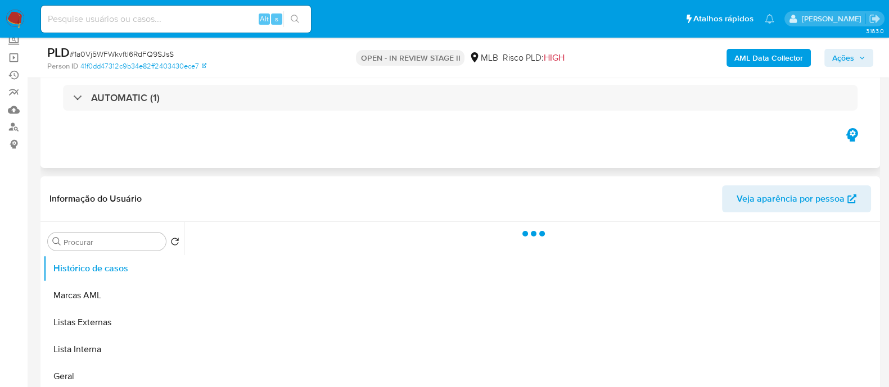
select select "10"
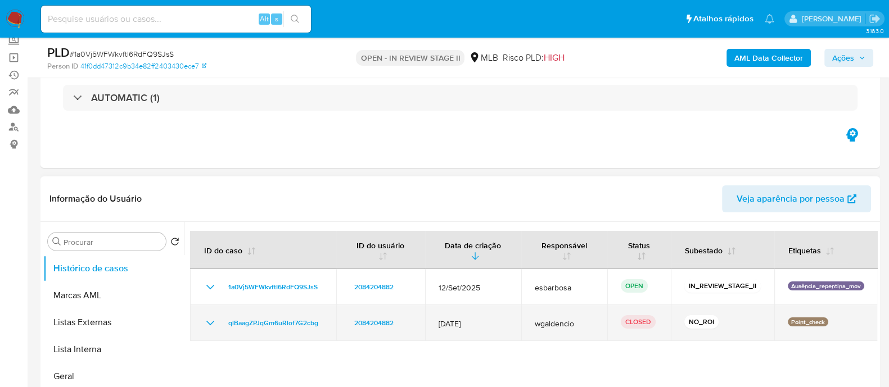
click at [208, 326] on icon "Mostrar/Ocultar" at bounding box center [210, 323] width 13 height 13
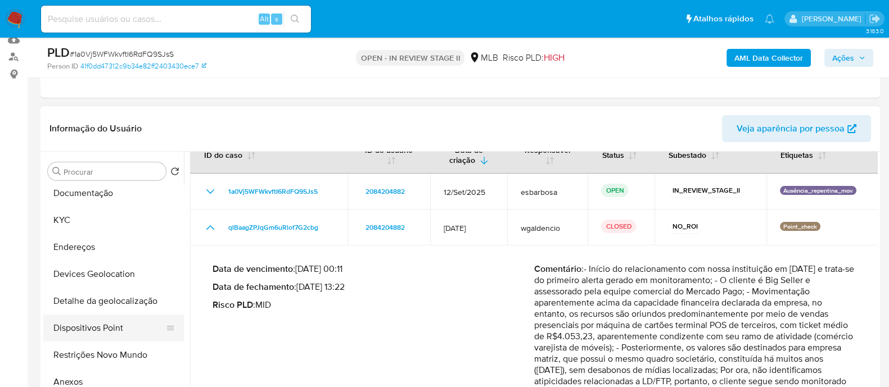
scroll to position [211, 0]
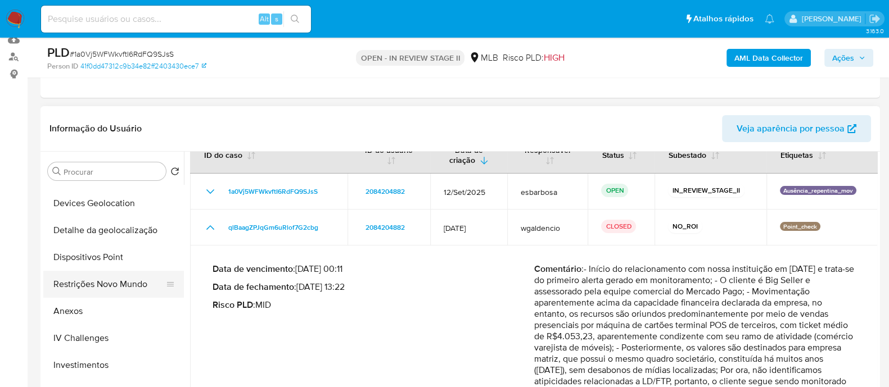
click at [107, 285] on button "Restrições Novo Mundo" at bounding box center [109, 284] width 132 height 27
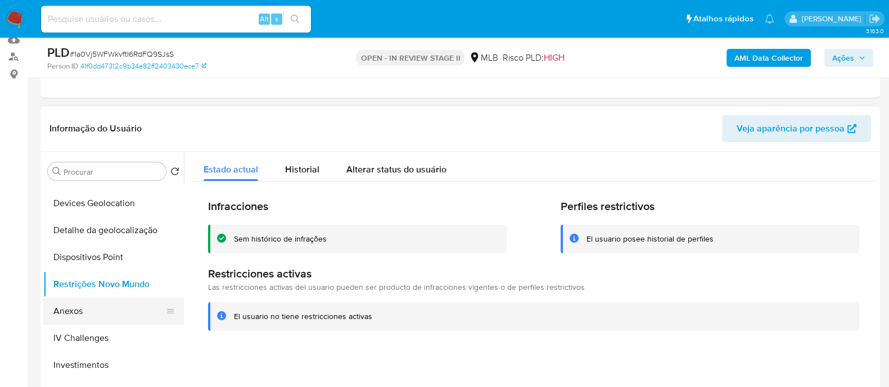
click at [98, 309] on button "Anexos" at bounding box center [109, 311] width 132 height 27
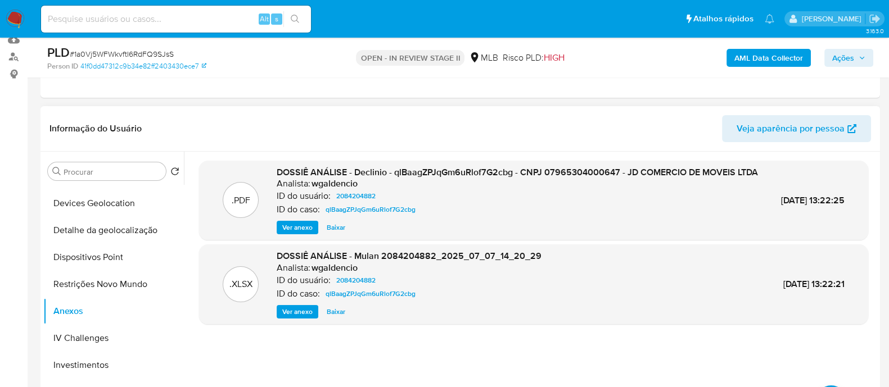
click at [283, 233] on span "Ver anexo" at bounding box center [297, 227] width 30 height 11
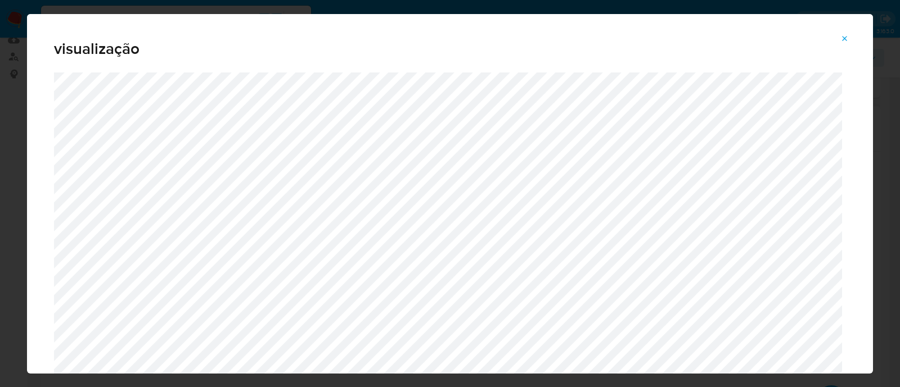
click at [848, 39] on icon "Attachment preview" at bounding box center [844, 38] width 9 height 9
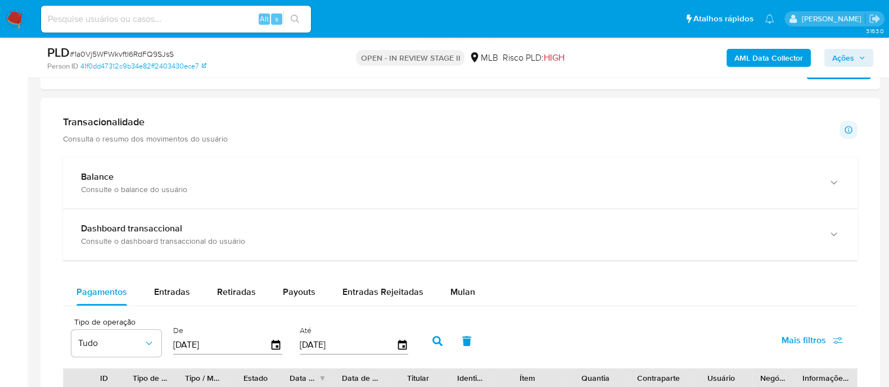
scroll to position [844, 0]
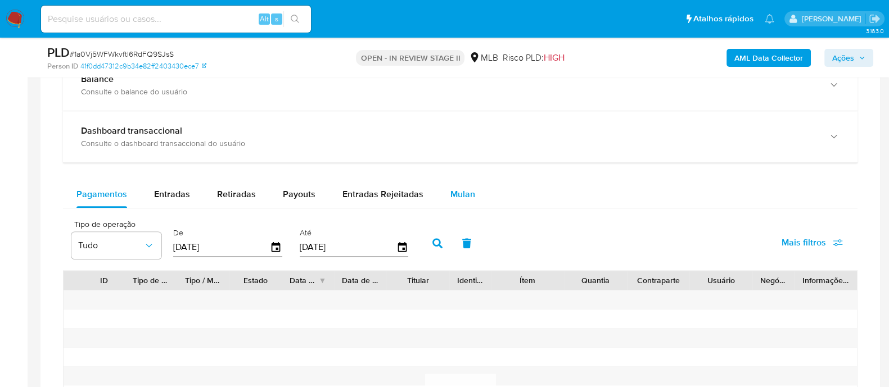
click at [465, 195] on span "Mulan" at bounding box center [462, 194] width 25 height 13
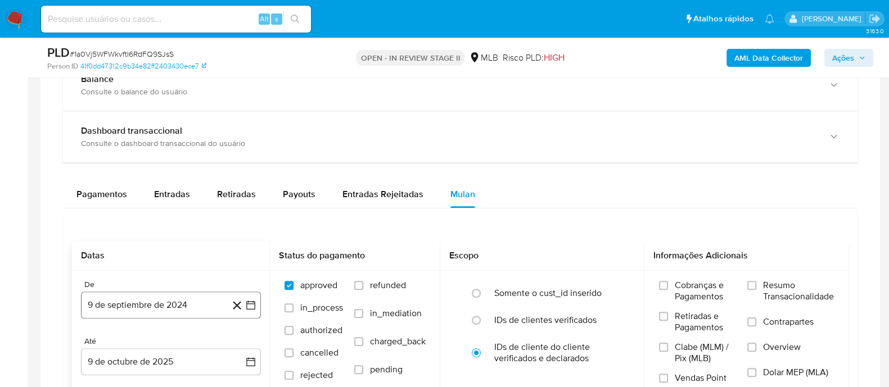
click at [200, 312] on button "9 de septiembre de 2024" at bounding box center [171, 305] width 180 height 27
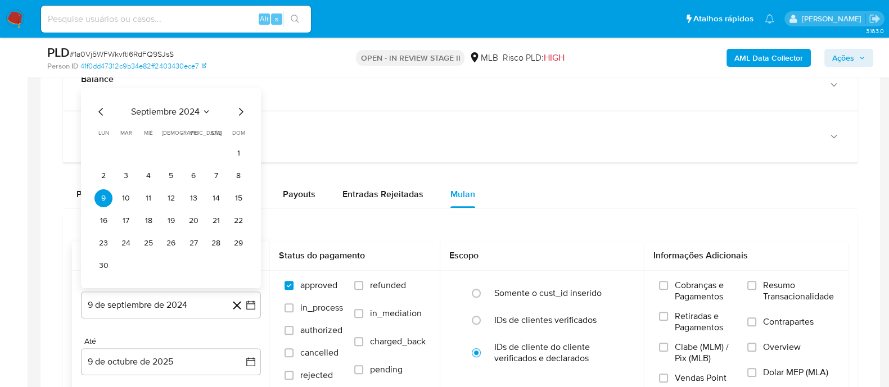
click at [160, 109] on span "septiembre 2024" at bounding box center [165, 111] width 69 height 11
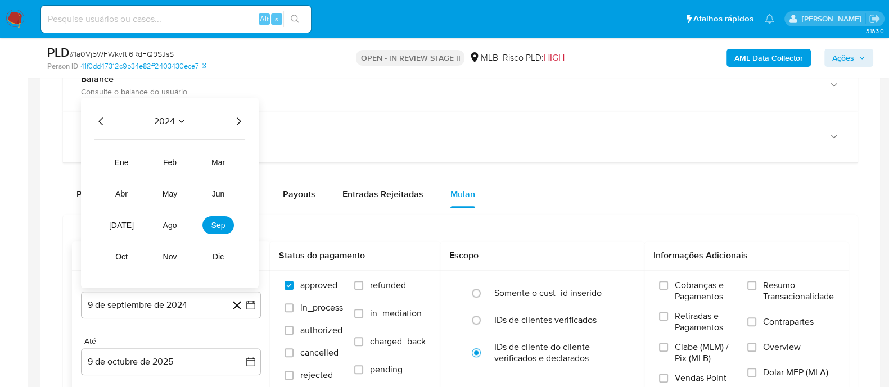
click at [240, 116] on icon "Año siguiente" at bounding box center [238, 121] width 13 height 13
click at [129, 231] on button "jul" at bounding box center [121, 226] width 31 height 18
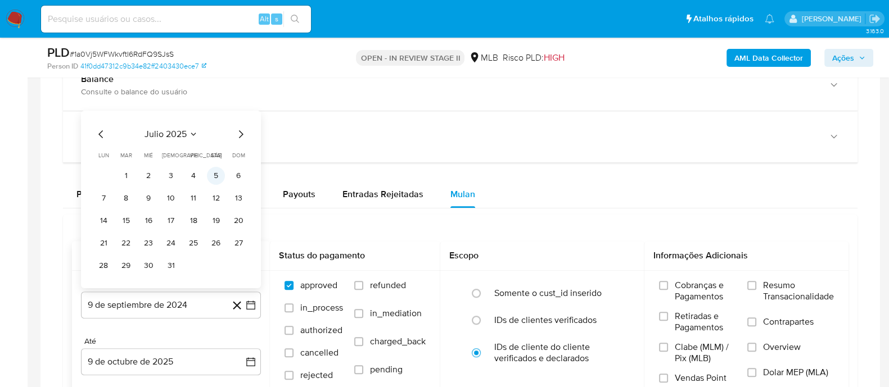
click at [213, 175] on button "5" at bounding box center [216, 176] width 18 height 18
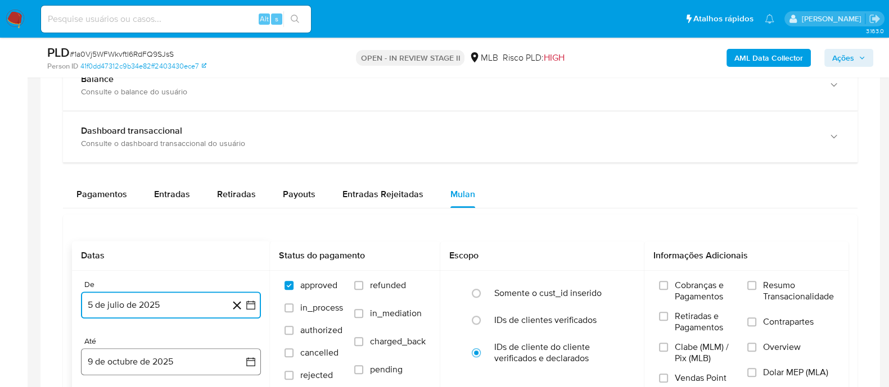
click at [170, 362] on button "9 de octubre de 2025" at bounding box center [171, 362] width 180 height 27
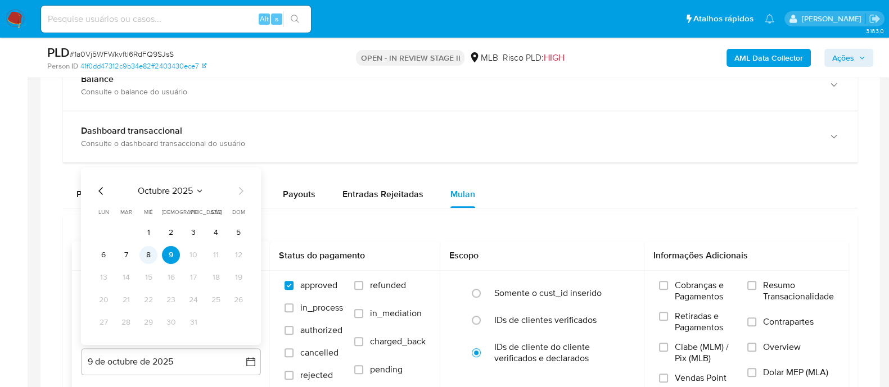
click at [150, 259] on button "8" at bounding box center [148, 255] width 18 height 18
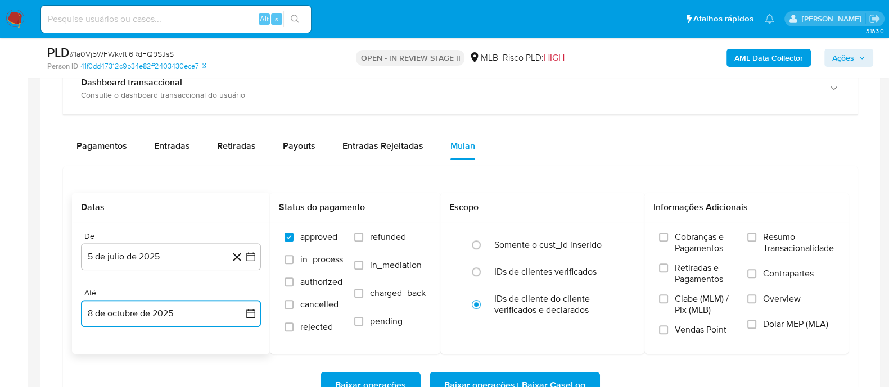
scroll to position [913, 0]
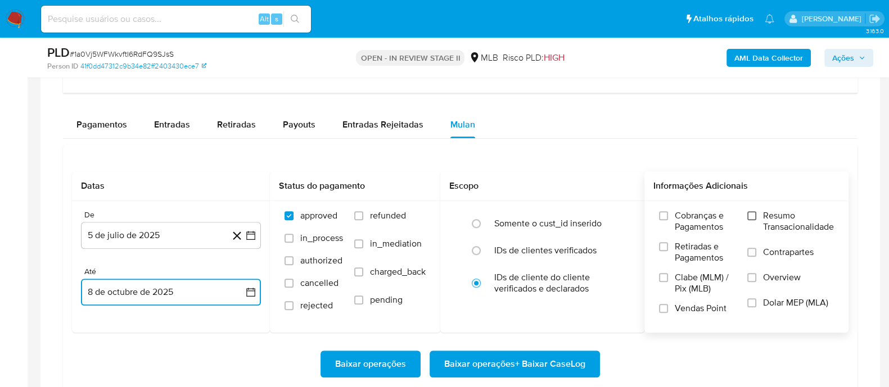
click at [751, 214] on input "Resumo Transacionalidade" at bounding box center [751, 215] width 9 height 9
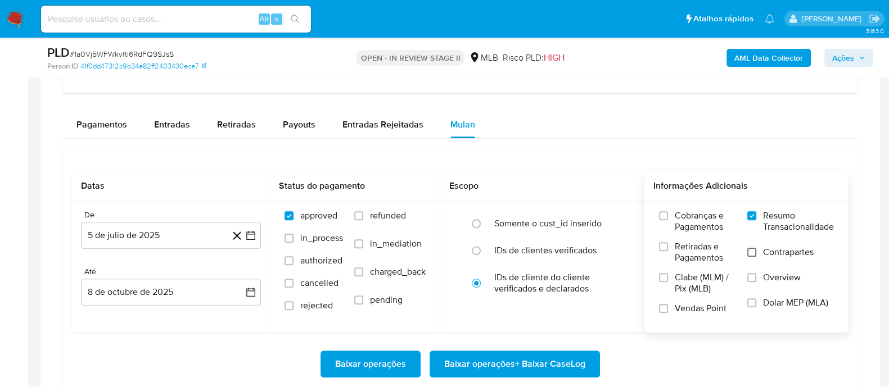
click at [755, 249] on input "Contrapartes" at bounding box center [751, 252] width 9 height 9
click at [666, 305] on input "Vendas Point" at bounding box center [663, 308] width 9 height 9
click at [508, 364] on span "Baixar operações + Baixar CaseLog" at bounding box center [514, 364] width 141 height 25
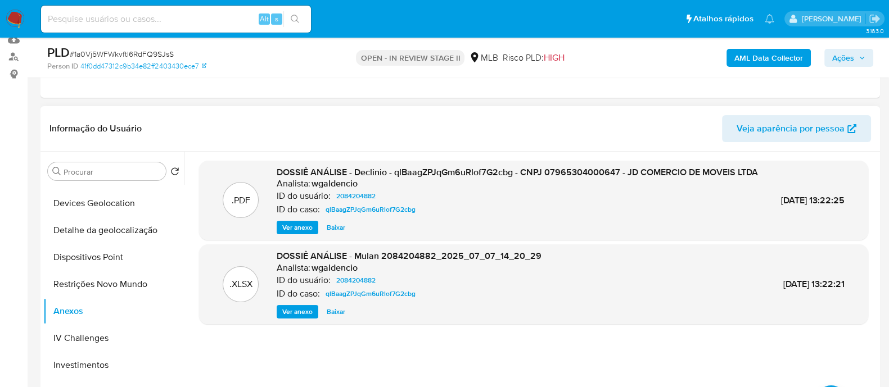
scroll to position [0, 0]
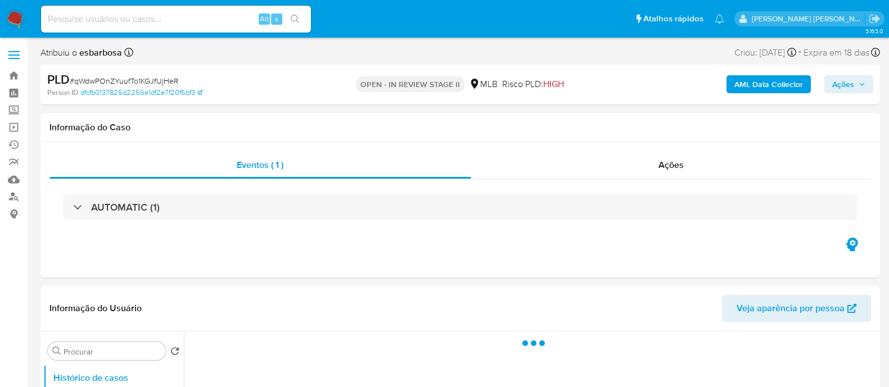
select select "10"
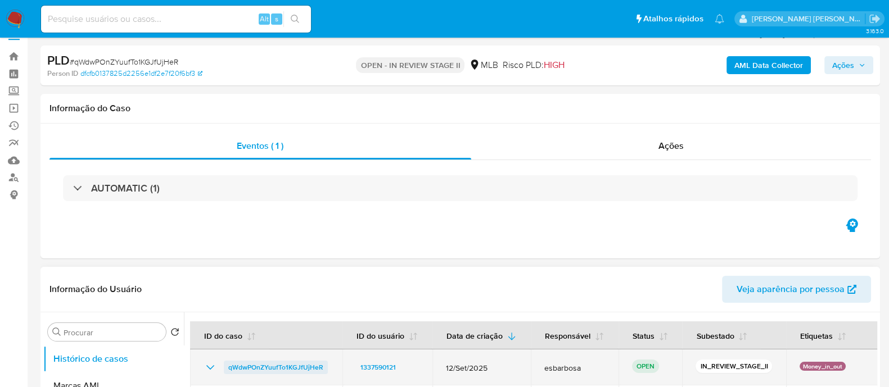
scroll to position [140, 0]
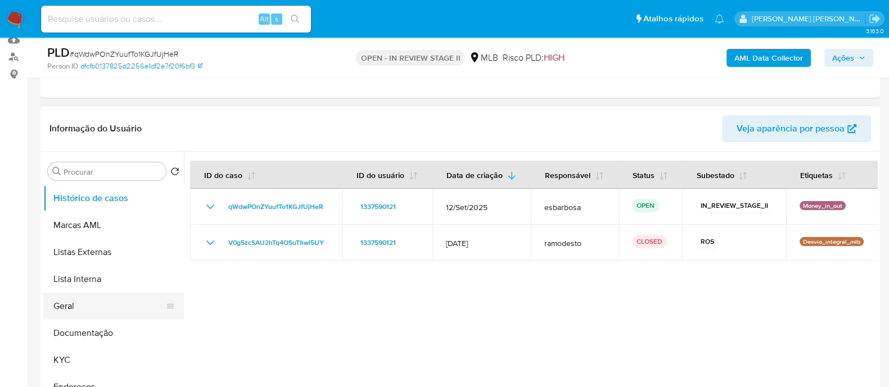
click at [93, 308] on button "Geral" at bounding box center [109, 306] width 132 height 27
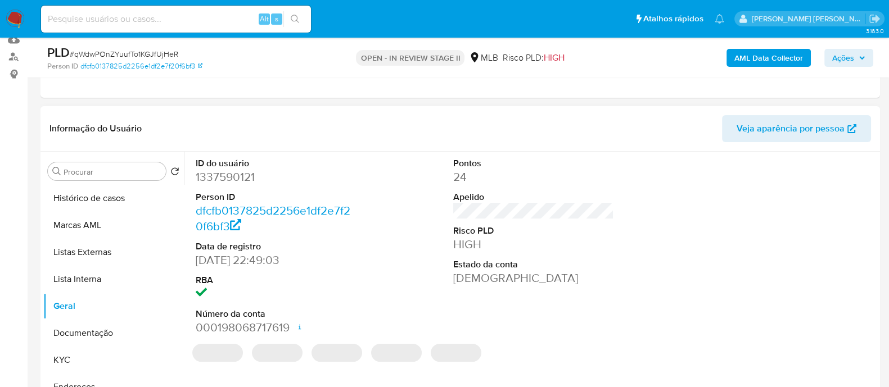
click at [246, 177] on dd "1337590121" at bounding box center [276, 177] width 161 height 16
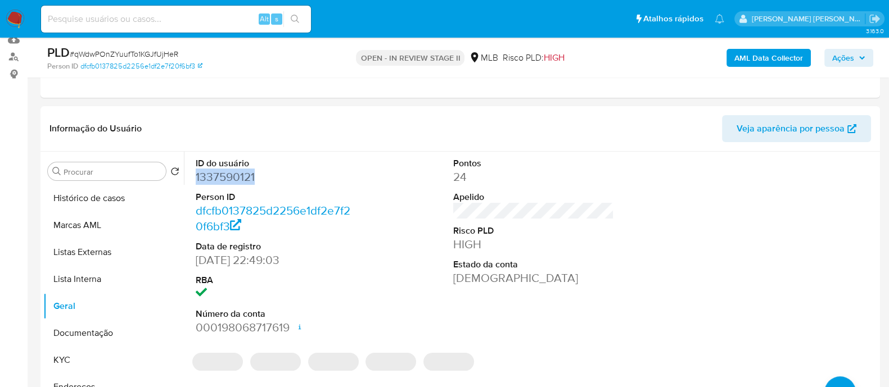
copy dd "1337590121"
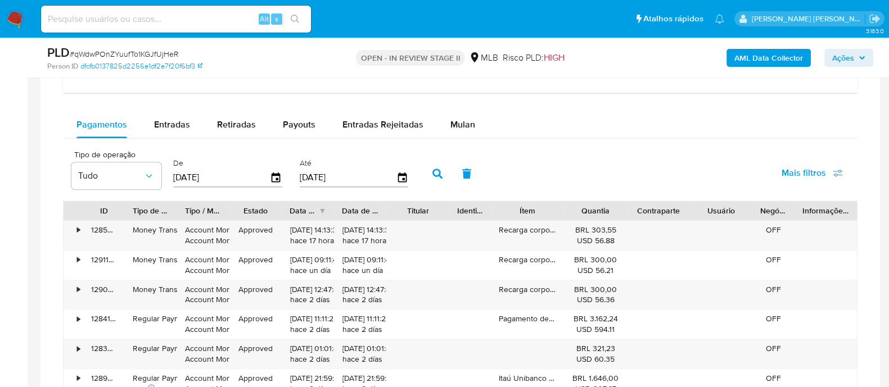
scroll to position [913, 0]
click at [464, 119] on span "Mulan" at bounding box center [462, 124] width 25 height 13
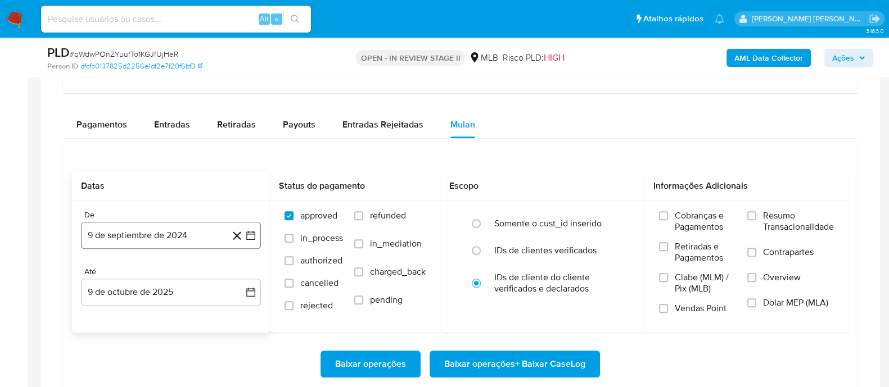
click at [169, 231] on button "9 de septiembre de 2024" at bounding box center [171, 235] width 180 height 27
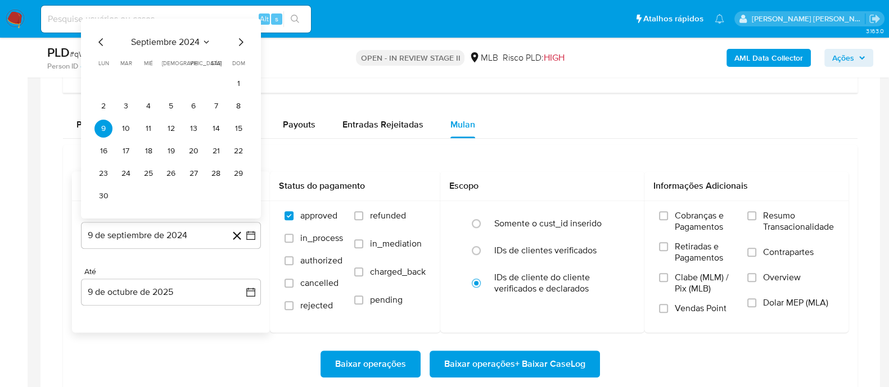
click at [183, 38] on span "septiembre 2024" at bounding box center [165, 42] width 69 height 11
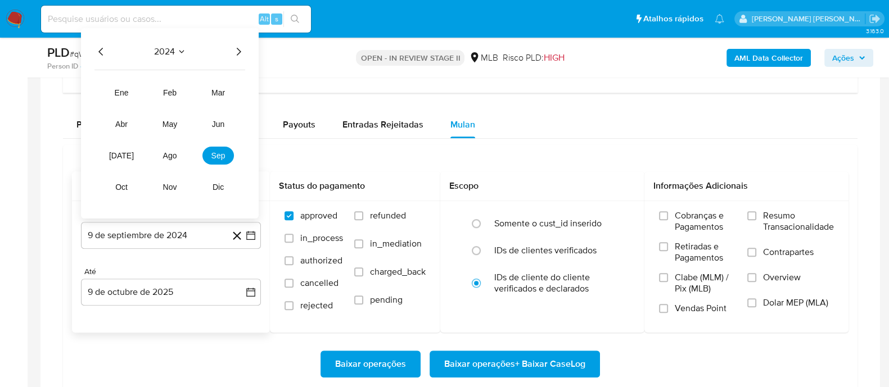
click at [232, 46] on icon "Año siguiente" at bounding box center [238, 51] width 13 height 13
click at [167, 153] on span "ago" at bounding box center [170, 155] width 14 height 9
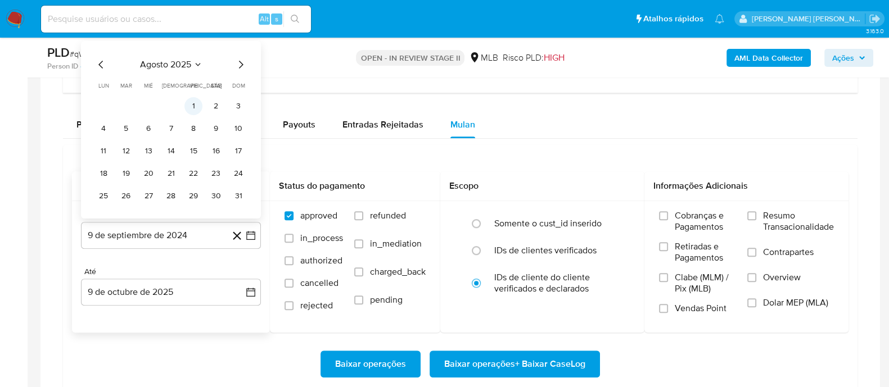
click at [194, 100] on button "1" at bounding box center [193, 106] width 18 height 18
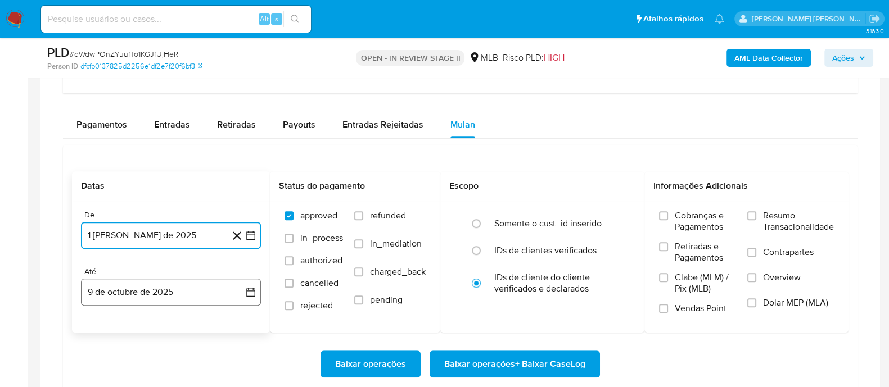
click at [165, 289] on button "9 de octubre de 2025" at bounding box center [171, 292] width 180 height 27
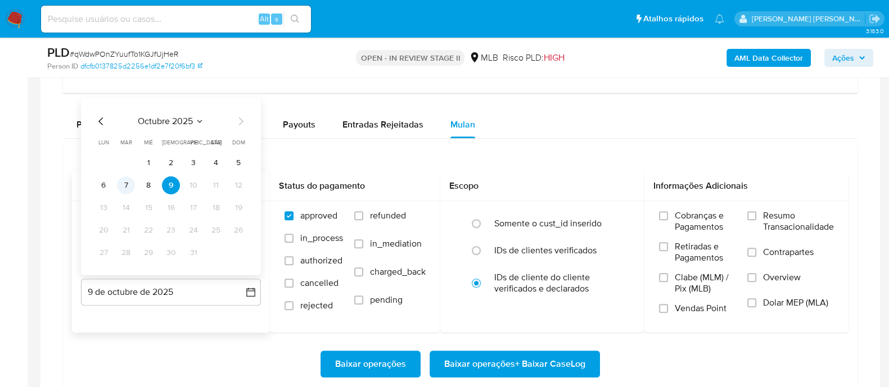
click at [125, 189] on button "7" at bounding box center [126, 186] width 18 height 18
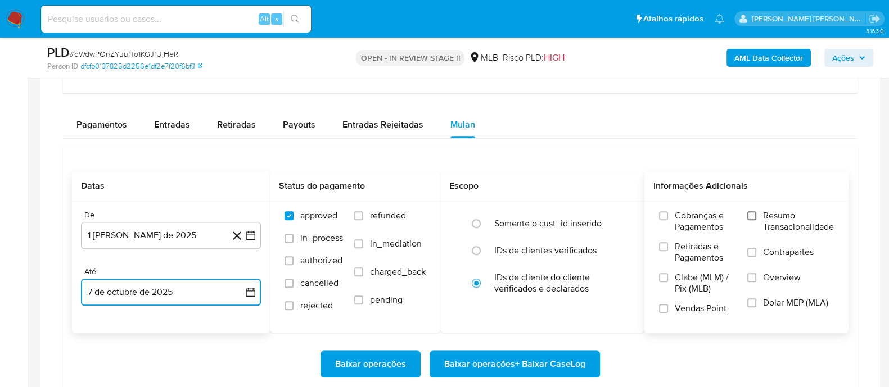
click at [754, 215] on input "Resumo Transacionalidade" at bounding box center [751, 215] width 9 height 9
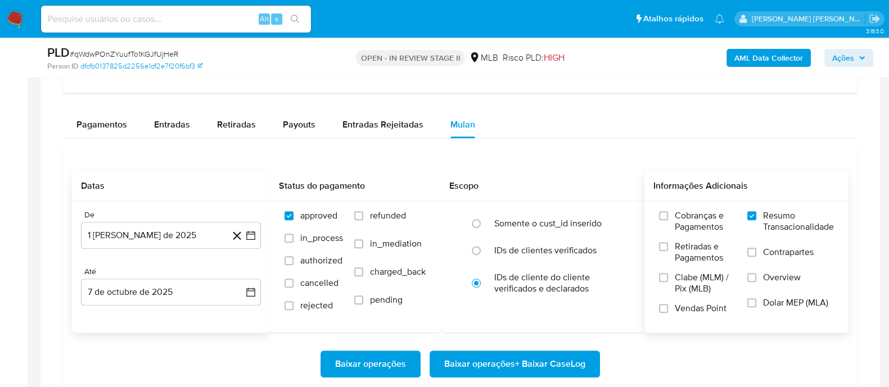
click at [755, 252] on input "Contrapartes" at bounding box center [751, 252] width 9 height 9
click at [668, 307] on input "Vendas Point" at bounding box center [663, 308] width 9 height 9
click at [533, 361] on span "Baixar operações + Baixar CaseLog" at bounding box center [514, 364] width 141 height 25
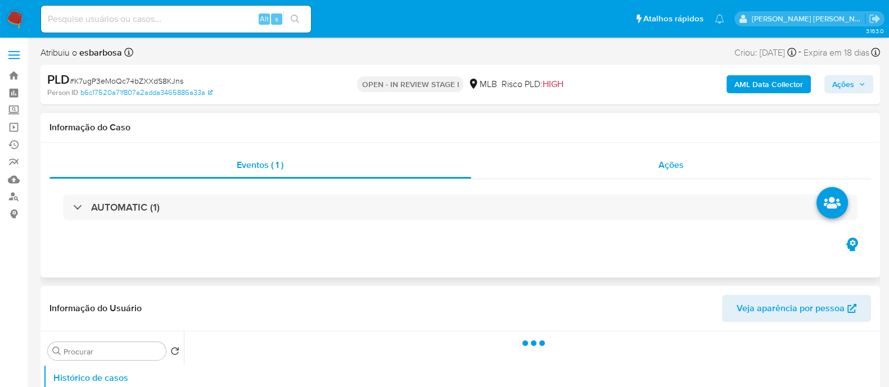
select select "10"
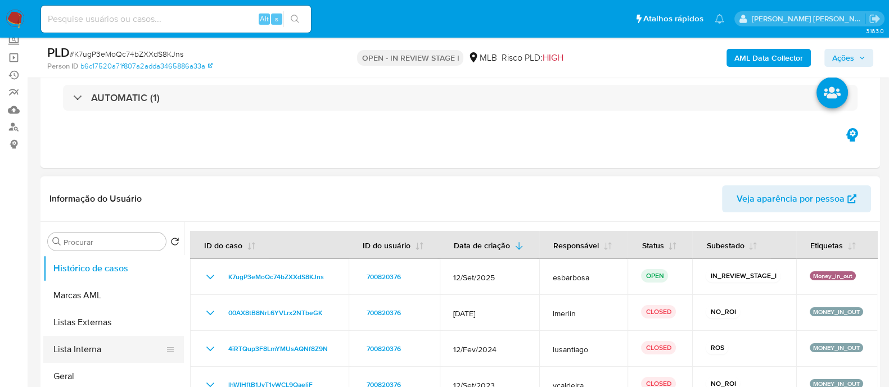
scroll to position [70, 0]
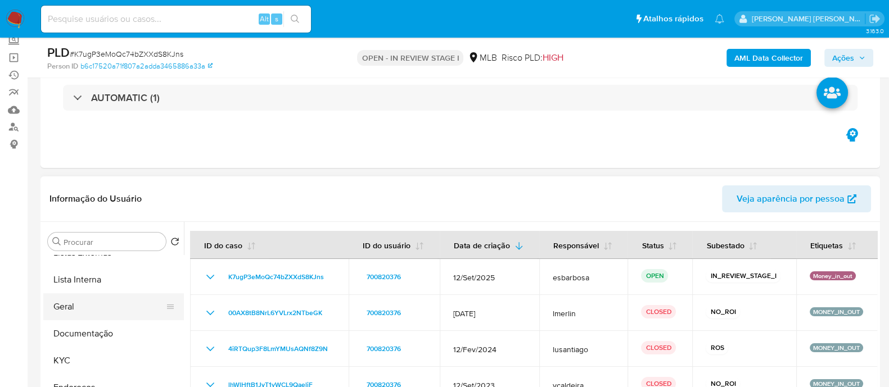
click at [83, 303] on button "Geral" at bounding box center [109, 307] width 132 height 27
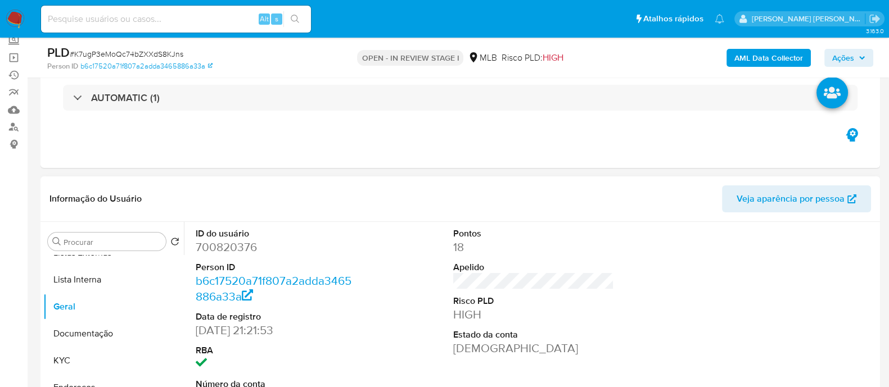
click at [240, 245] on dd "700820376" at bounding box center [276, 248] width 161 height 16
copy dd "700820376"
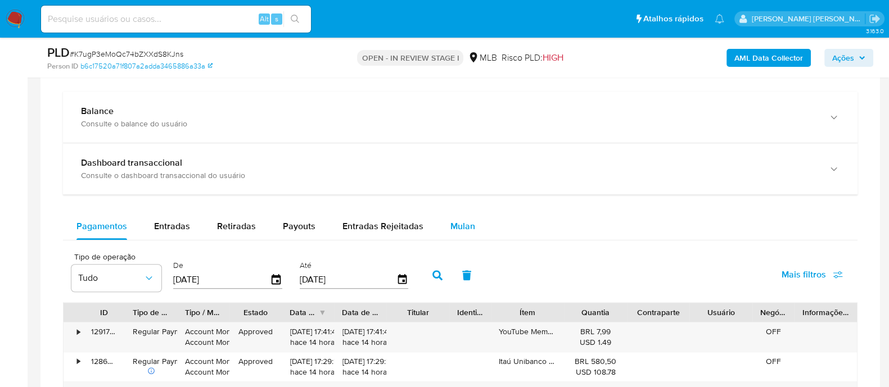
click at [461, 232] on div "Mulan" at bounding box center [462, 226] width 25 height 27
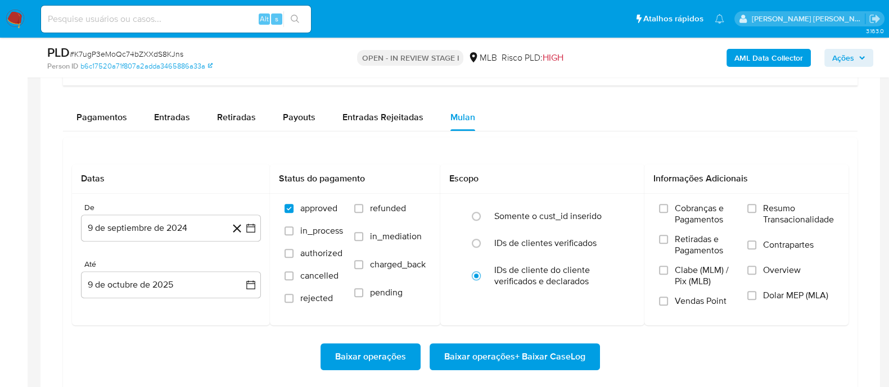
scroll to position [984, 0]
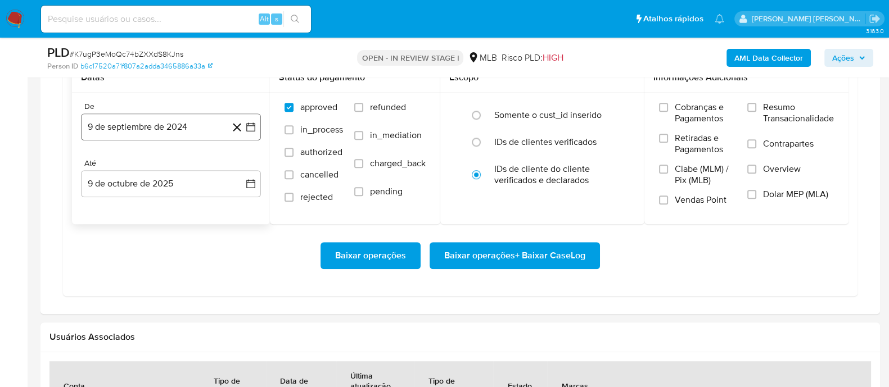
click at [201, 131] on button "9 de septiembre de 2024" at bounding box center [171, 127] width 180 height 27
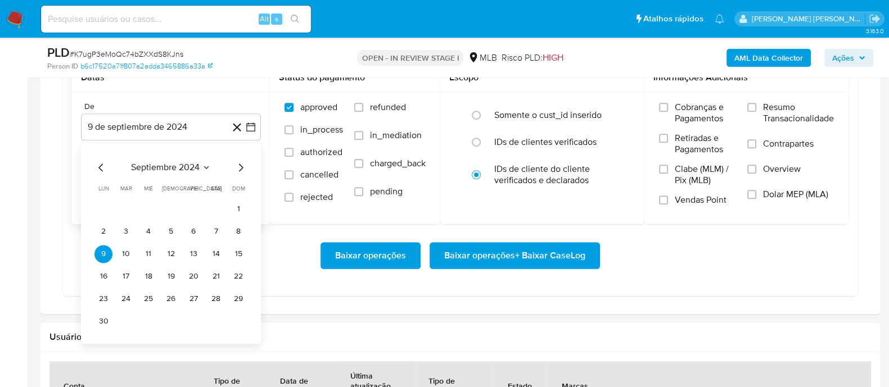
click at [184, 167] on span "septiembre 2024" at bounding box center [165, 167] width 69 height 11
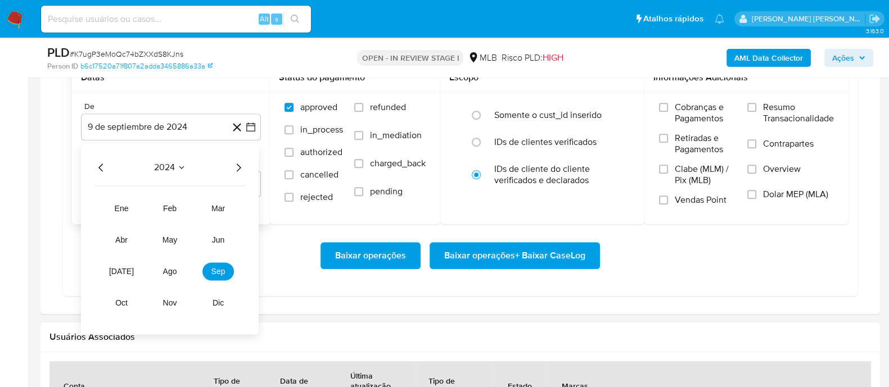
click at [242, 168] on icon "Año siguiente" at bounding box center [238, 167] width 13 height 13
click at [172, 238] on span "may" at bounding box center [170, 240] width 15 height 9
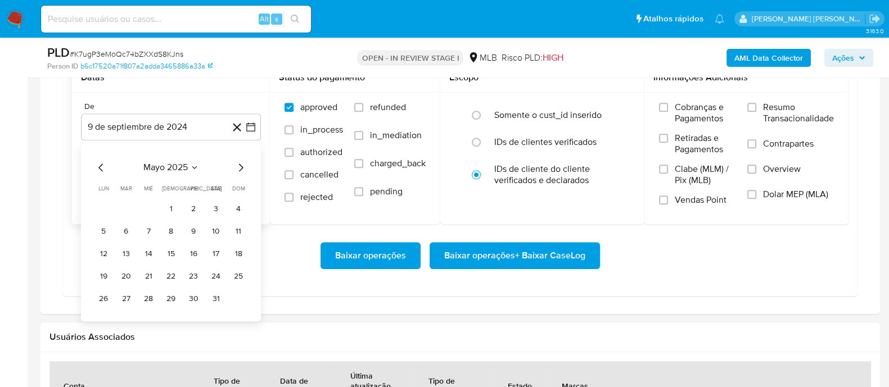
click at [238, 165] on icon "Mes siguiente" at bounding box center [240, 167] width 13 height 13
drag, startPoint x: 246, startPoint y: 163, endPoint x: 239, endPoint y: 170, distance: 9.9
click at [246, 165] on icon "Mes siguiente" at bounding box center [240, 167] width 13 height 13
click at [200, 209] on button "1" at bounding box center [193, 209] width 18 height 18
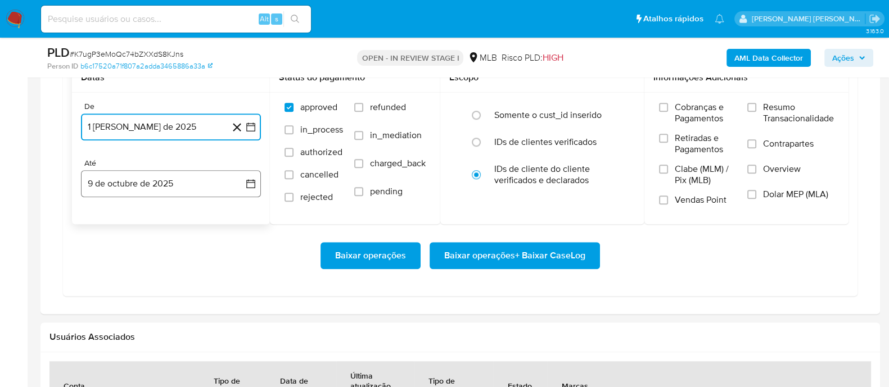
click at [203, 184] on button "9 de octubre de 2025" at bounding box center [171, 183] width 180 height 27
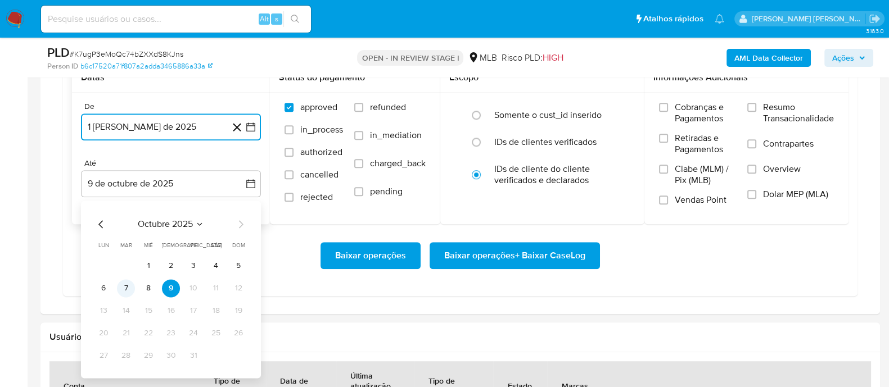
click at [131, 283] on button "7" at bounding box center [126, 289] width 18 height 18
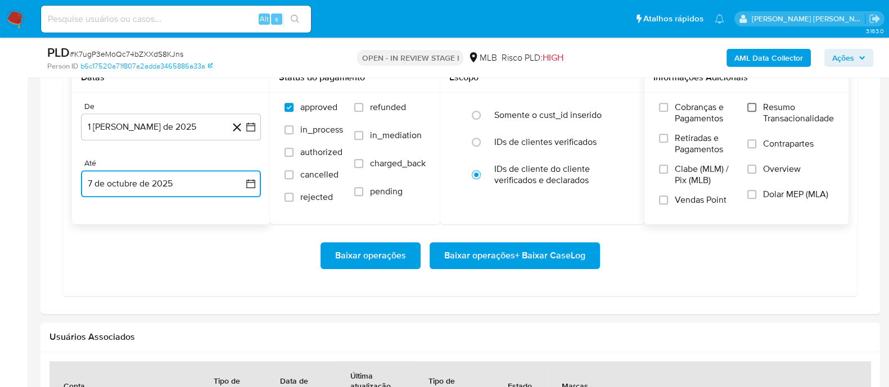
click at [754, 108] on input "Resumo Transacionalidade" at bounding box center [751, 107] width 9 height 9
click at [754, 145] on input "Contrapartes" at bounding box center [751, 143] width 9 height 9
click at [668, 197] on input "Vendas Point" at bounding box center [663, 200] width 9 height 9
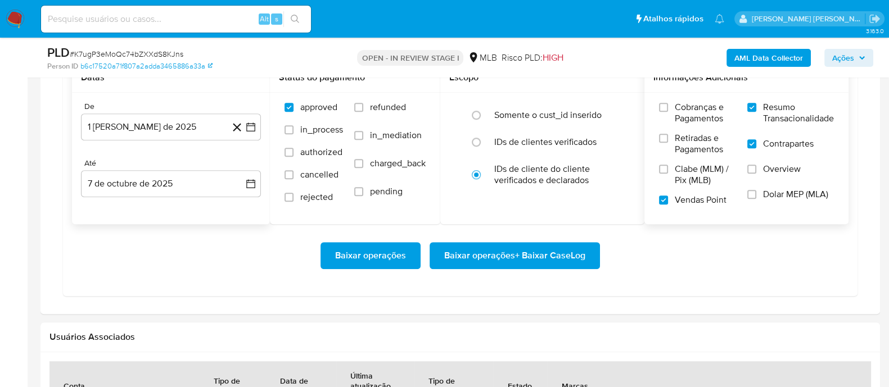
click at [558, 246] on span "Baixar operações + Baixar CaseLog" at bounding box center [514, 256] width 141 height 25
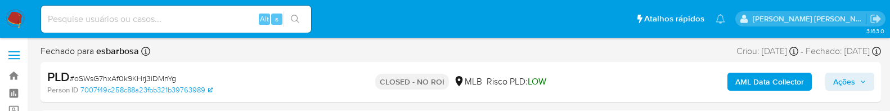
select select "10"
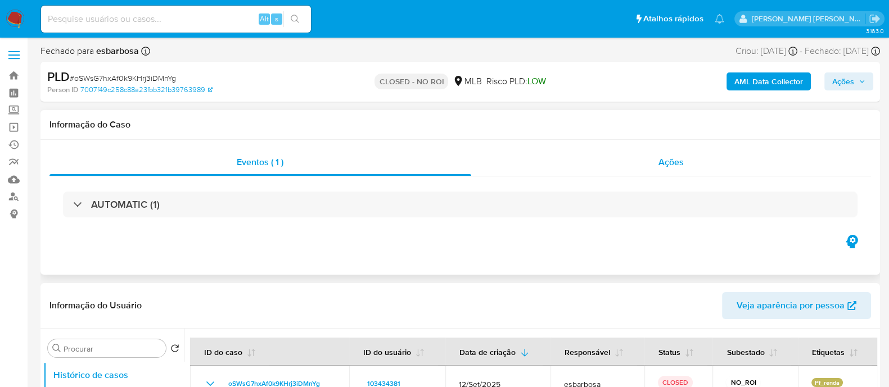
click at [570, 110] on div "Ações" at bounding box center [671, 162] width 400 height 27
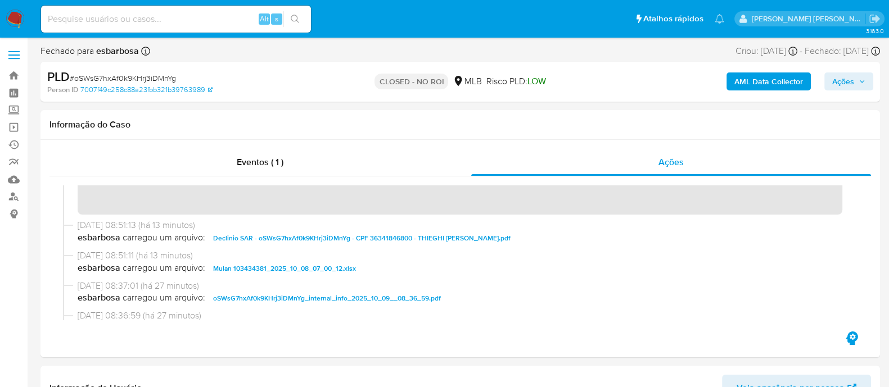
scroll to position [140, 0]
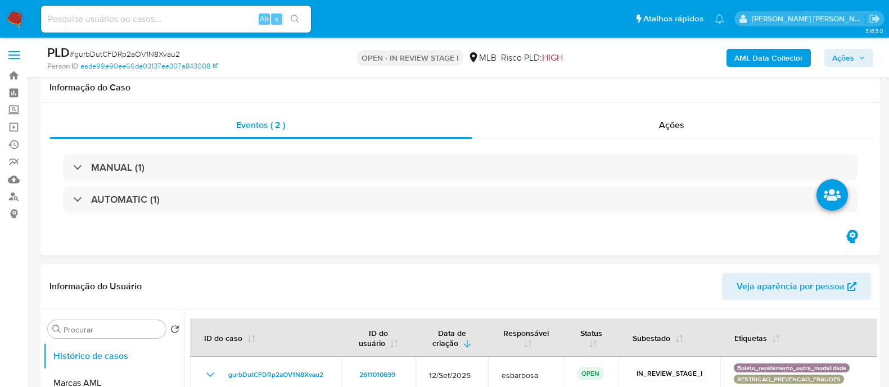
select select "10"
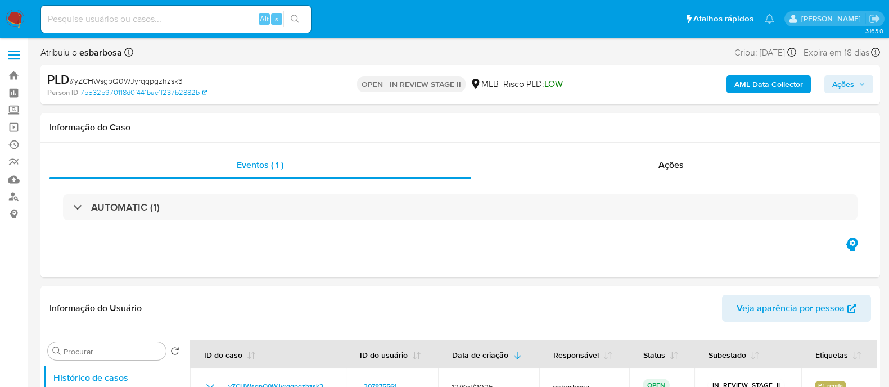
select select "10"
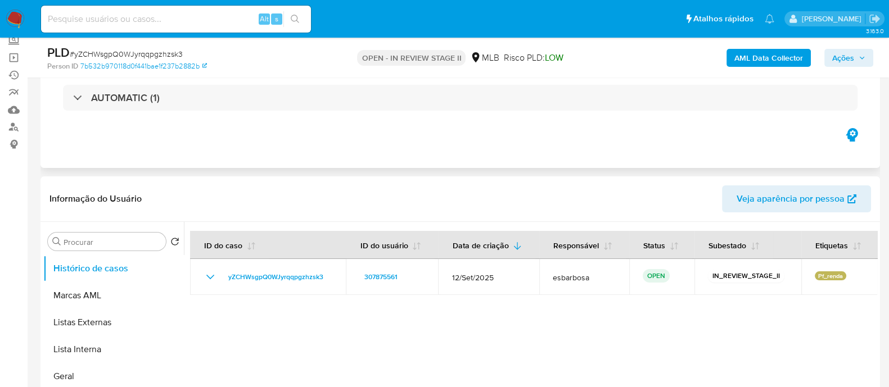
scroll to position [140, 0]
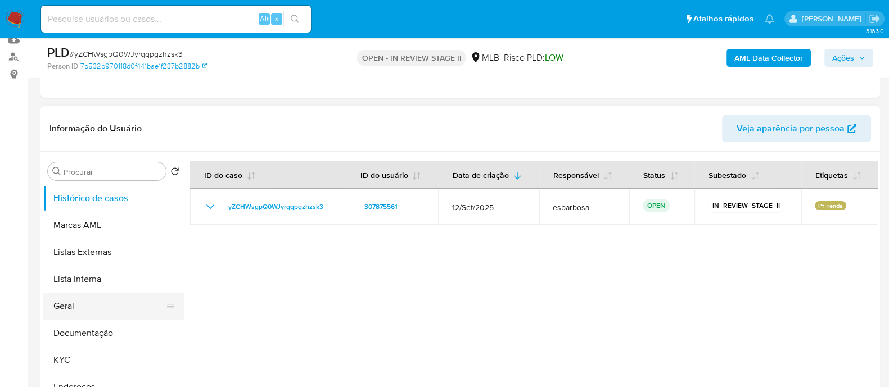
click at [61, 305] on button "Geral" at bounding box center [109, 306] width 132 height 27
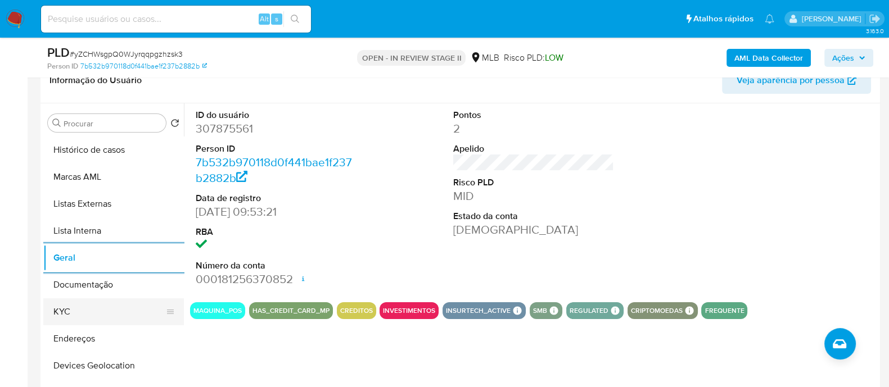
scroll to position [211, 0]
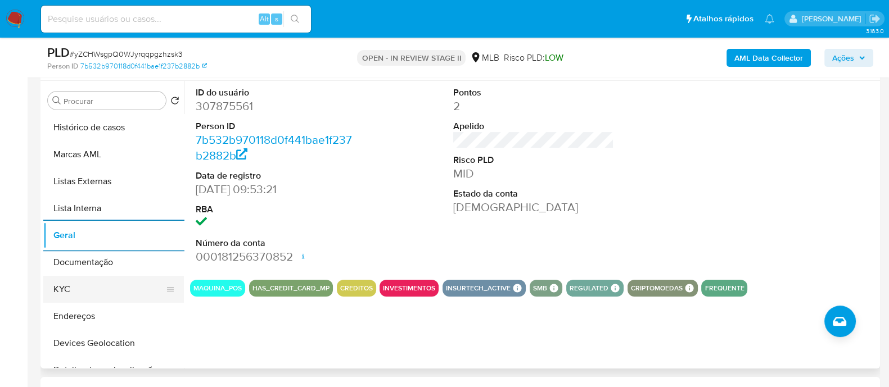
click at [76, 290] on button "KYC" at bounding box center [109, 289] width 132 height 27
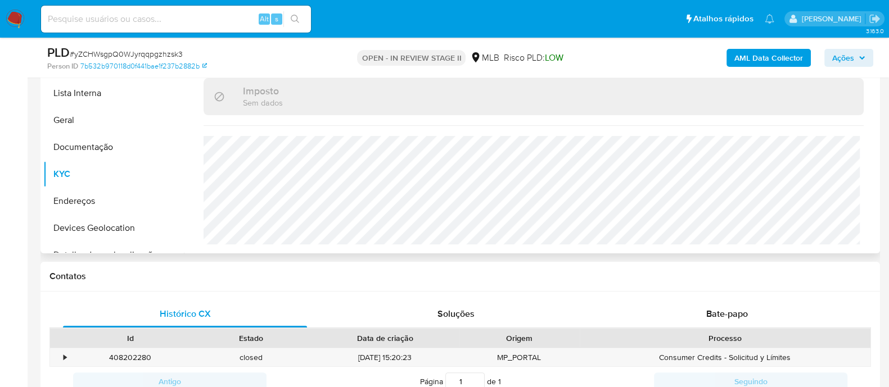
scroll to position [422, 0]
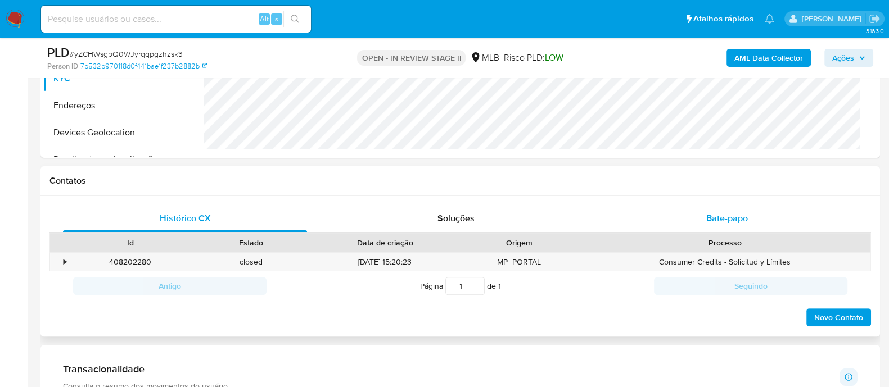
click at [704, 223] on div "Bate-papo" at bounding box center [727, 218] width 244 height 27
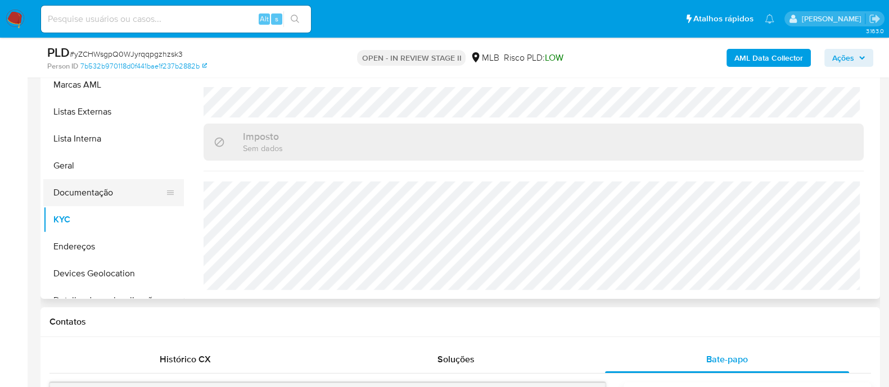
scroll to position [211, 0]
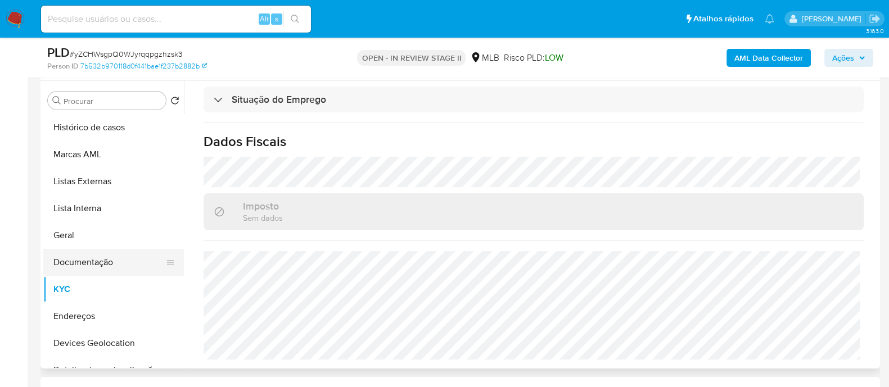
click at [83, 260] on button "Documentação" at bounding box center [109, 262] width 132 height 27
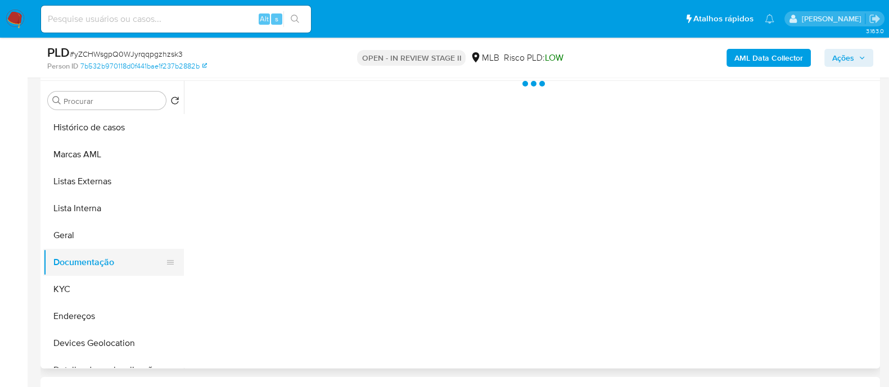
scroll to position [0, 0]
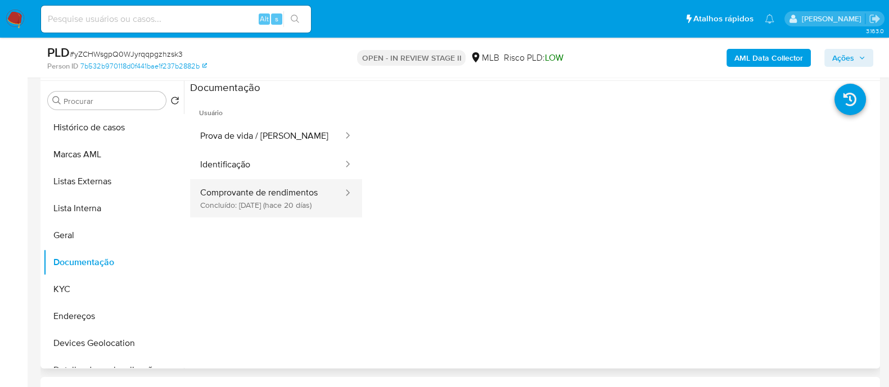
click at [253, 193] on button "Comprovante de rendimentos Concluído: [DATE] (hace 20 días)" at bounding box center [267, 198] width 154 height 38
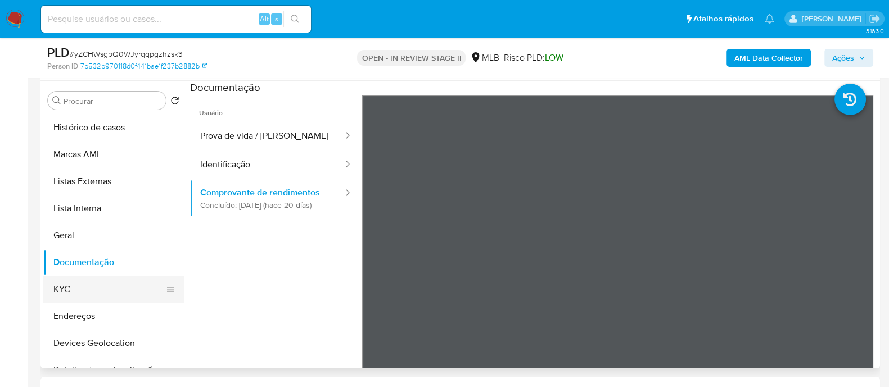
click at [59, 287] on button "KYC" at bounding box center [109, 289] width 132 height 27
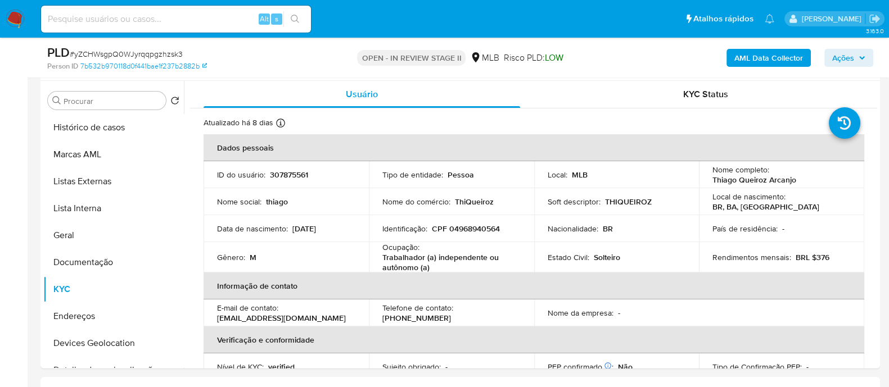
click at [765, 60] on b "AML Data Collector" at bounding box center [768, 58] width 69 height 18
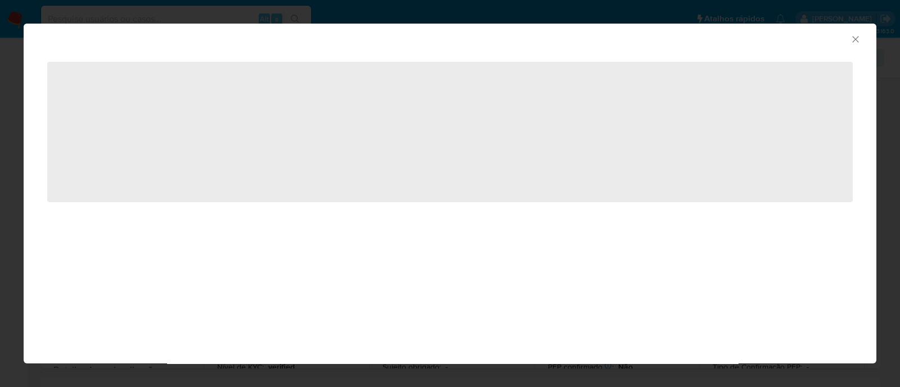
click at [855, 39] on icon "Fechar a janela" at bounding box center [855, 39] width 6 height 6
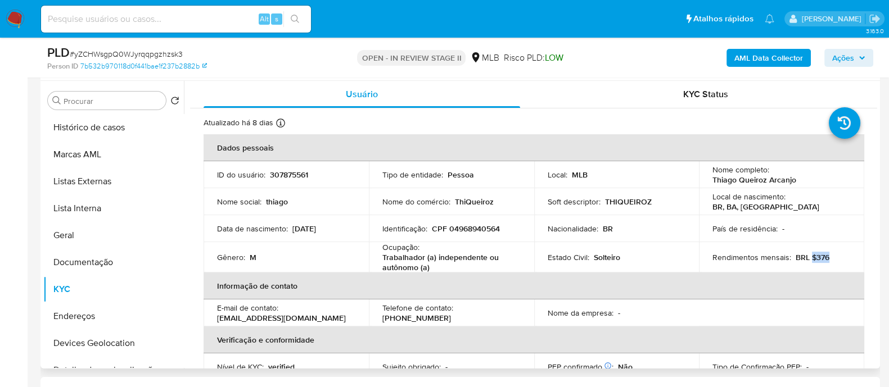
drag, startPoint x: 824, startPoint y: 256, endPoint x: 807, endPoint y: 259, distance: 17.6
click at [807, 259] on div "Rendimentos mensais : BRL $376" at bounding box center [782, 258] width 138 height 10
copy p "$376"
drag, startPoint x: 430, startPoint y: 268, endPoint x: 380, endPoint y: 250, distance: 53.4
click at [380, 250] on td "Ocupação : Trabalhador (a) independente ou autônomo (a)" at bounding box center [451, 257] width 165 height 30
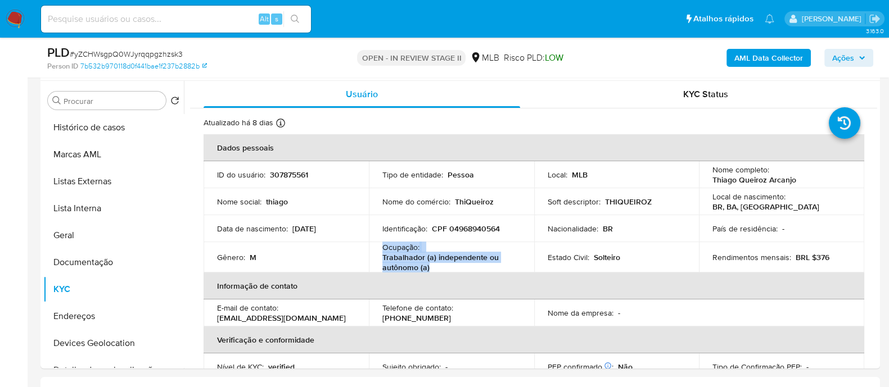
copy div "Ocupação : Trabalhador (a) independente ou autônomo (a)"
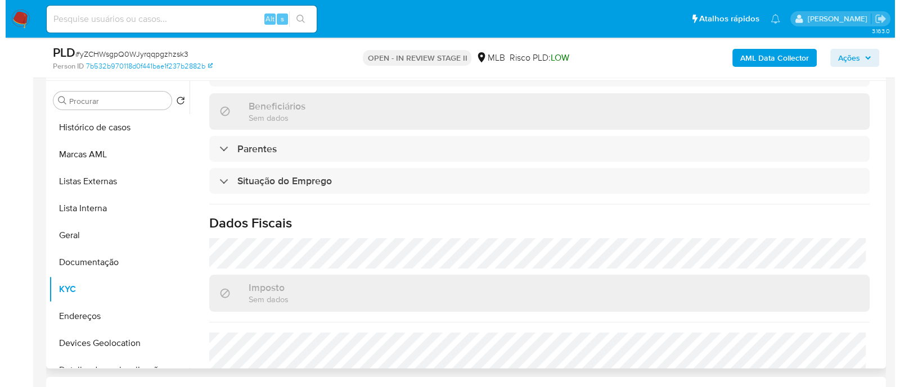
scroll to position [492, 0]
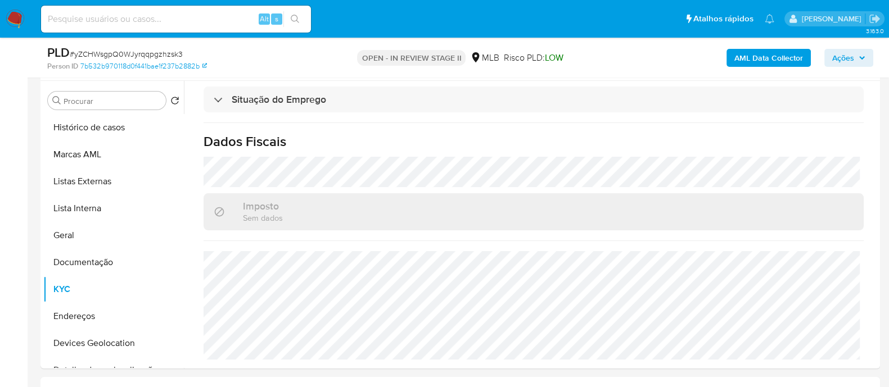
click at [754, 55] on b "AML Data Collector" at bounding box center [768, 58] width 69 height 18
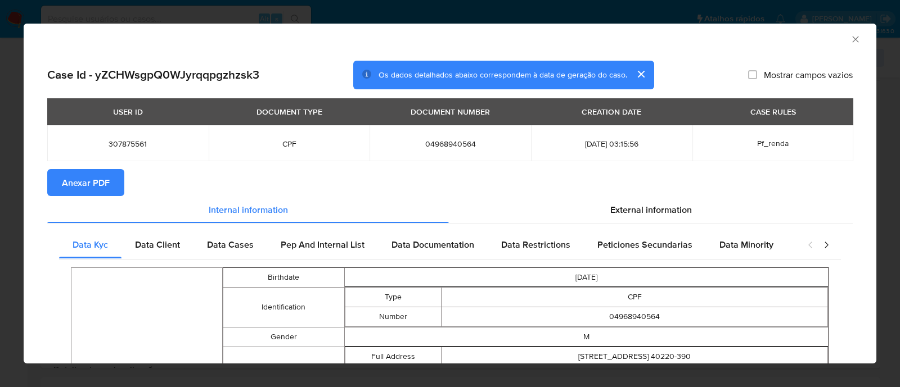
click at [88, 182] on span "Anexar PDF" at bounding box center [86, 182] width 48 height 25
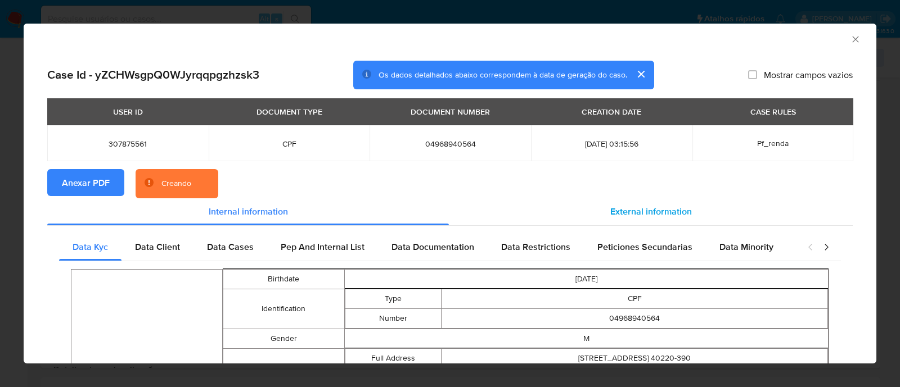
click at [629, 211] on span "External information" at bounding box center [651, 211] width 82 height 13
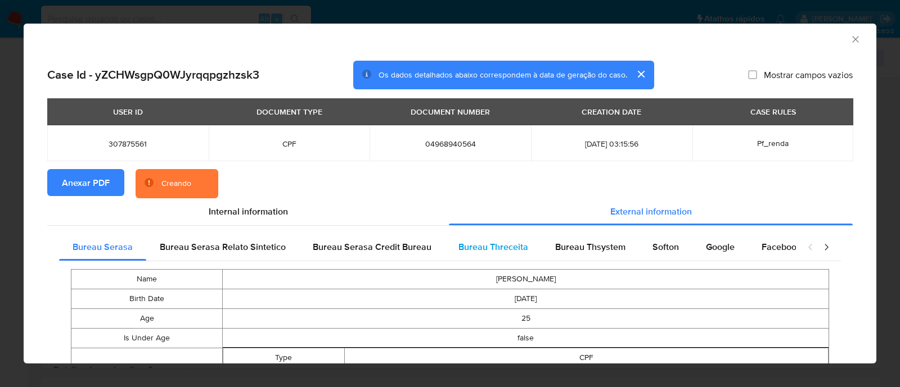
click at [506, 249] on span "Bureau Threceita" at bounding box center [493, 247] width 70 height 13
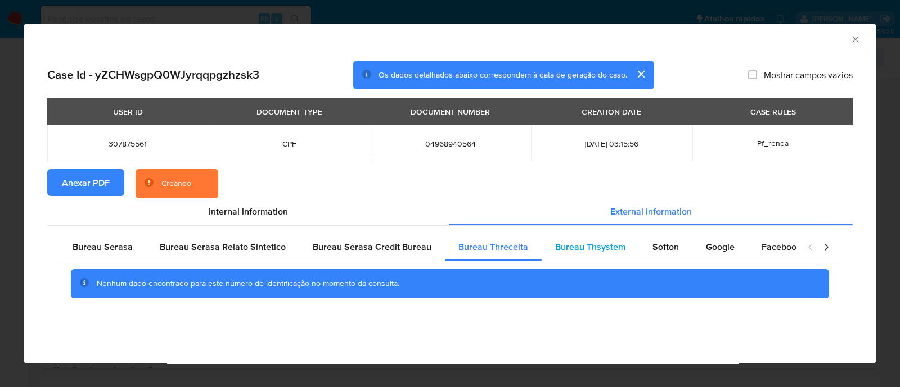
click at [588, 248] on span "Bureau Thsystem" at bounding box center [590, 247] width 70 height 13
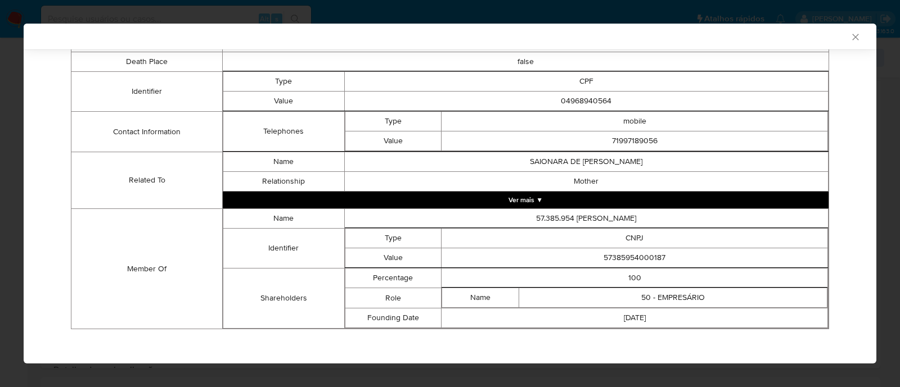
scroll to position [302, 0]
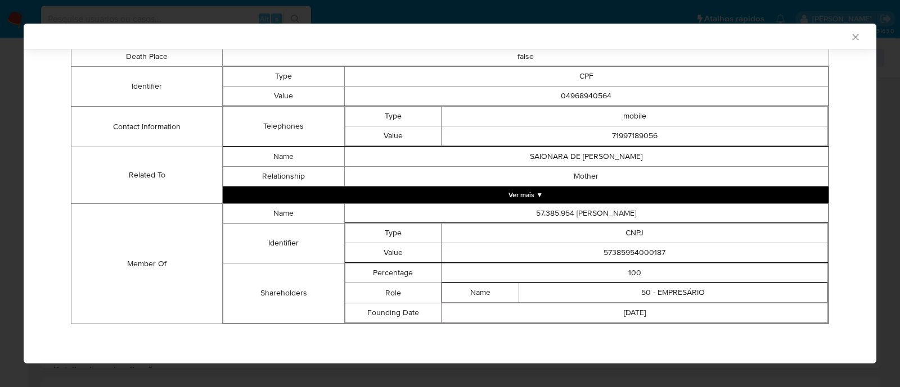
click at [641, 254] on td "57385954000187" at bounding box center [634, 254] width 386 height 20
copy td "57385954000187"
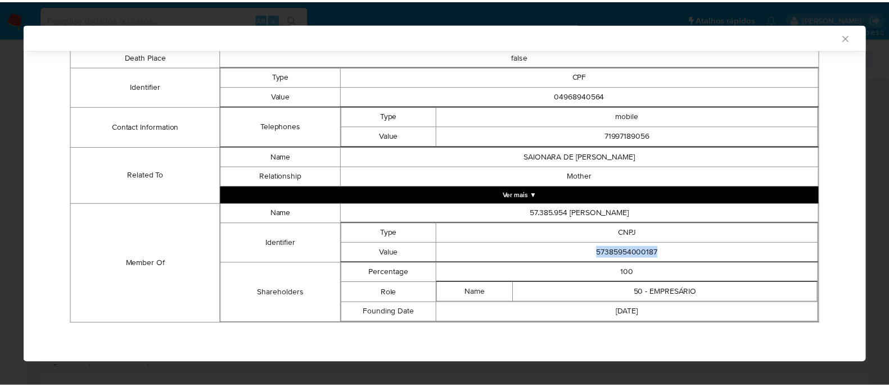
scroll to position [300, 0]
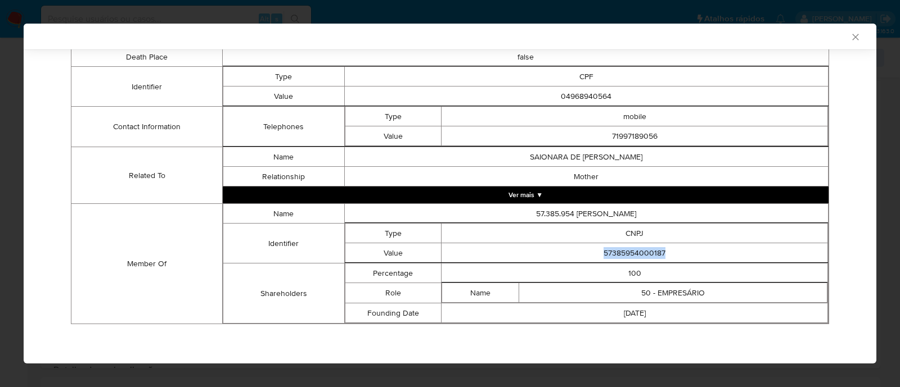
click at [852, 37] on icon "Fechar a janela" at bounding box center [855, 37] width 6 height 6
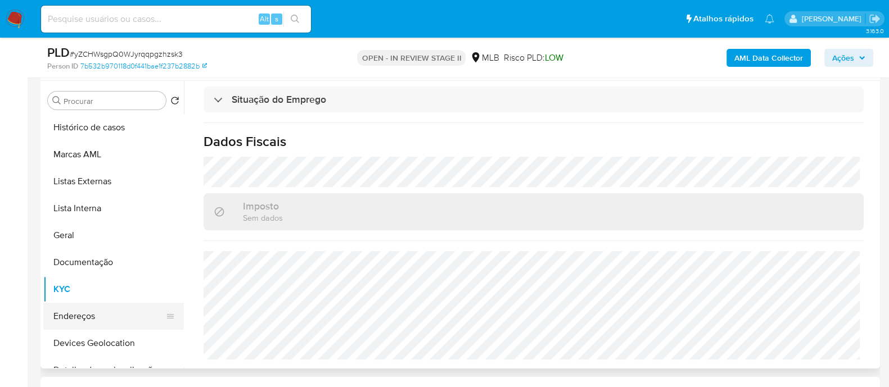
scroll to position [211, 0]
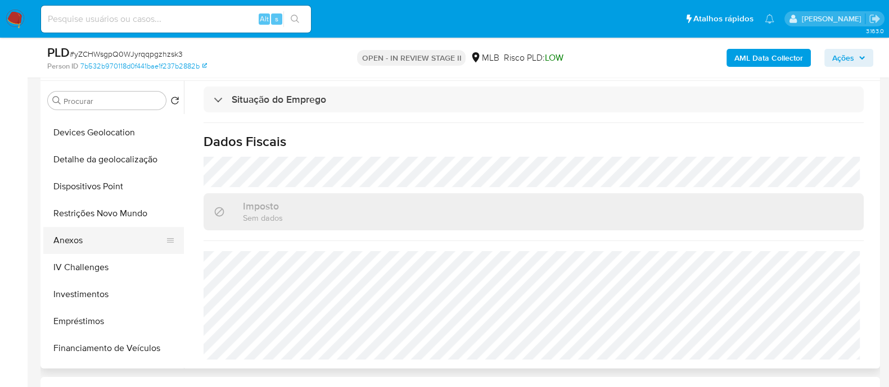
click at [93, 240] on button "Anexos" at bounding box center [109, 240] width 132 height 27
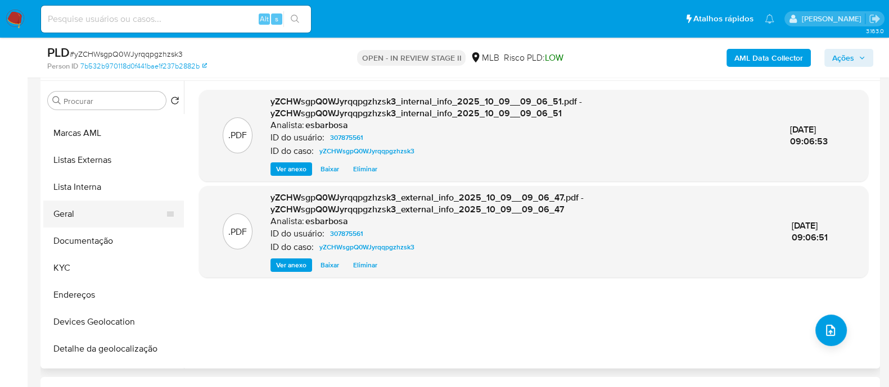
scroll to position [0, 0]
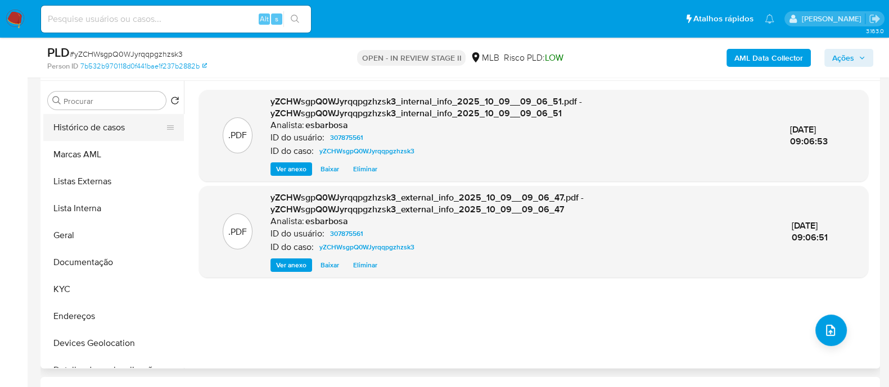
click at [105, 132] on button "Histórico de casos" at bounding box center [109, 127] width 132 height 27
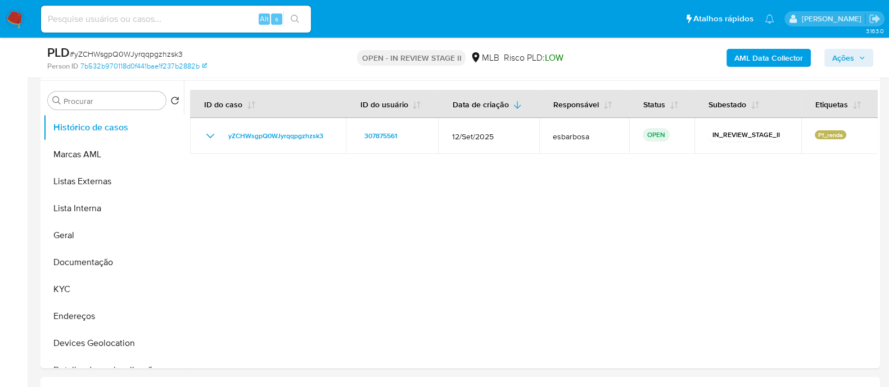
click at [843, 57] on span "Ações" at bounding box center [843, 58] width 22 height 18
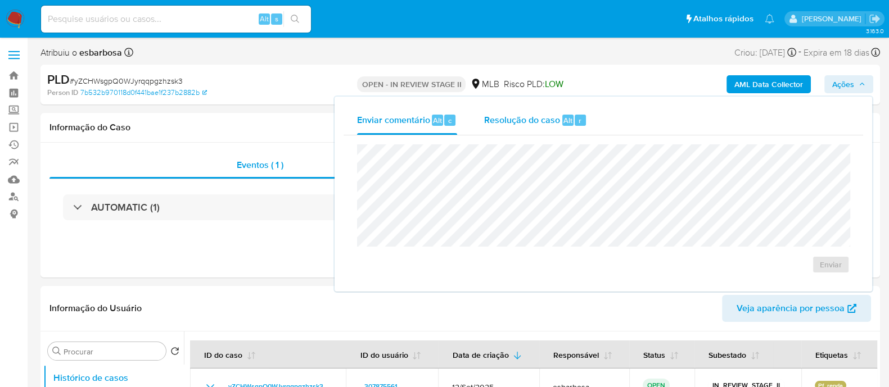
click at [519, 121] on span "Resolução do caso" at bounding box center [522, 120] width 76 height 13
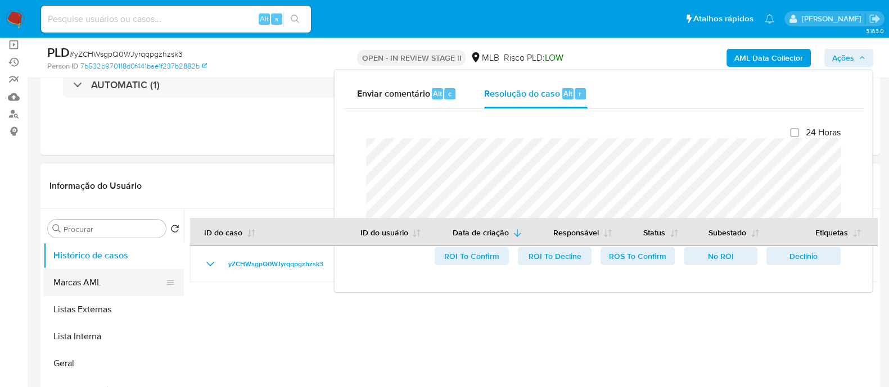
scroll to position [140, 0]
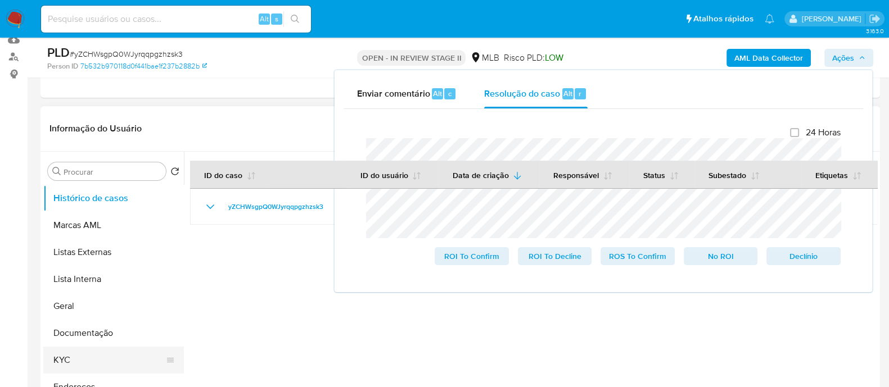
click at [73, 360] on button "KYC" at bounding box center [109, 360] width 132 height 27
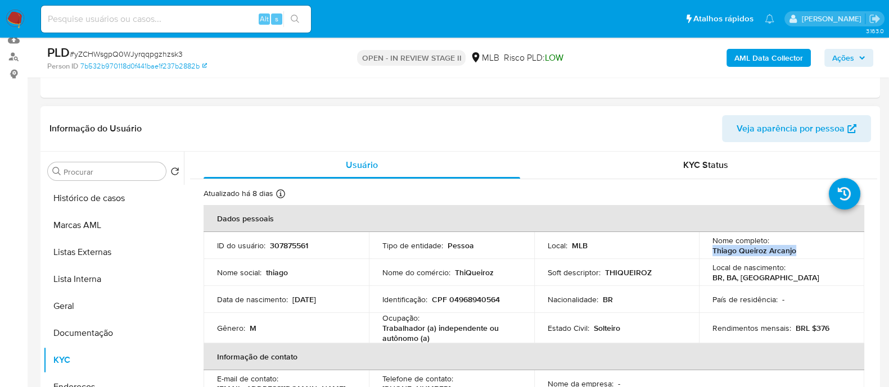
drag, startPoint x: 796, startPoint y: 253, endPoint x: 697, endPoint y: 250, distance: 98.4
click at [699, 250] on td "Nome completo : [PERSON_NAME]" at bounding box center [781, 245] width 165 height 27
copy p "Thiago Queiroz Arcanjo"
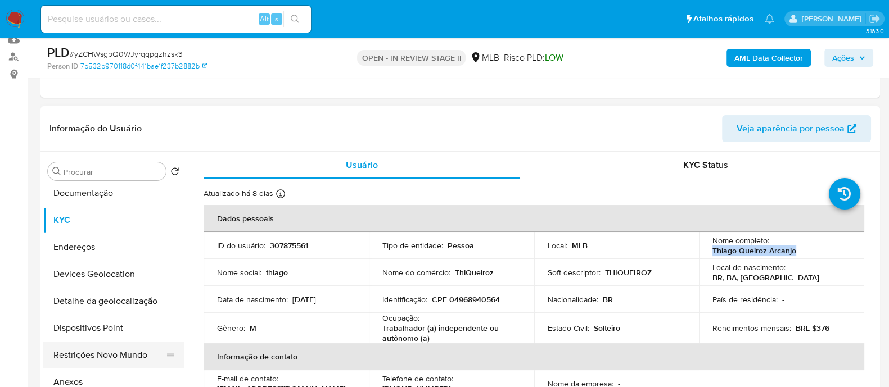
click at [103, 344] on button "Restrições Novo Mundo" at bounding box center [109, 355] width 132 height 27
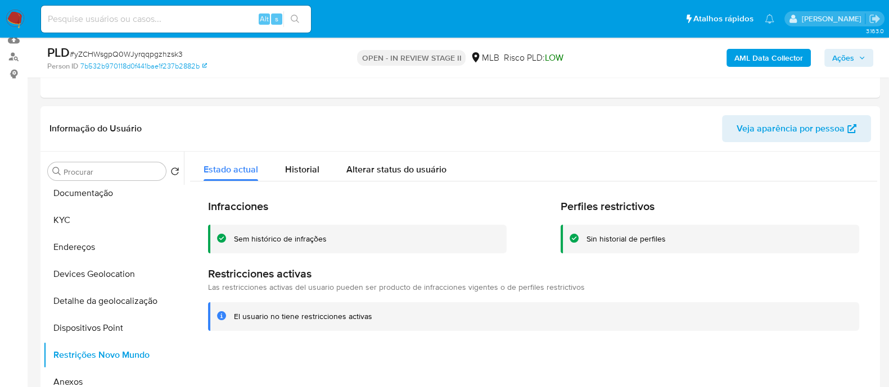
click at [290, 238] on div "Sem histórico de infrações" at bounding box center [280, 239] width 93 height 11
click at [520, 354] on div at bounding box center [530, 296] width 693 height 288
click at [78, 218] on button "KYC" at bounding box center [109, 220] width 132 height 27
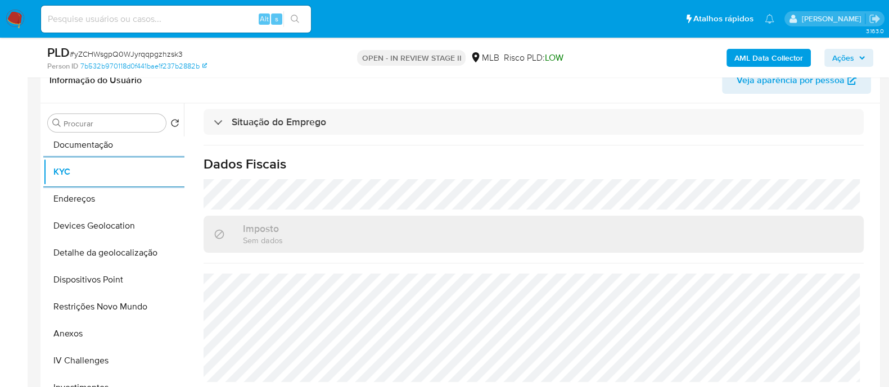
scroll to position [211, 0]
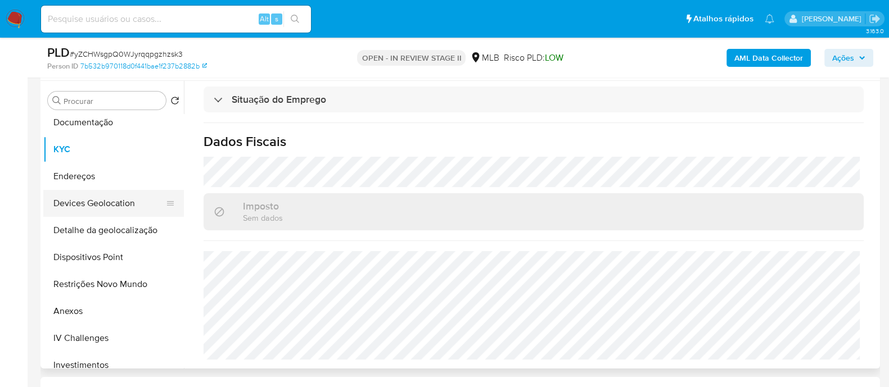
click at [118, 201] on button "Devices Geolocation" at bounding box center [109, 203] width 132 height 27
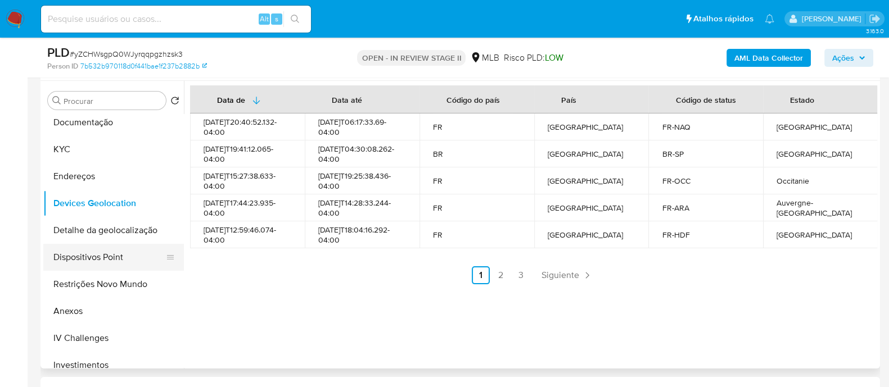
click at [127, 253] on button "Dispositivos Point" at bounding box center [109, 257] width 132 height 27
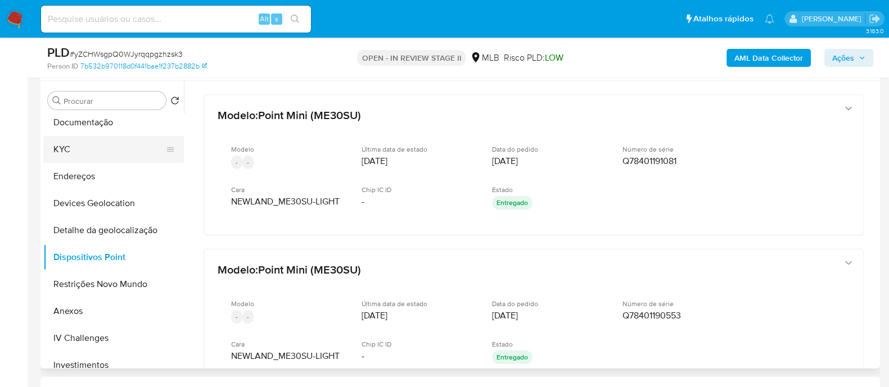
click at [102, 155] on button "KYC" at bounding box center [109, 149] width 132 height 27
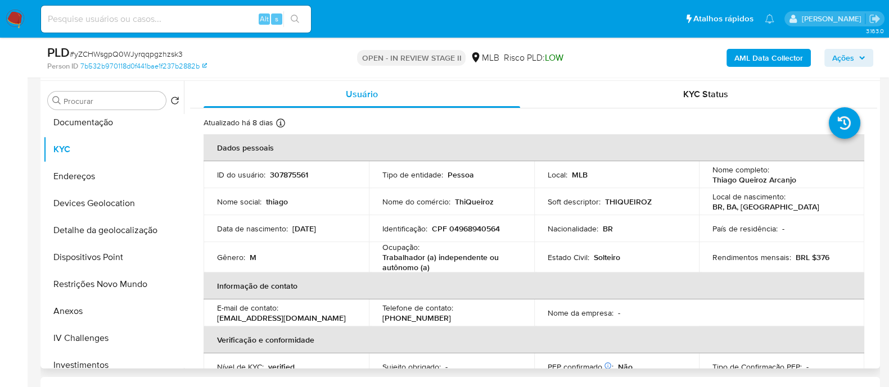
click at [486, 235] on td "Identificação : CPF 04968940564" at bounding box center [451, 228] width 165 height 27
click at [486, 231] on p "CPF 04968940564" at bounding box center [466, 229] width 68 height 10
copy p "04968940564"
click at [102, 306] on button "Anexos" at bounding box center [109, 311] width 132 height 27
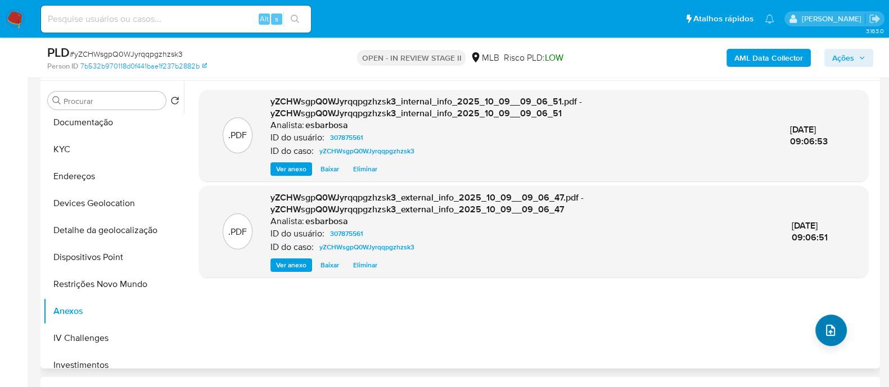
click at [828, 330] on icon "upload-file" at bounding box center [830, 330] width 13 height 13
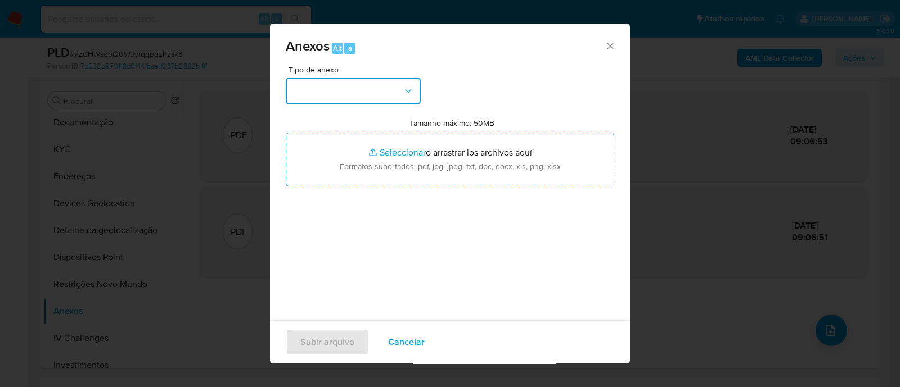
click at [372, 91] on button "button" at bounding box center [353, 91] width 135 height 27
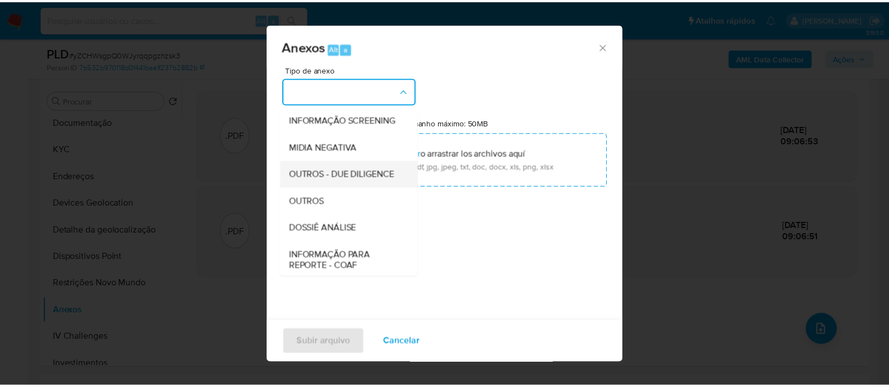
scroll to position [140, 0]
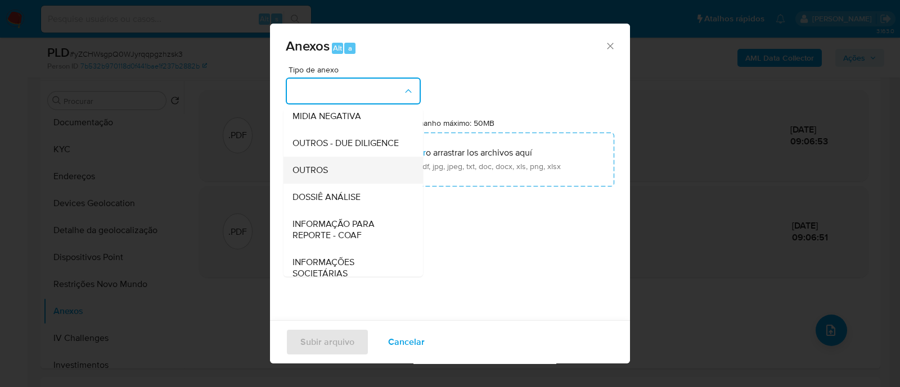
click at [315, 176] on span "OUTROS" at bounding box center [309, 170] width 35 height 11
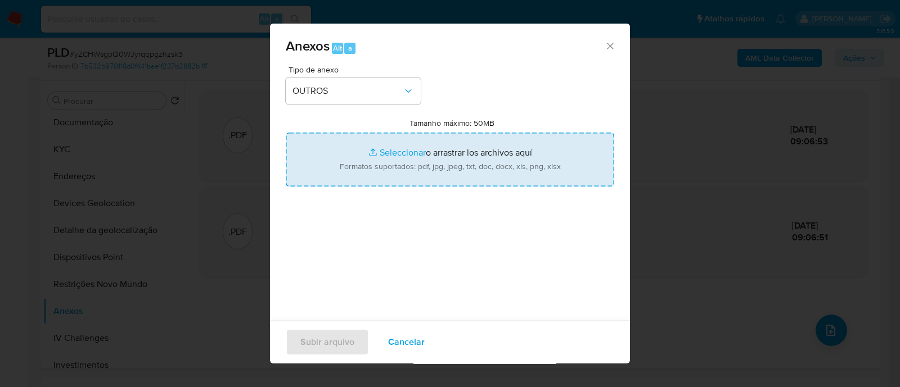
click at [387, 153] on input "Tamanho máximo: 50MB Seleccionar archivos" at bounding box center [450, 160] width 328 height 54
type input "C:\fakepath\Mulan 307875561_2025_10_08_07_00_26.xlsx"
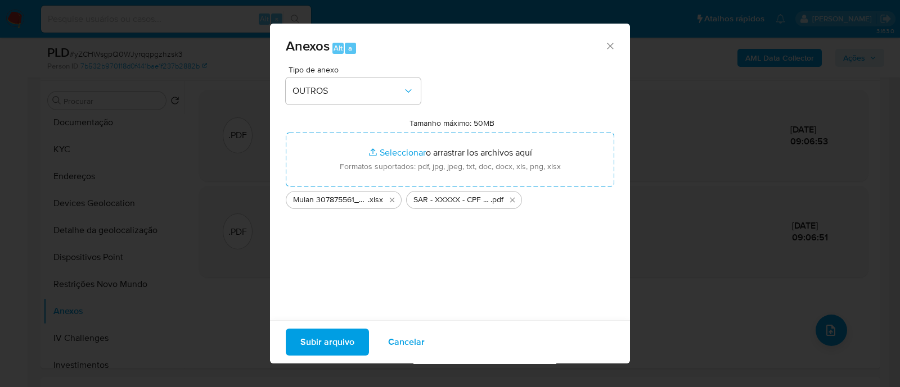
click at [333, 341] on span "Subir arquivo" at bounding box center [327, 342] width 54 height 25
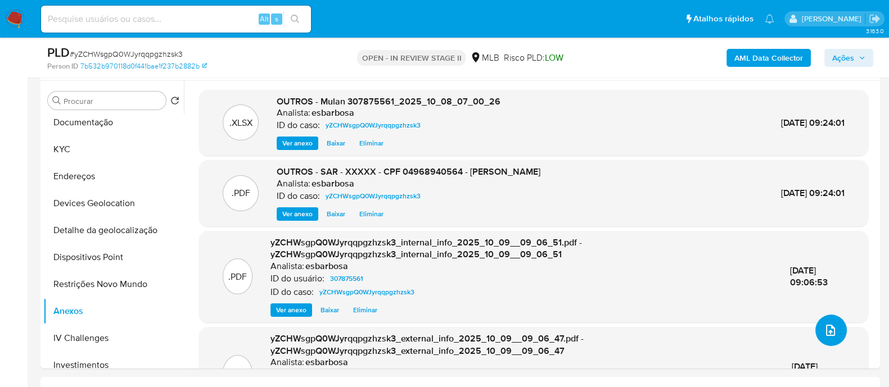
scroll to position [70, 0]
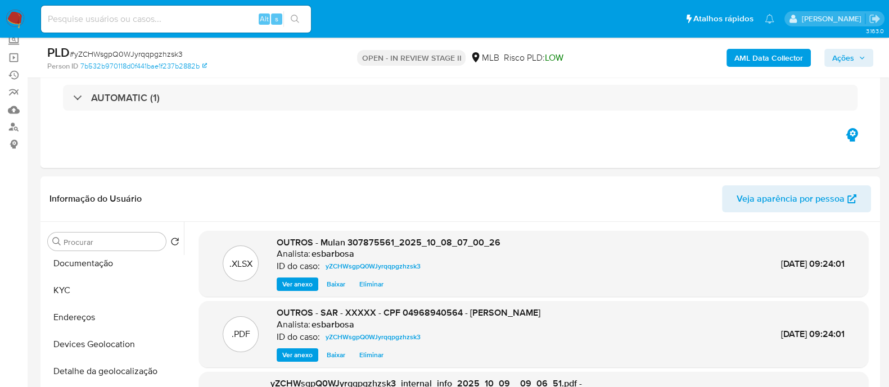
click at [837, 60] on span "Ações" at bounding box center [843, 58] width 22 height 18
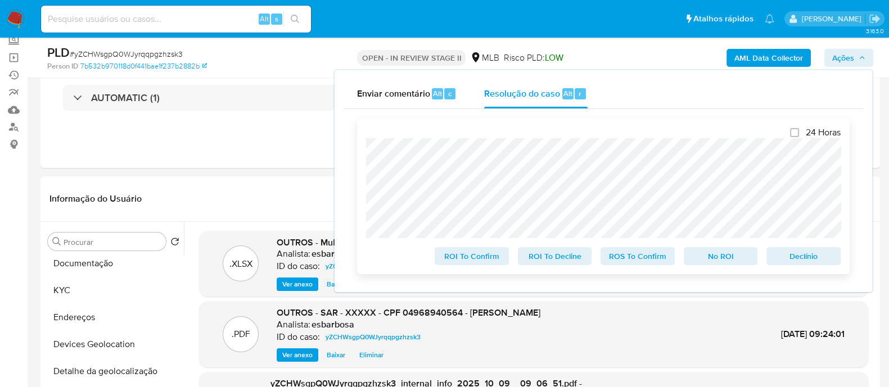
click at [647, 260] on span "ROS To Confirm" at bounding box center [637, 257] width 58 height 16
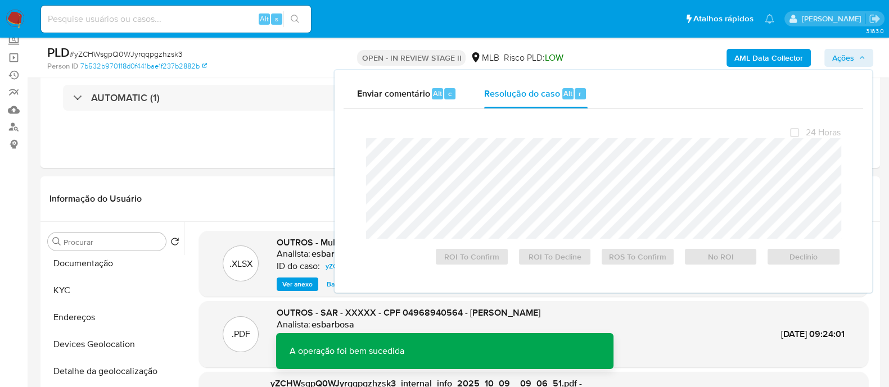
click at [154, 55] on span "# yZCHWsgpQ0WJyrqqpgzhzsk3" at bounding box center [126, 53] width 113 height 11
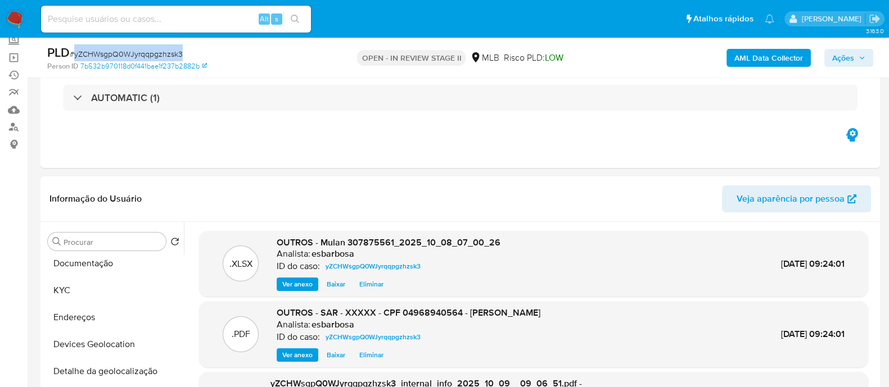
copy span "yZCHWsgpQ0WJyrqqpgzhzsk3"
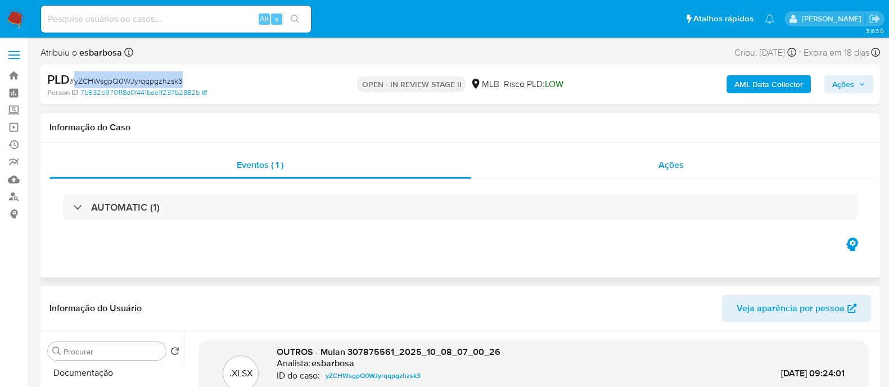
click at [549, 168] on div "Ações" at bounding box center [671, 165] width 400 height 27
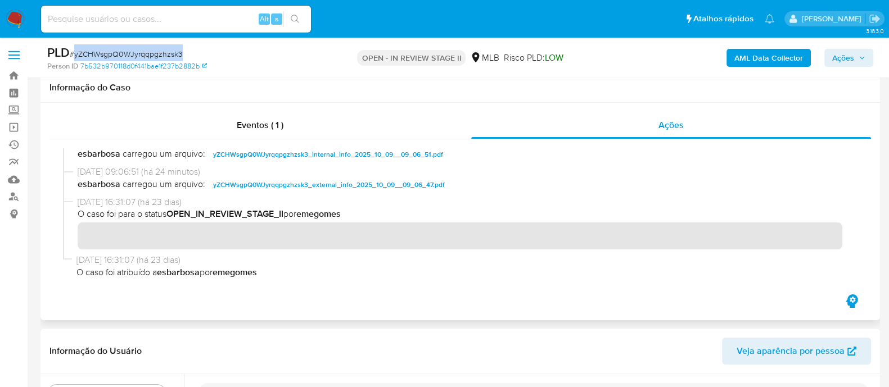
scroll to position [281, 0]
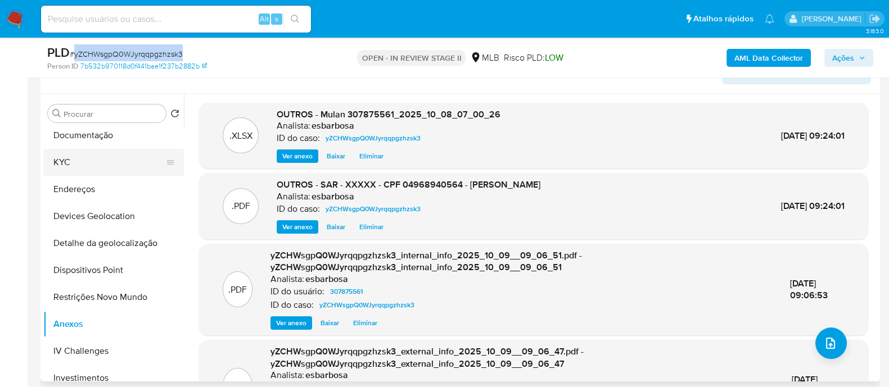
click at [101, 159] on button "KYC" at bounding box center [109, 162] width 132 height 27
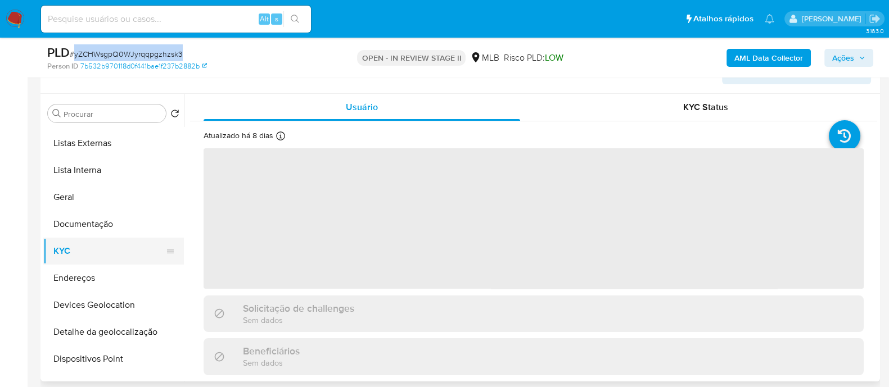
scroll to position [0, 0]
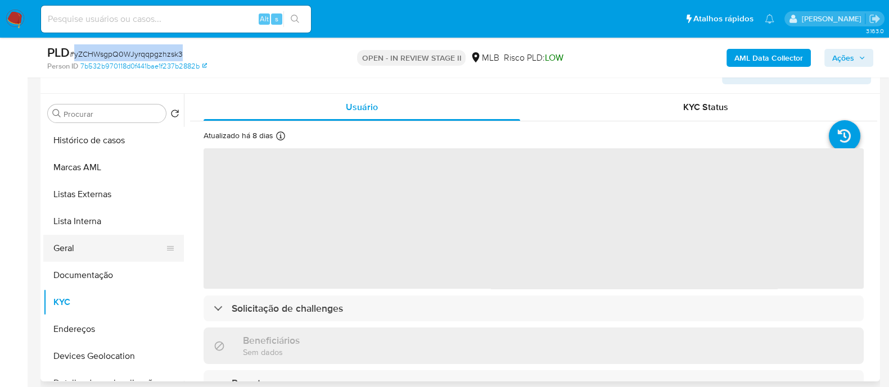
click at [81, 242] on button "Geral" at bounding box center [109, 248] width 132 height 27
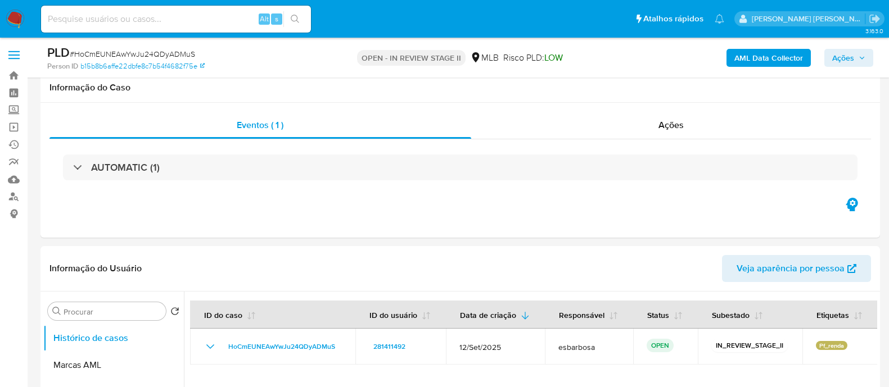
select select "10"
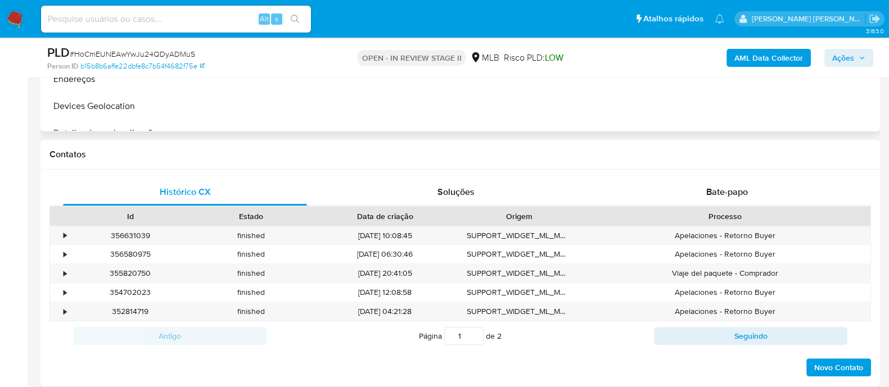
scroll to position [492, 0]
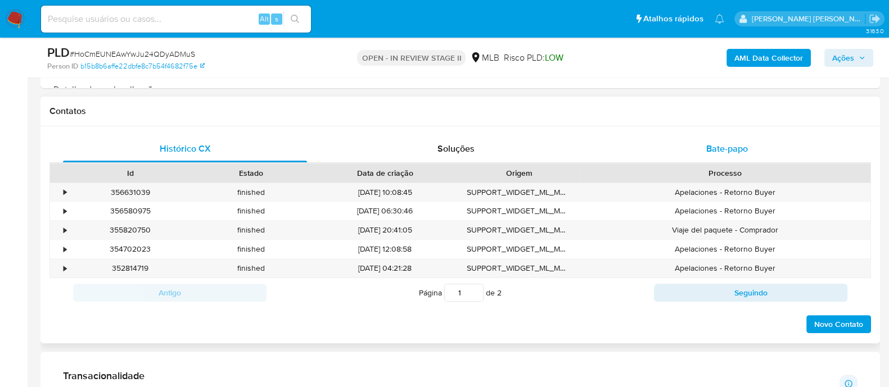
click at [662, 147] on div "Bate-papo" at bounding box center [727, 149] width 244 height 27
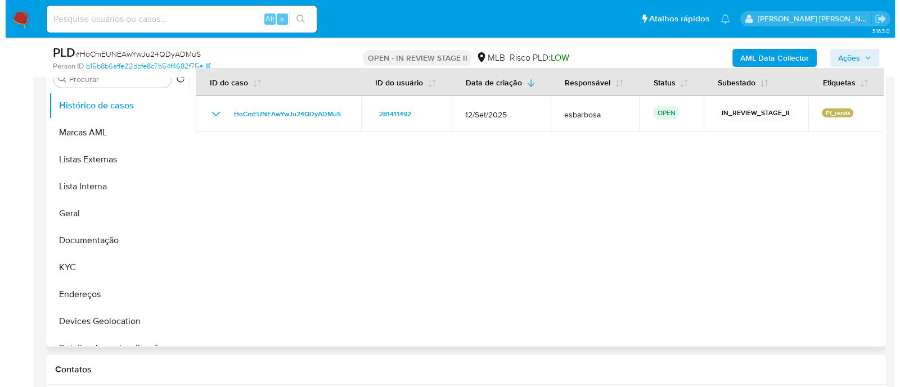
scroll to position [211, 0]
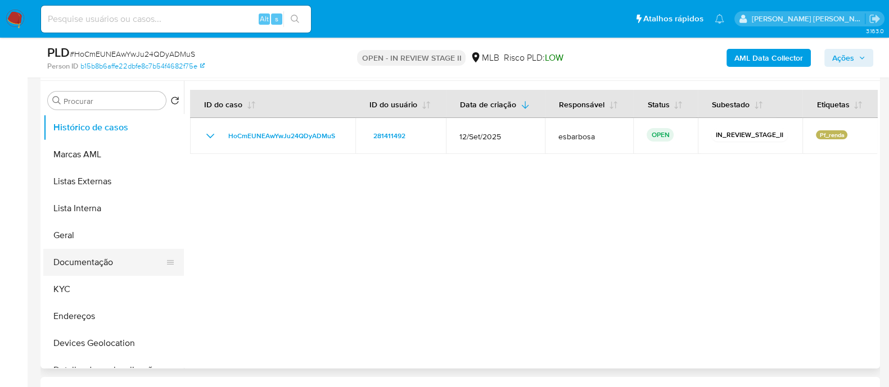
click at [109, 269] on button "Documentação" at bounding box center [109, 262] width 132 height 27
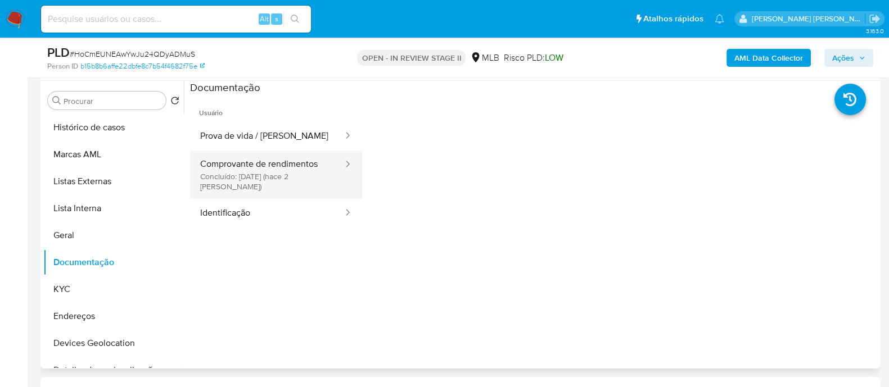
click at [260, 167] on button "Comprovante de rendimentos Concluído: [DATE] (hace 2 [PERSON_NAME])" at bounding box center [267, 175] width 154 height 48
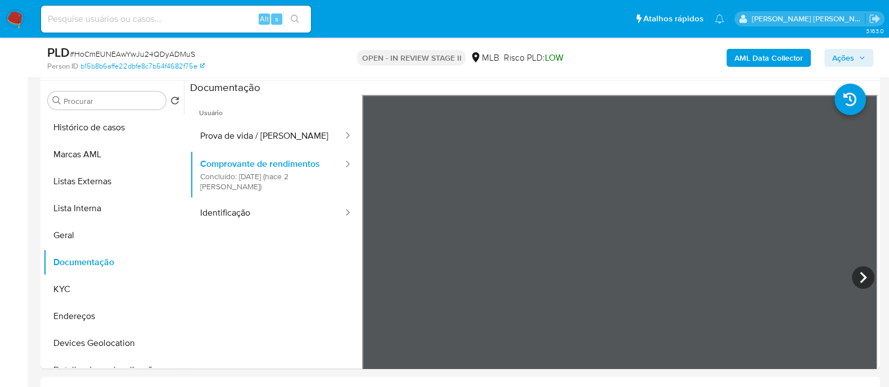
click at [73, 294] on button "KYC" at bounding box center [109, 289] width 132 height 27
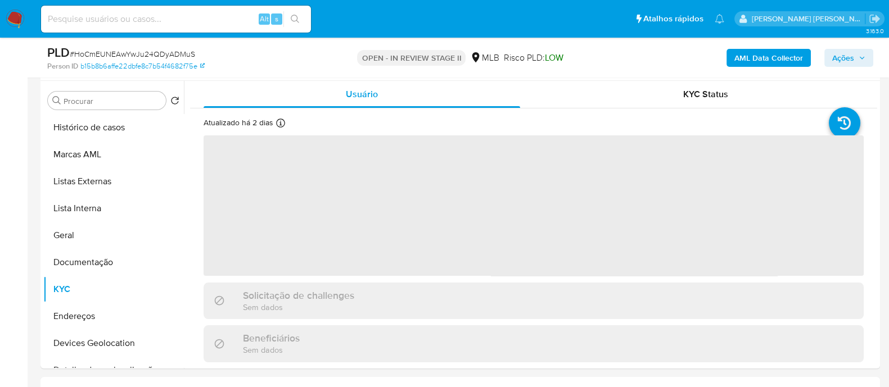
click at [767, 58] on b "AML Data Collector" at bounding box center [768, 58] width 69 height 18
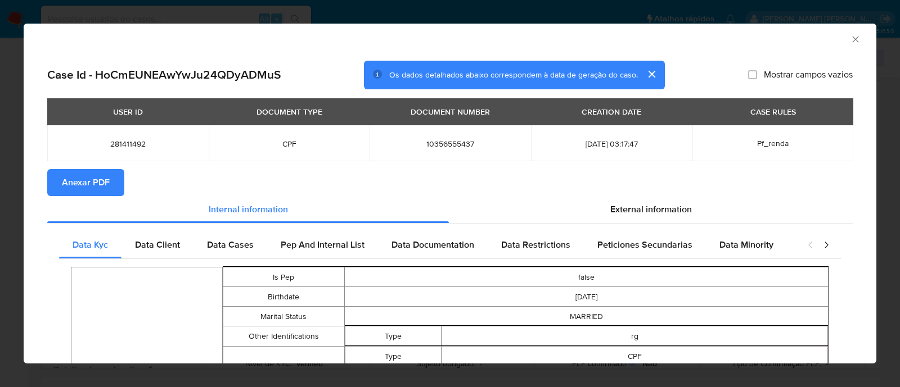
click at [103, 184] on span "Anexar PDF" at bounding box center [86, 182] width 48 height 25
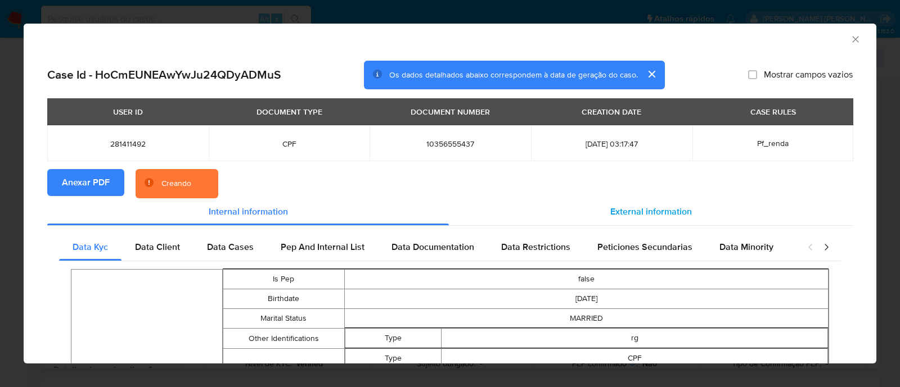
click at [640, 211] on span "External information" at bounding box center [651, 211] width 82 height 13
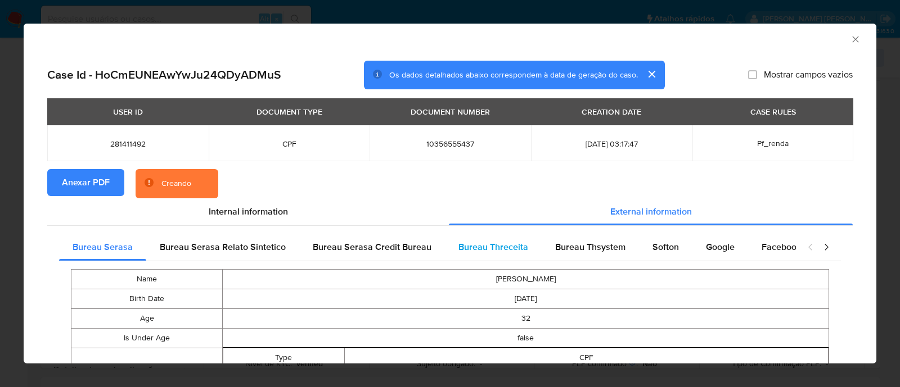
click at [503, 246] on span "Bureau Threceita" at bounding box center [493, 247] width 70 height 13
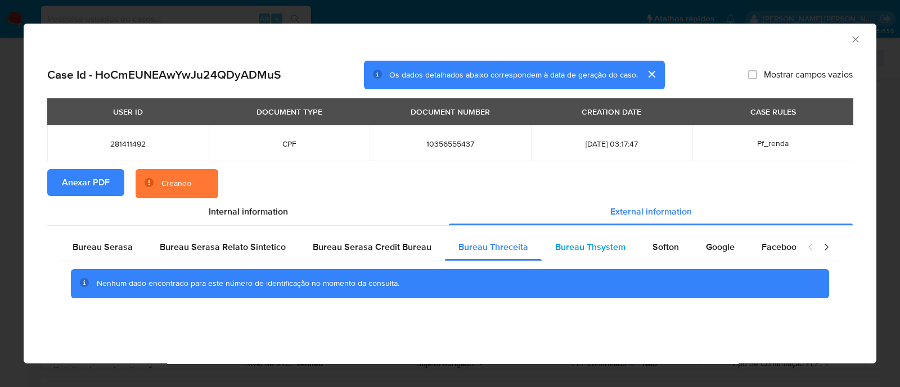
click at [588, 245] on span "Bureau Thsystem" at bounding box center [590, 247] width 70 height 13
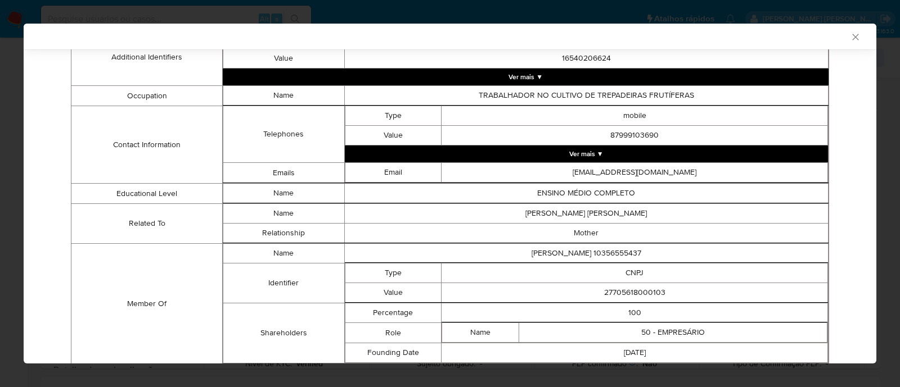
scroll to position [441, 0]
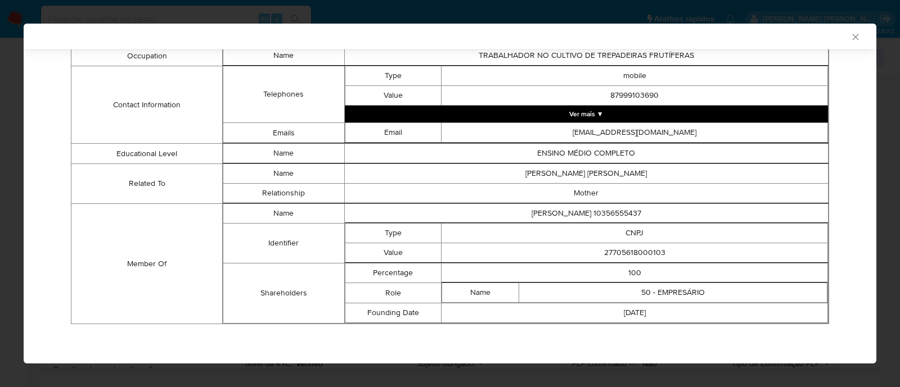
click at [627, 252] on td "27705618000103" at bounding box center [634, 254] width 386 height 20
copy td "27705618000103"
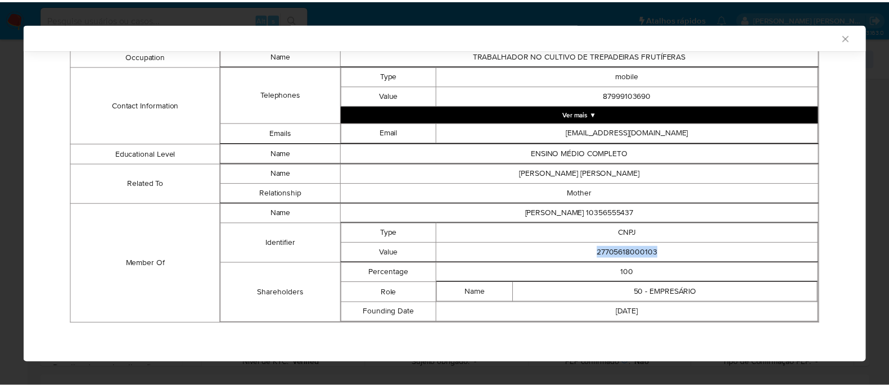
scroll to position [439, 0]
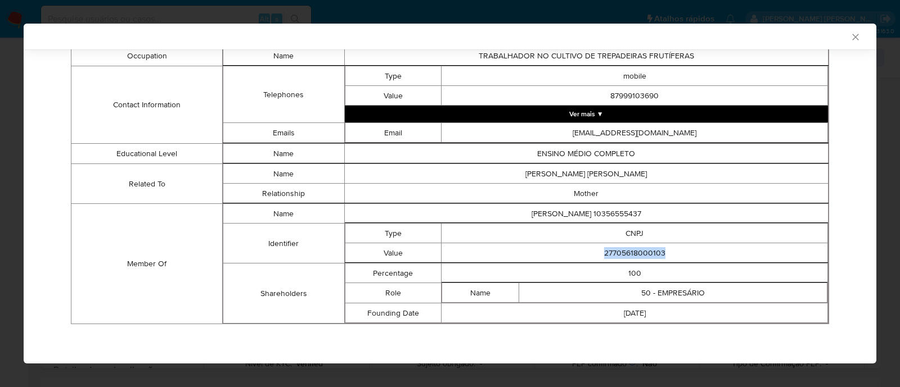
click at [850, 34] on icon "Fechar a janela" at bounding box center [855, 36] width 11 height 11
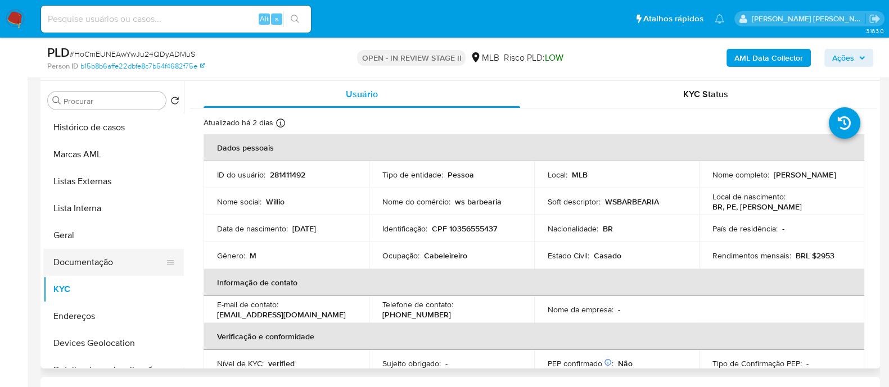
click at [58, 271] on button "Documentação" at bounding box center [109, 262] width 132 height 27
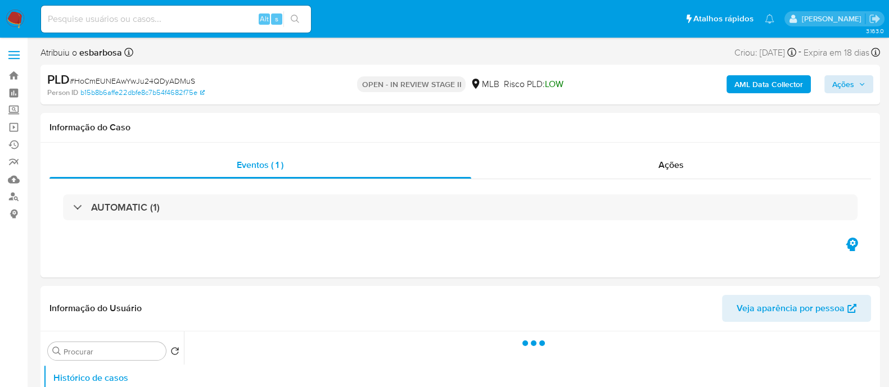
select select "10"
click at [840, 81] on span "Ações" at bounding box center [843, 84] width 22 height 18
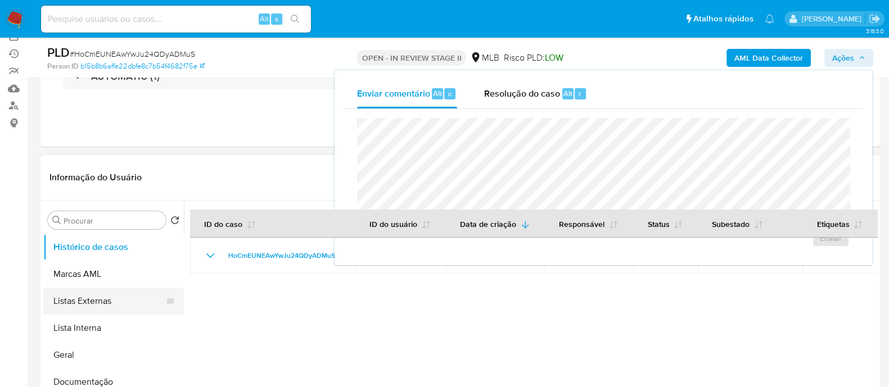
scroll to position [140, 0]
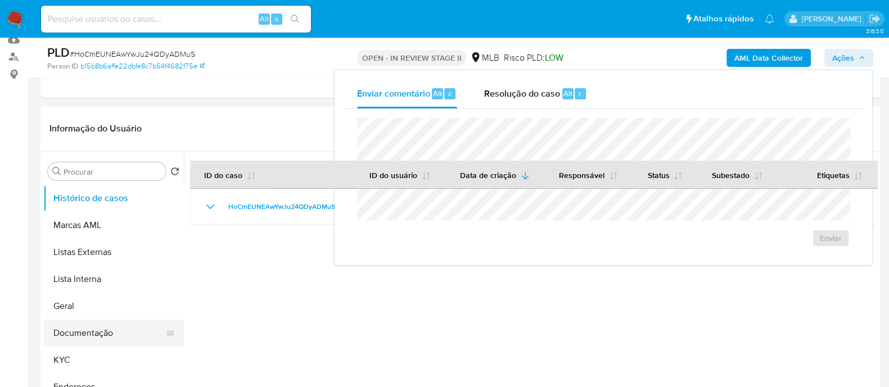
click at [92, 326] on button "Documentação" at bounding box center [109, 333] width 132 height 27
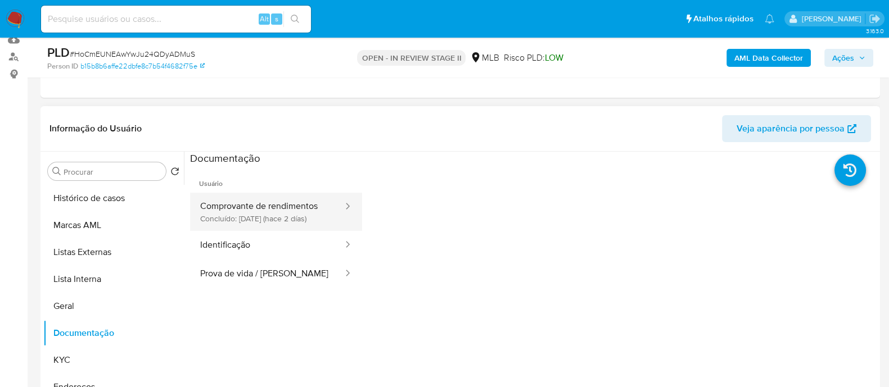
click at [276, 212] on button "Comprovante de rendimentos Concluído: 07/10/2025 (hace 2 días)" at bounding box center [267, 212] width 154 height 38
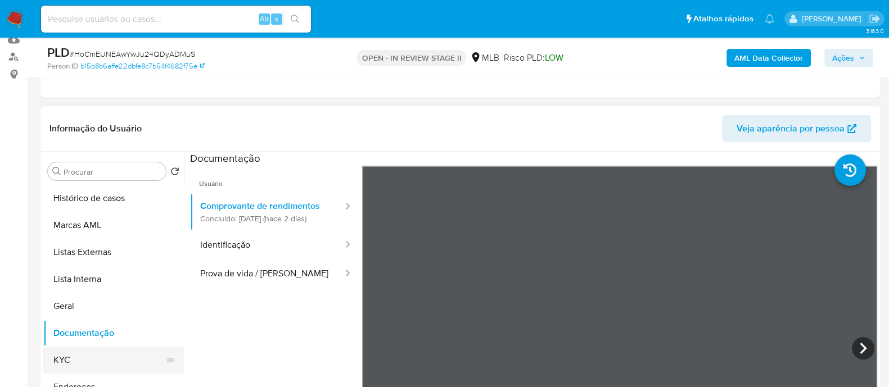
click at [56, 358] on button "KYC" at bounding box center [109, 360] width 132 height 27
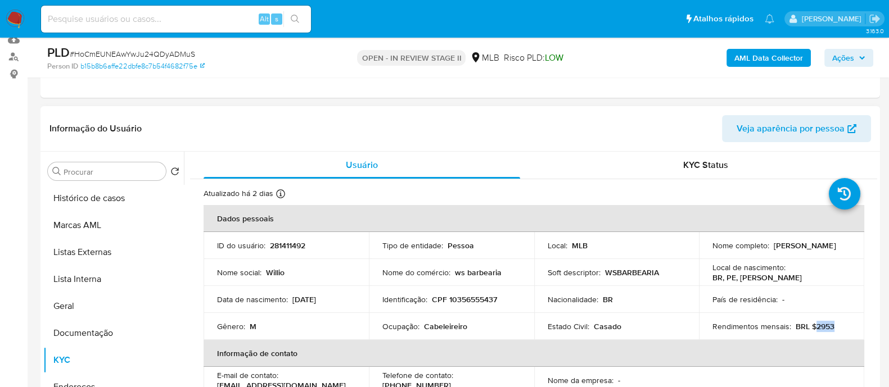
drag, startPoint x: 836, startPoint y: 327, endPoint x: 813, endPoint y: 327, distance: 23.1
click at [813, 327] on div "Rendimentos mensais : BRL $2953" at bounding box center [782, 327] width 138 height 10
copy p "2953"
drag, startPoint x: 469, startPoint y: 326, endPoint x: 393, endPoint y: 319, distance: 76.2
click at [393, 319] on td "Ocupação : Cabeleireiro" at bounding box center [451, 326] width 165 height 27
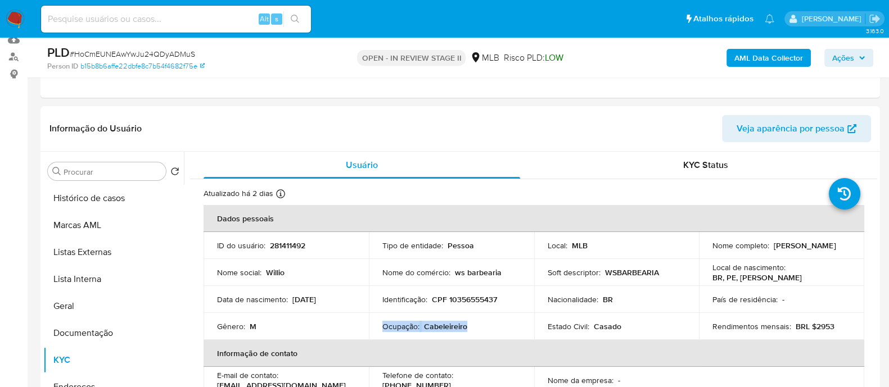
copy div "Ocupação : Cabeleireiro"
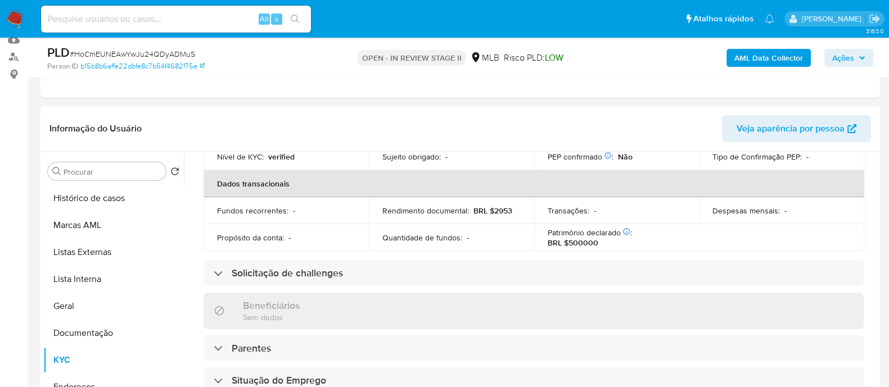
scroll to position [211, 0]
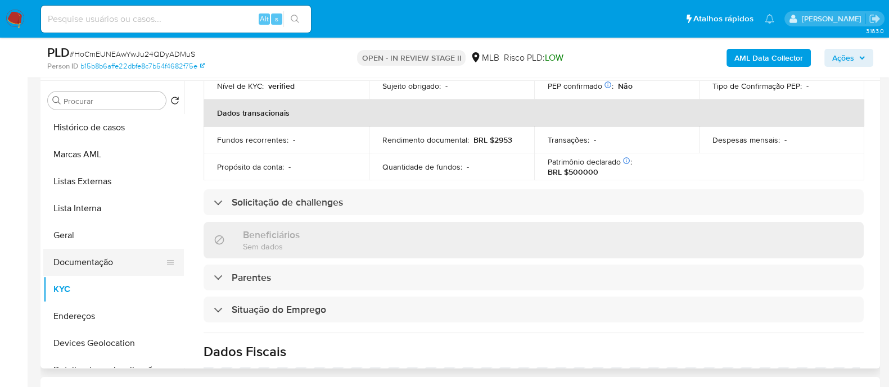
click at [109, 269] on button "Documentação" at bounding box center [109, 262] width 132 height 27
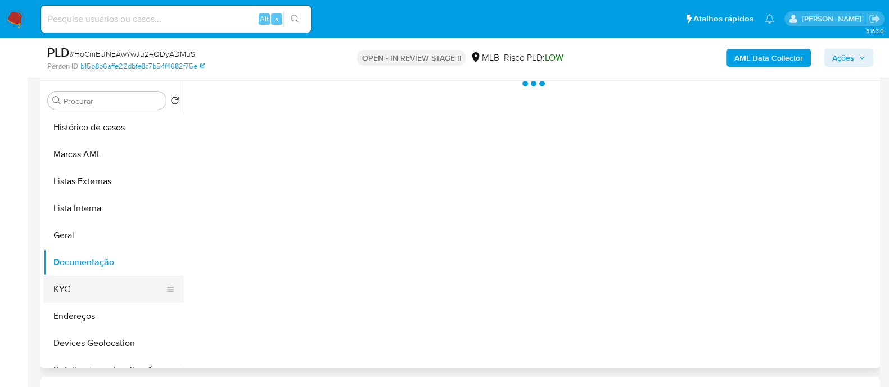
scroll to position [0, 0]
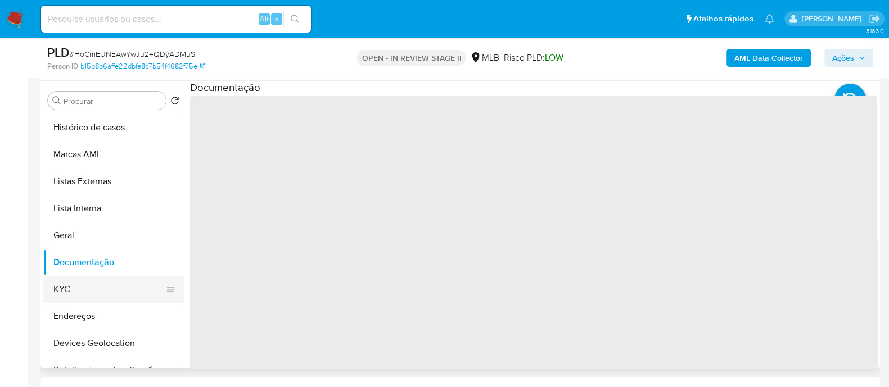
click at [96, 288] on button "KYC" at bounding box center [109, 289] width 132 height 27
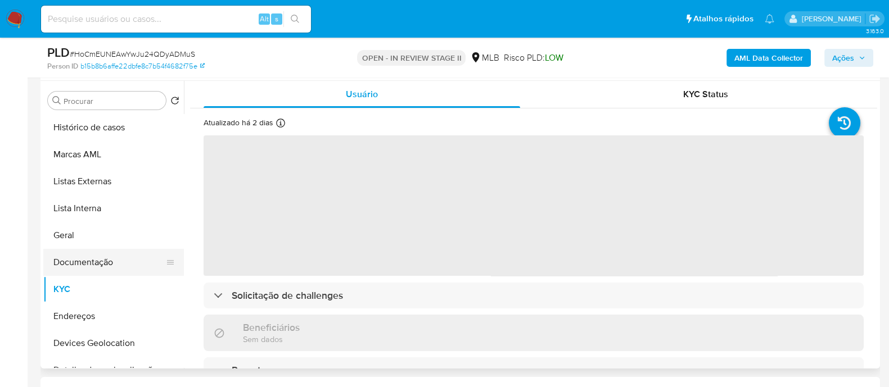
click at [116, 265] on button "Documentação" at bounding box center [109, 262] width 132 height 27
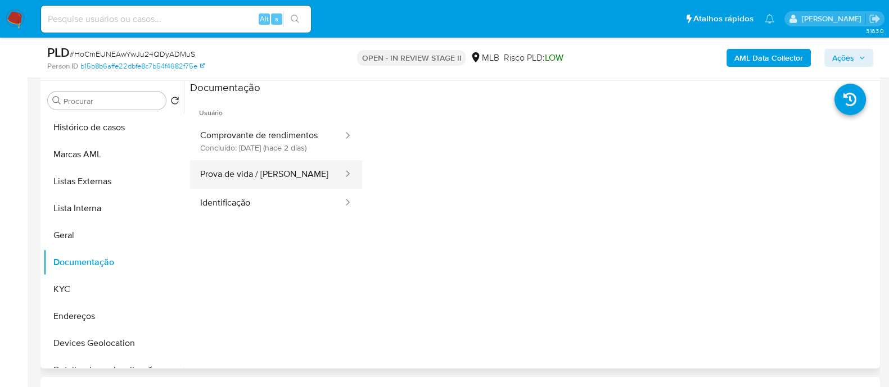
click at [283, 178] on button "Prova de vida / Selfie" at bounding box center [267, 174] width 154 height 29
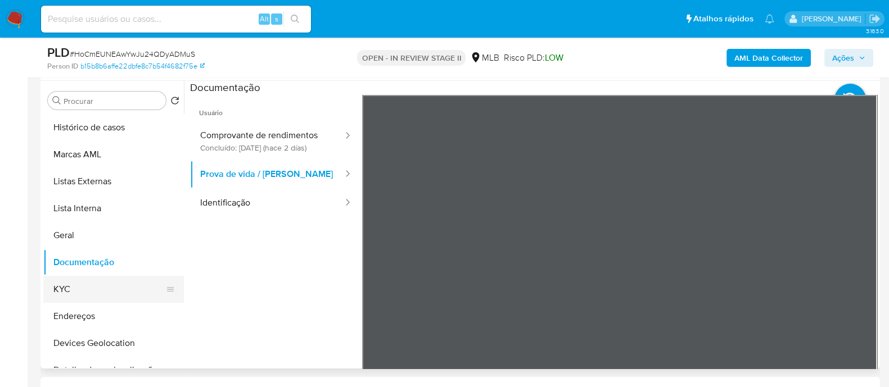
click at [98, 284] on button "KYC" at bounding box center [109, 289] width 132 height 27
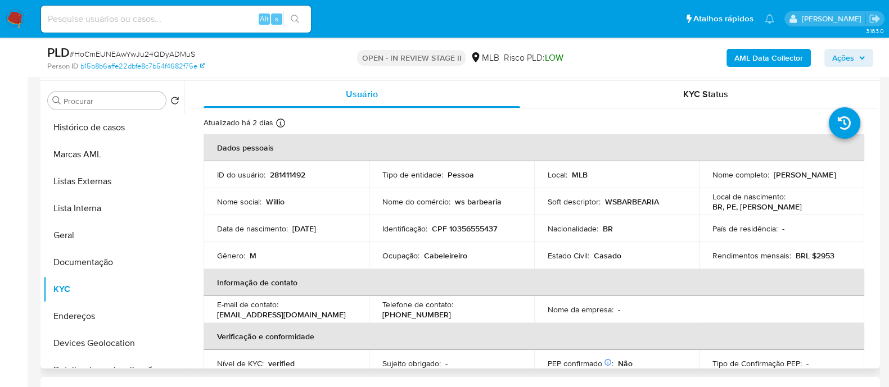
click at [471, 230] on p "CPF 10356555437" at bounding box center [464, 229] width 65 height 10
copy p "10356555437"
click at [835, 54] on span "Ações" at bounding box center [843, 58] width 22 height 18
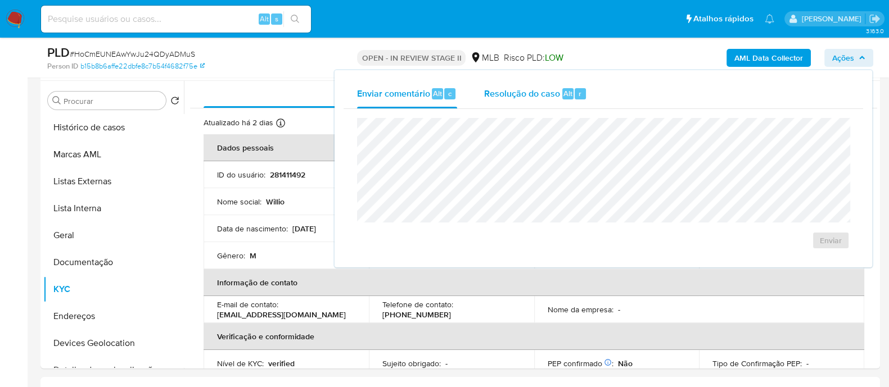
click at [537, 100] on div "Resolução do caso Alt r" at bounding box center [535, 93] width 103 height 29
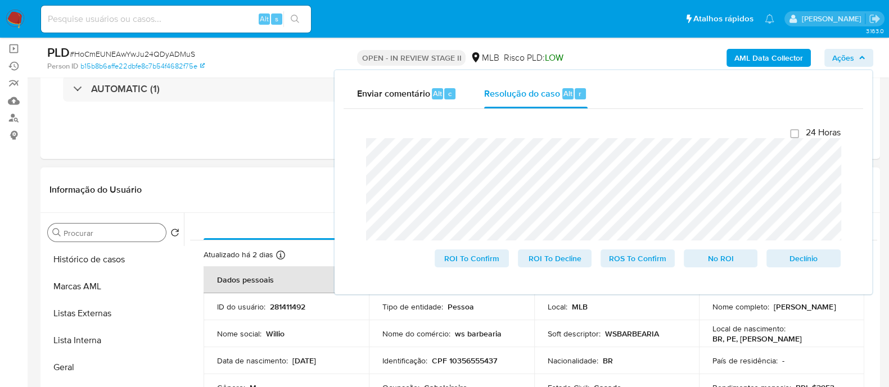
scroll to position [70, 0]
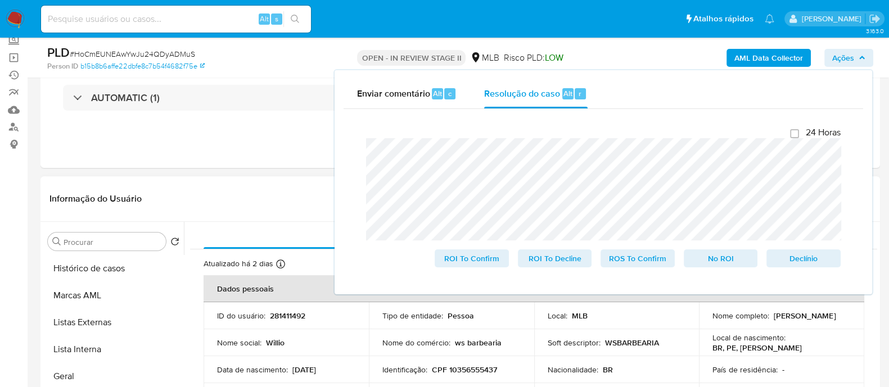
click at [94, 272] on button "Histórico de casos" at bounding box center [113, 268] width 141 height 27
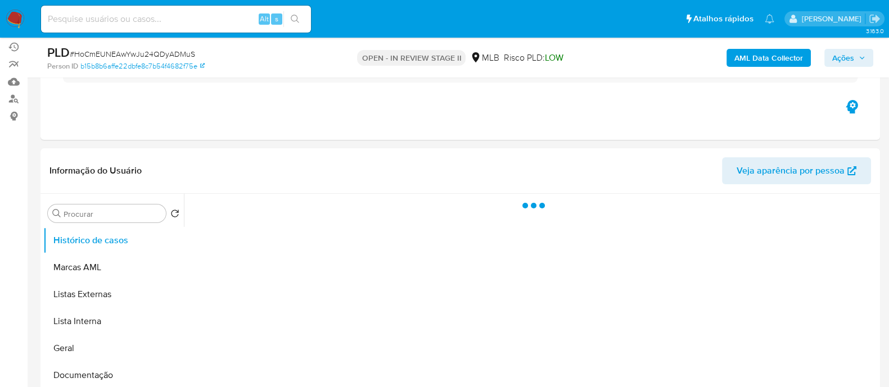
scroll to position [140, 0]
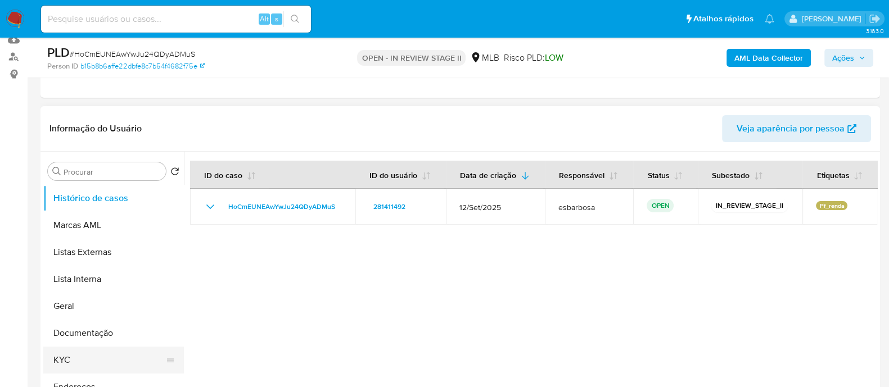
click at [69, 354] on button "KYC" at bounding box center [109, 360] width 132 height 27
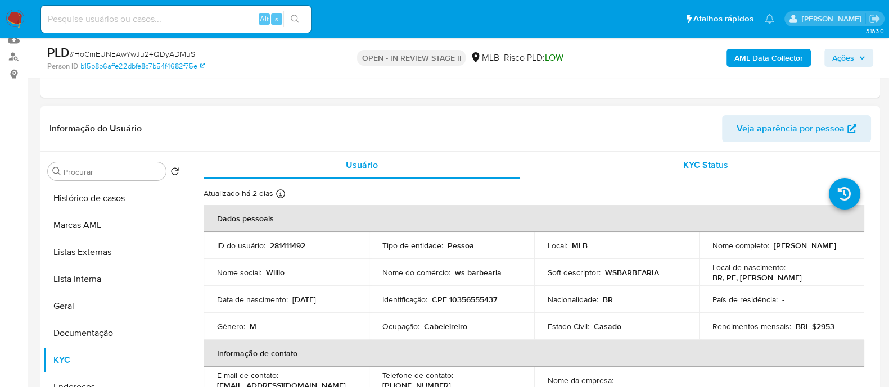
scroll to position [70, 0]
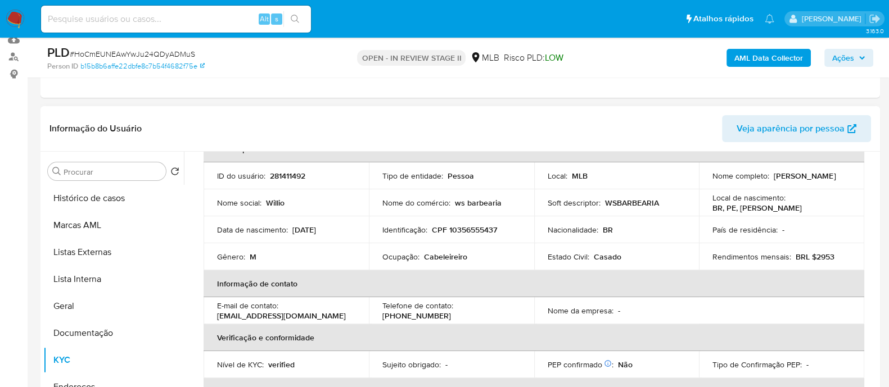
drag, startPoint x: 846, startPoint y: 178, endPoint x: 769, endPoint y: 175, distance: 77.1
click at [769, 175] on div "Nome completo : Willio Vieira da Silva" at bounding box center [782, 176] width 138 height 10
copy div "Willio Vieira da Silva"
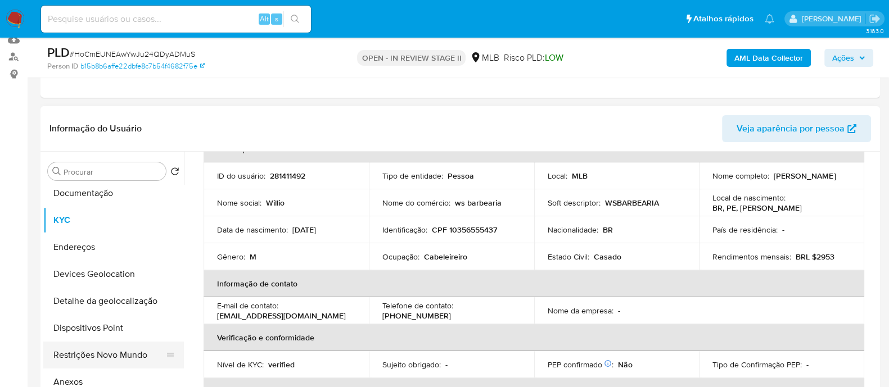
click at [93, 357] on button "Restrições Novo Mundo" at bounding box center [109, 355] width 132 height 27
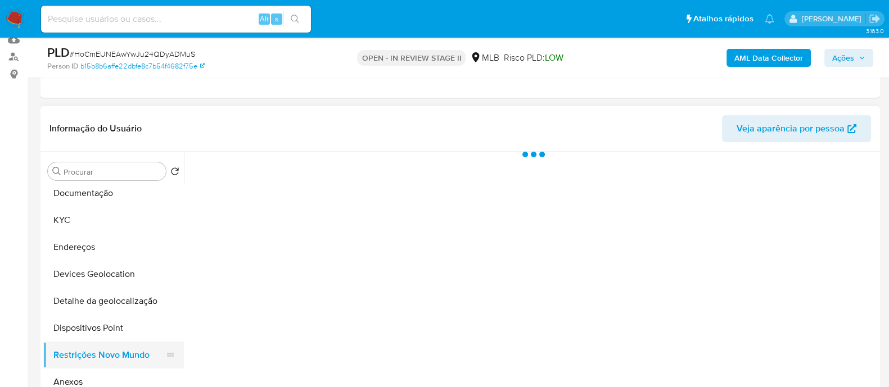
scroll to position [0, 0]
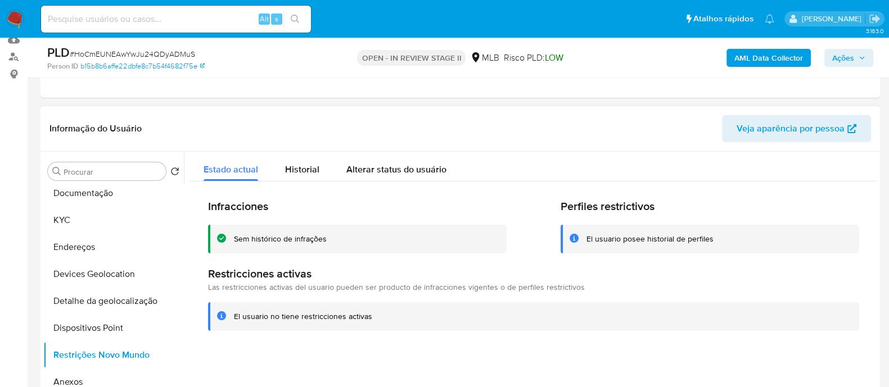
click at [272, 240] on div "Sem histórico de infrações" at bounding box center [280, 239] width 93 height 11
click at [272, 239] on div "Sem histórico de infrações" at bounding box center [280, 239] width 93 height 11
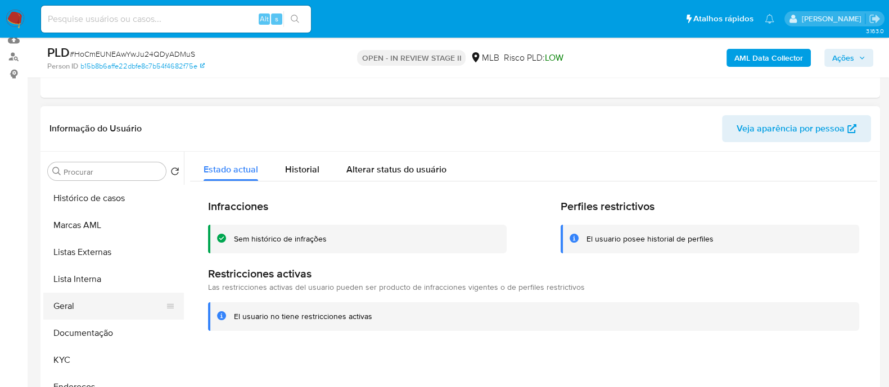
click at [93, 308] on button "Geral" at bounding box center [109, 306] width 132 height 27
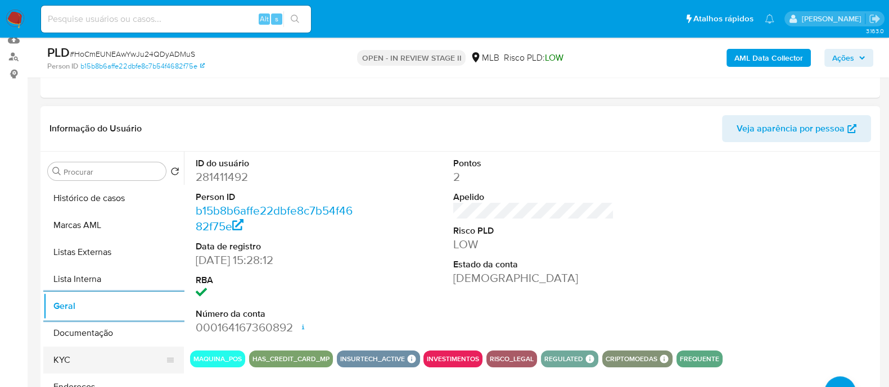
click at [80, 361] on button "KYC" at bounding box center [109, 360] width 132 height 27
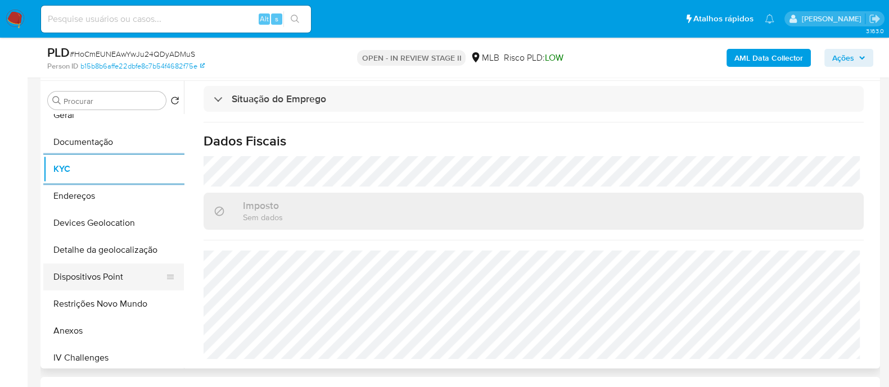
scroll to position [140, 0]
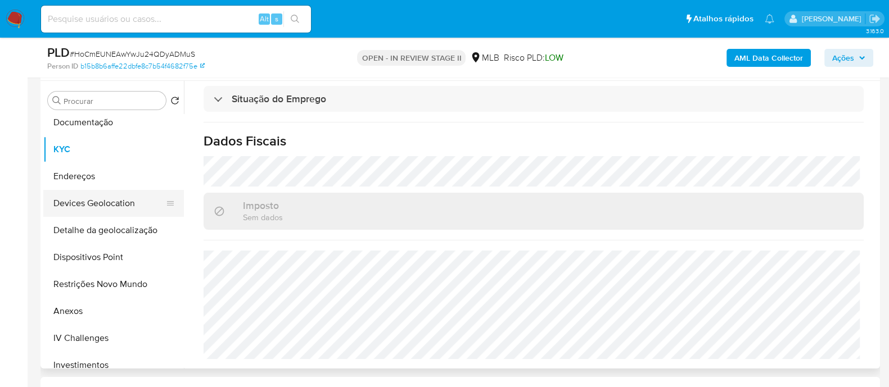
click at [111, 208] on button "Devices Geolocation" at bounding box center [109, 203] width 132 height 27
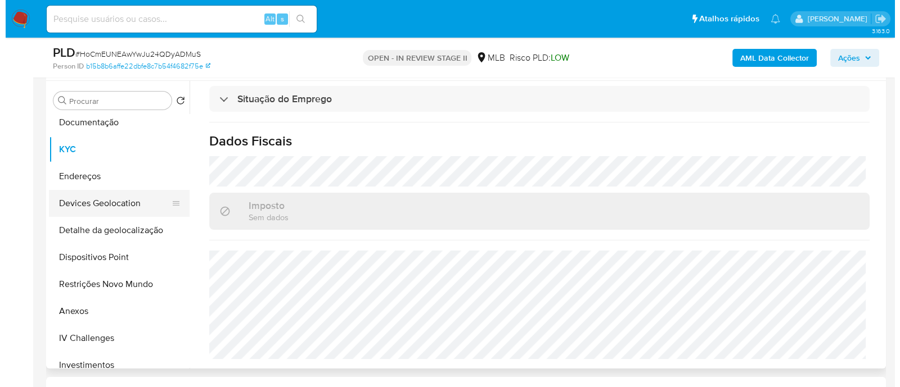
scroll to position [0, 0]
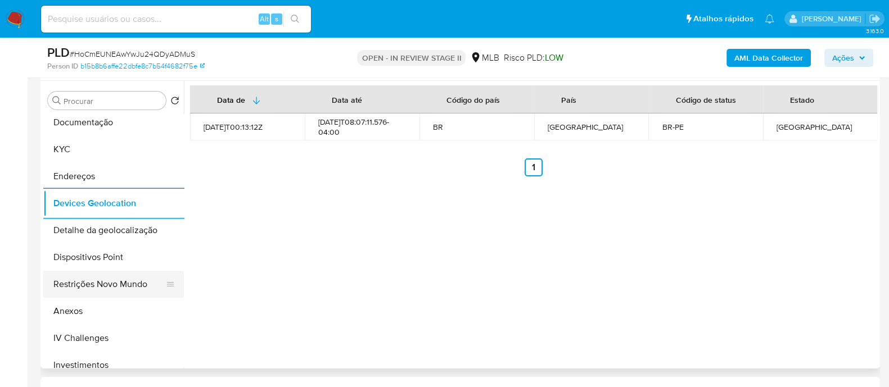
click at [106, 290] on button "Restrições Novo Mundo" at bounding box center [109, 284] width 132 height 27
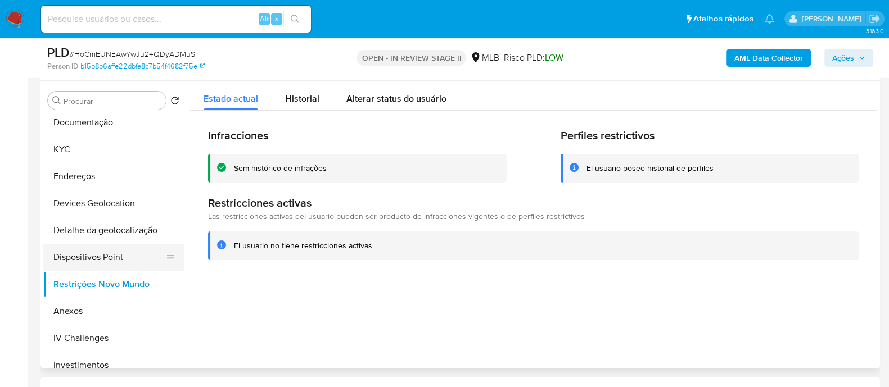
click at [103, 260] on button "Dispositivos Point" at bounding box center [109, 257] width 132 height 27
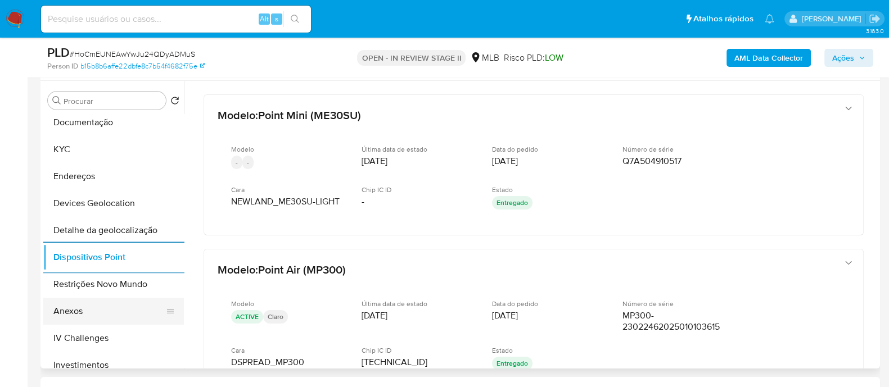
click at [68, 313] on button "Anexos" at bounding box center [109, 311] width 132 height 27
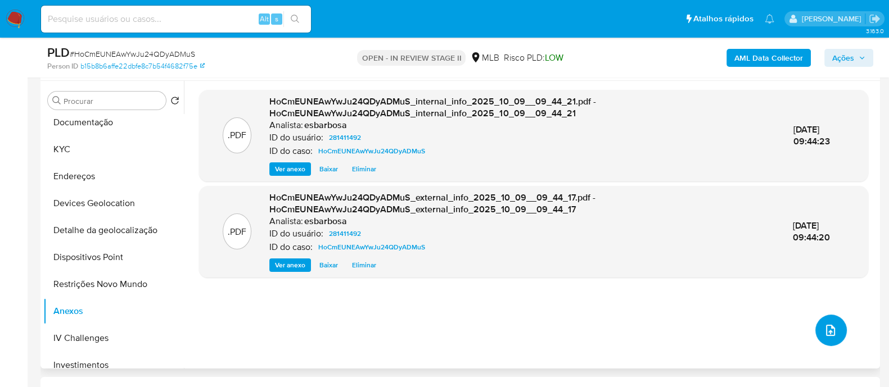
click at [824, 333] on icon "upload-file" at bounding box center [830, 330] width 13 height 13
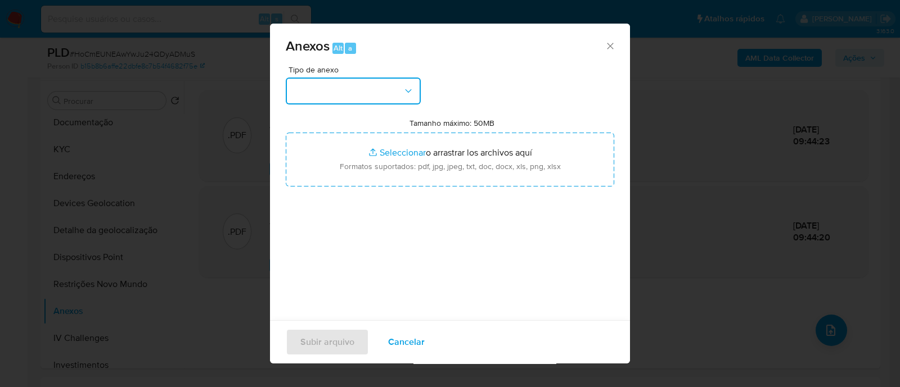
click at [382, 90] on button "button" at bounding box center [353, 91] width 135 height 27
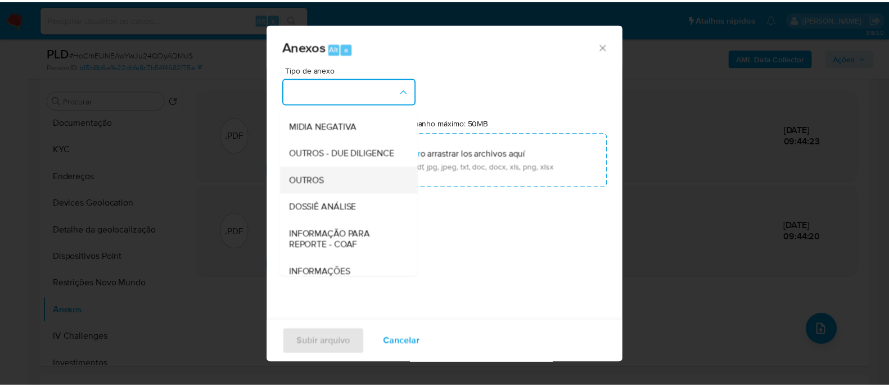
scroll to position [173, 0]
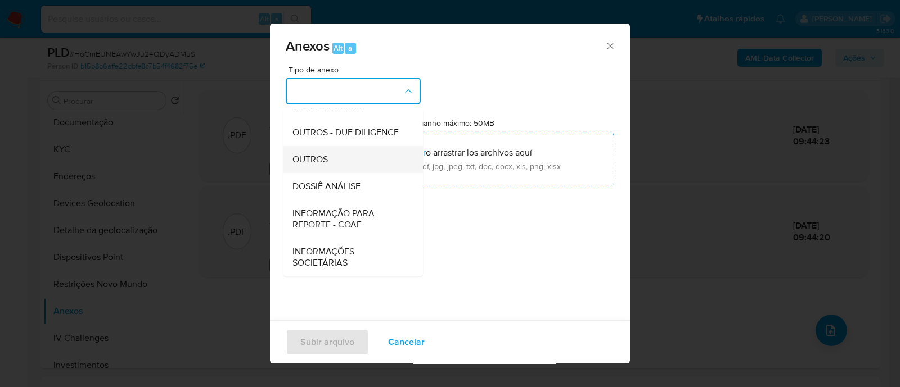
click at [322, 166] on div "OUTROS" at bounding box center [349, 159] width 115 height 27
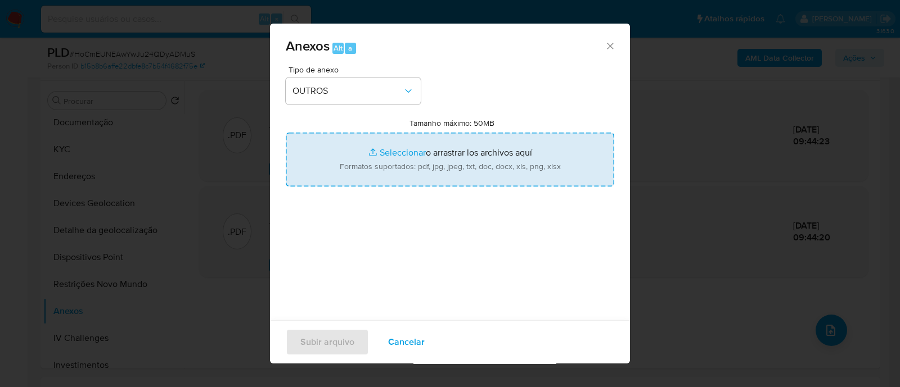
click at [389, 154] on input "Tamanho máximo: 50MB Seleccionar archivos" at bounding box center [450, 160] width 328 height 54
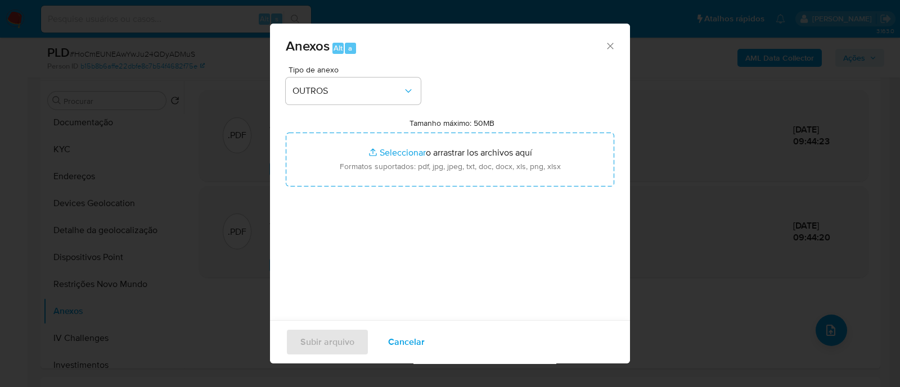
click at [492, 232] on div "Tipo de anexo OUTROS Tamanho máximo: 50MB Seleccionar archivos Seleccionar o ar…" at bounding box center [450, 198] width 328 height 265
click at [481, 98] on div "Tipo de anexo OUTROS Tamanho máximo: 50MB Seleccionar archivos Seleccionar o ar…" at bounding box center [450, 198] width 328 height 265
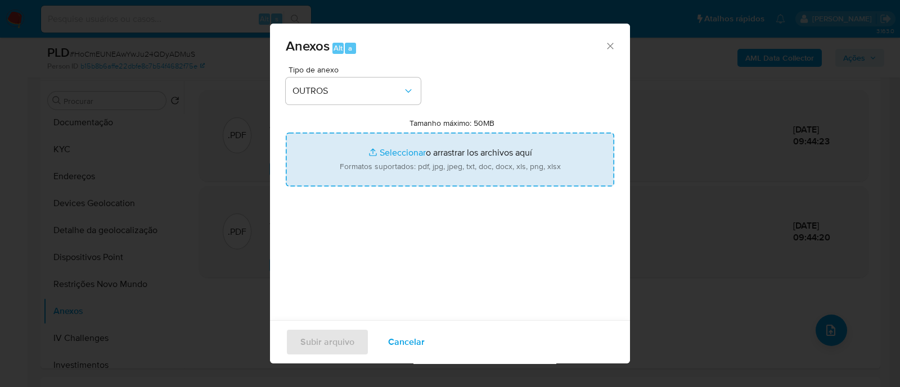
click at [405, 151] on input "Tamanho máximo: 50MB Seleccionar archivos" at bounding box center [450, 160] width 328 height 54
type input "C:\fakepath\SAR - XXXXX - CPF 10356555437 - WILLIO VIEIRA DA SILVA.pdf"
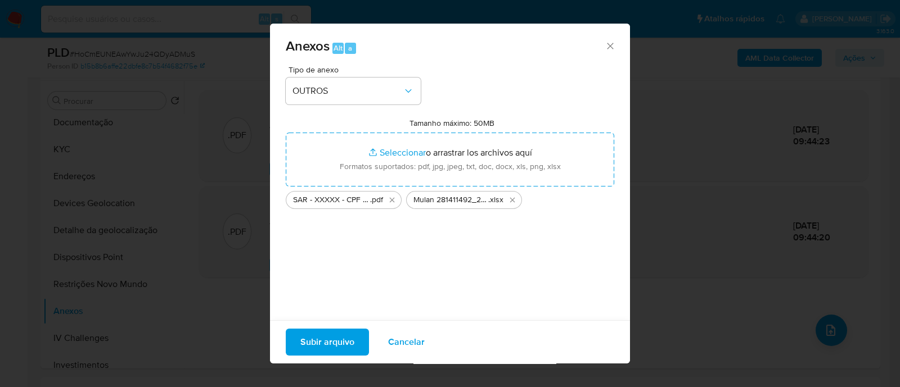
click at [309, 344] on span "Subir arquivo" at bounding box center [327, 342] width 54 height 25
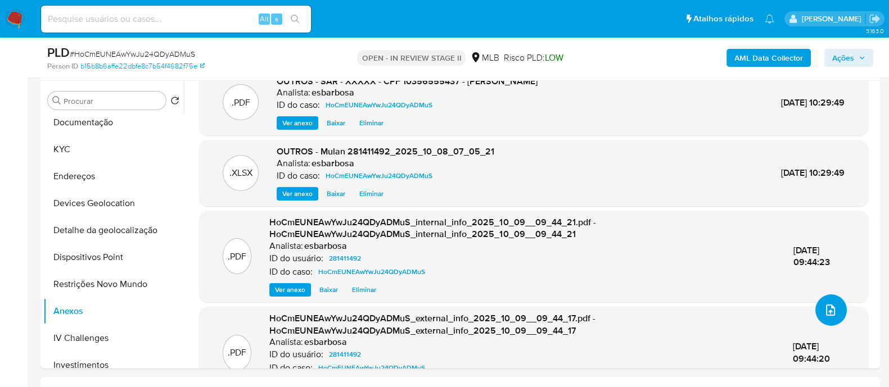
scroll to position [0, 0]
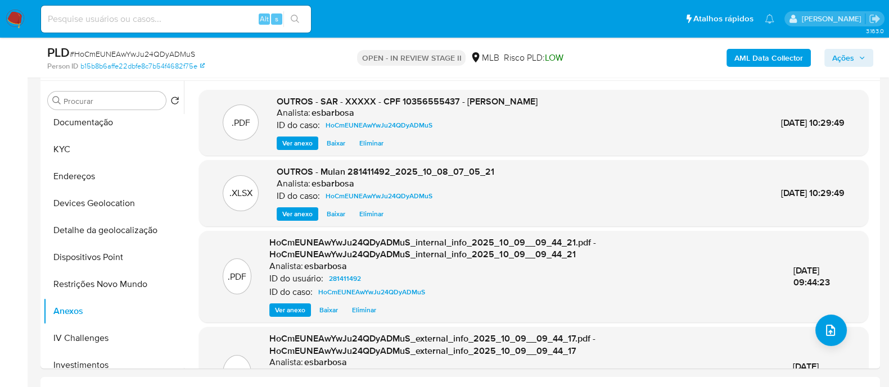
click at [845, 56] on span "Ações" at bounding box center [843, 58] width 22 height 18
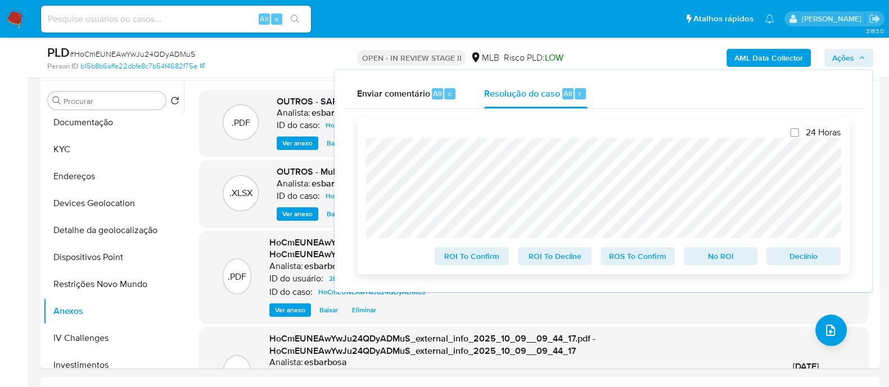
click at [627, 258] on span "ROS To Confirm" at bounding box center [637, 257] width 58 height 16
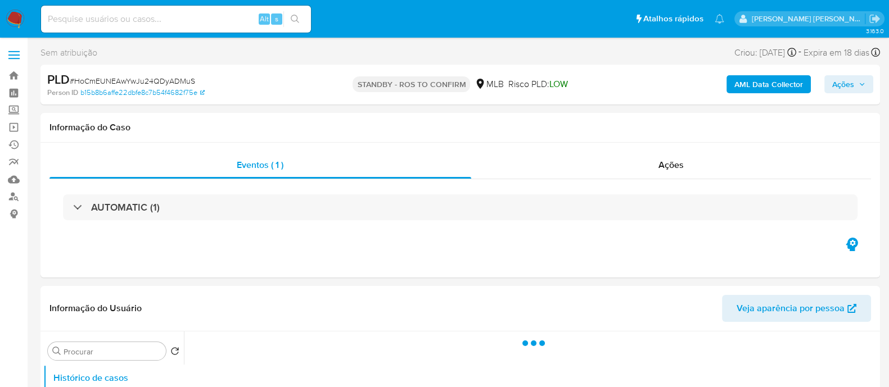
select select "10"
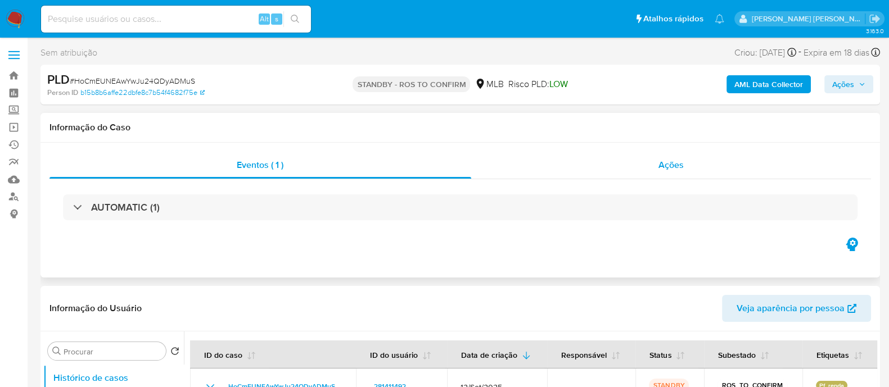
click at [578, 169] on div "Ações" at bounding box center [671, 165] width 400 height 27
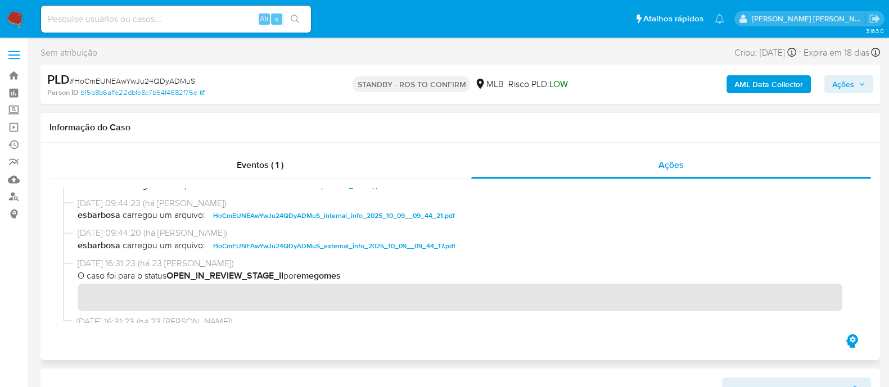
scroll to position [140, 0]
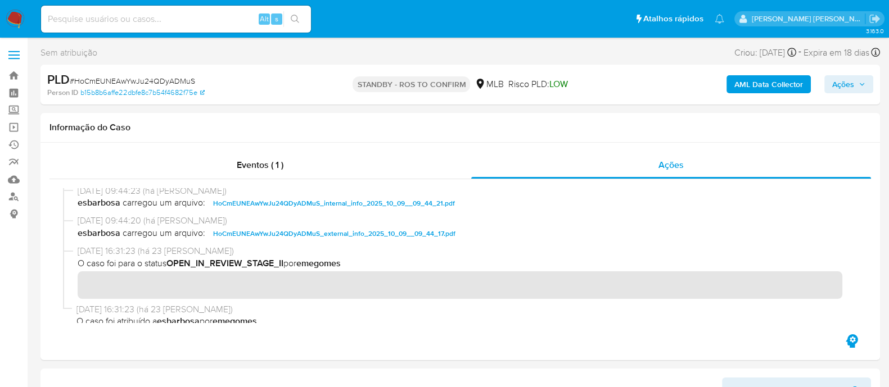
click at [143, 83] on span "# HoCmEUNEAwYwJu24QDyADMuS" at bounding box center [132, 80] width 125 height 11
copy span "HoCmEUNEAwYwJu24QDyADMuS"
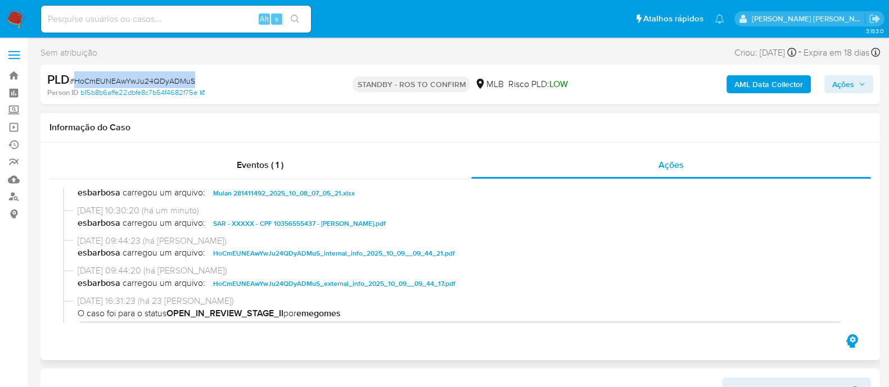
scroll to position [70, 0]
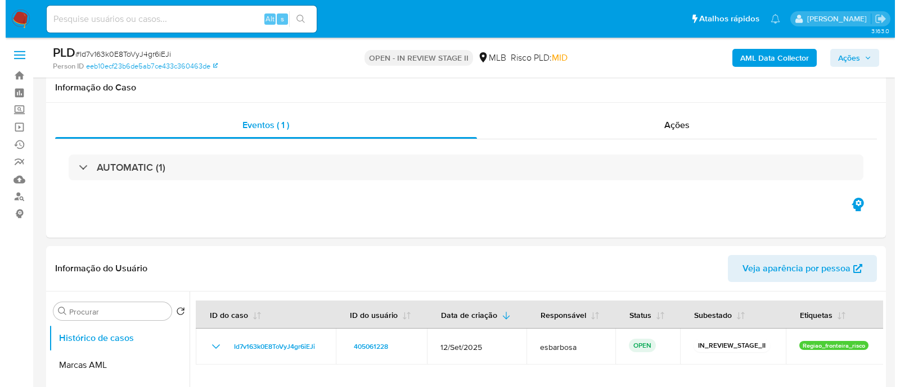
scroll to position [211, 0]
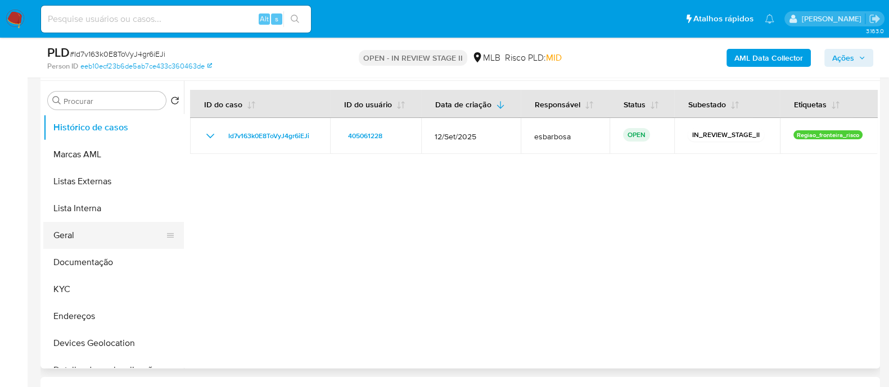
click at [100, 240] on button "Geral" at bounding box center [109, 235] width 132 height 27
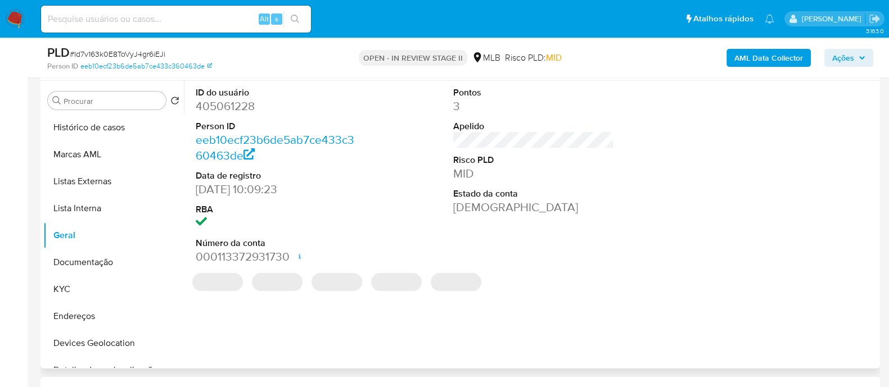
click at [235, 108] on dd "405061228" at bounding box center [276, 106] width 161 height 16
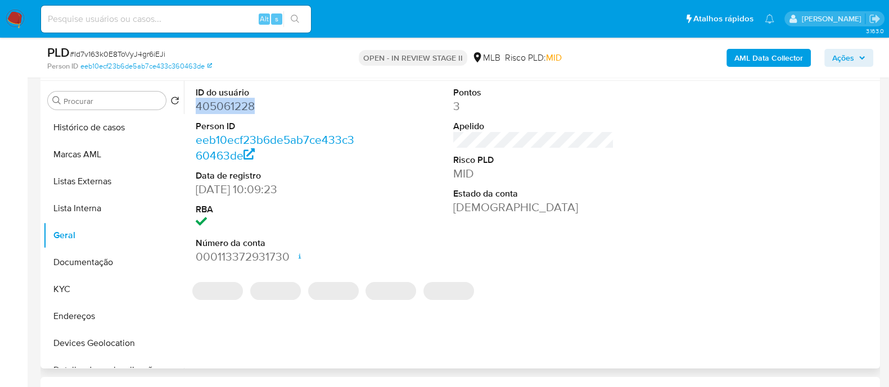
click at [235, 108] on dd "405061228" at bounding box center [276, 106] width 161 height 16
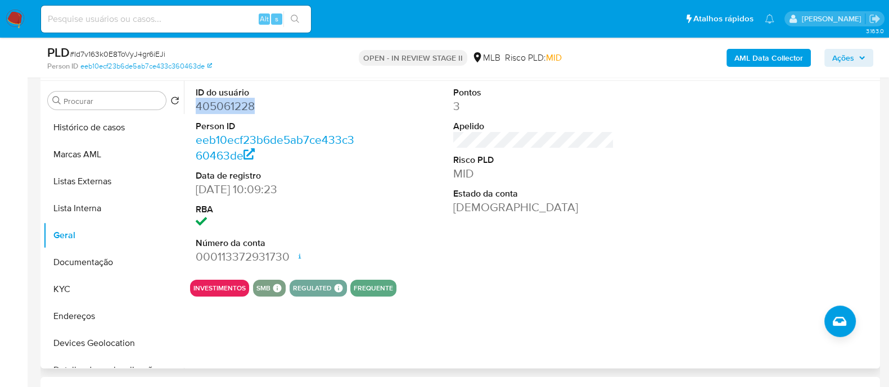
copy dd "405061228"
click at [756, 64] on b "AML Data Collector" at bounding box center [768, 58] width 69 height 18
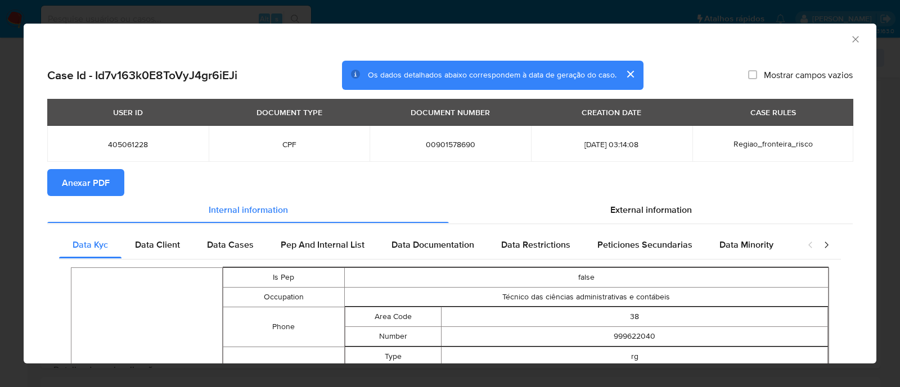
click at [87, 175] on span "Anexar PDF" at bounding box center [86, 182] width 48 height 25
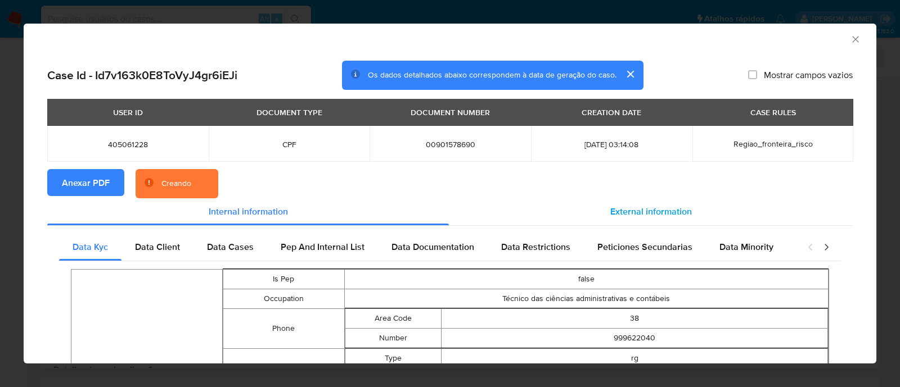
click at [650, 212] on span "External information" at bounding box center [651, 211] width 82 height 13
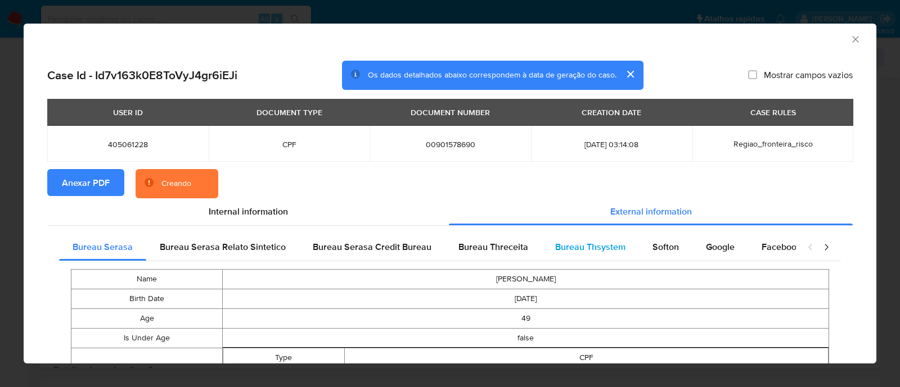
click at [571, 245] on span "Bureau Thsystem" at bounding box center [590, 247] width 70 height 13
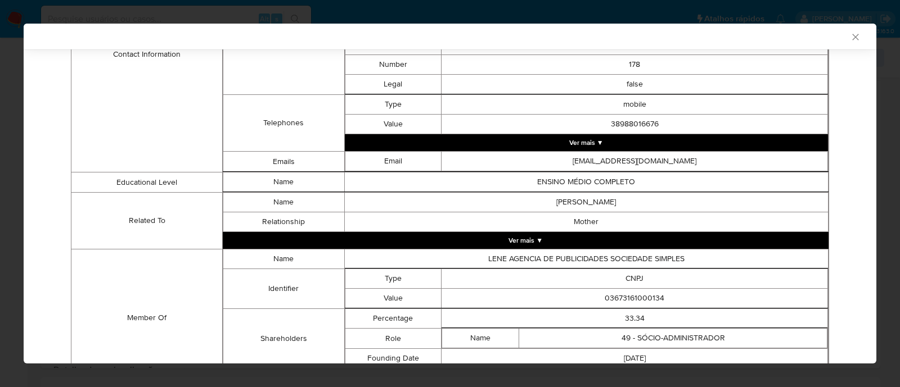
scroll to position [633, 0]
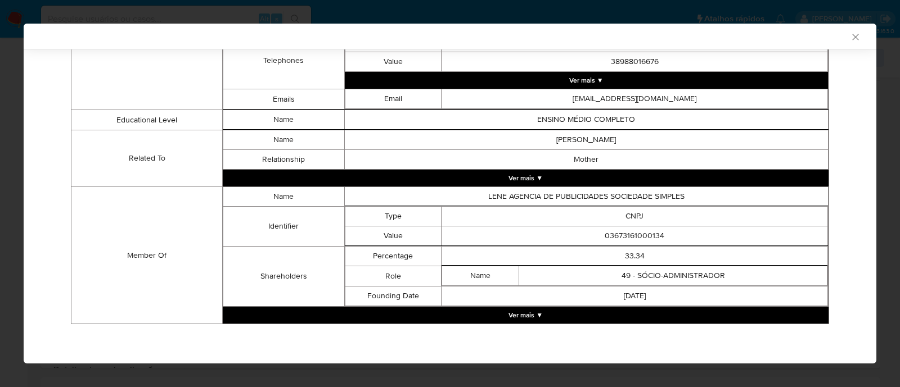
click at [598, 317] on button "Ver mais ▼" at bounding box center [526, 315] width 606 height 17
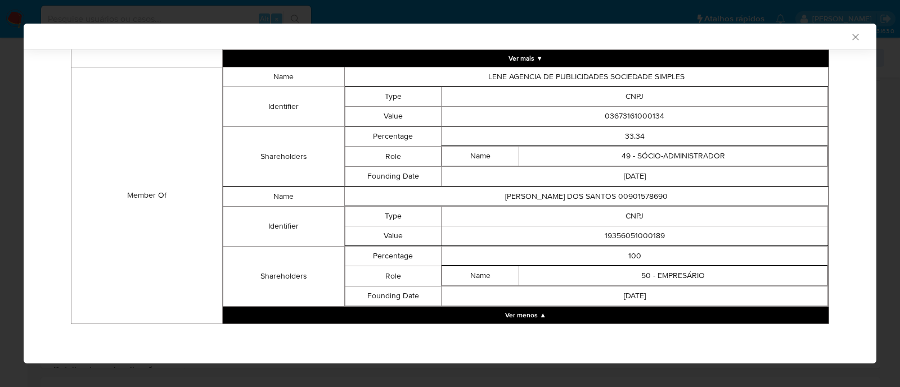
scroll to position [754, 0]
click at [635, 107] on td "03673161000134" at bounding box center [634, 117] width 386 height 20
click at [633, 113] on td "03673161000134" at bounding box center [634, 117] width 386 height 20
copy td "03673161000134"
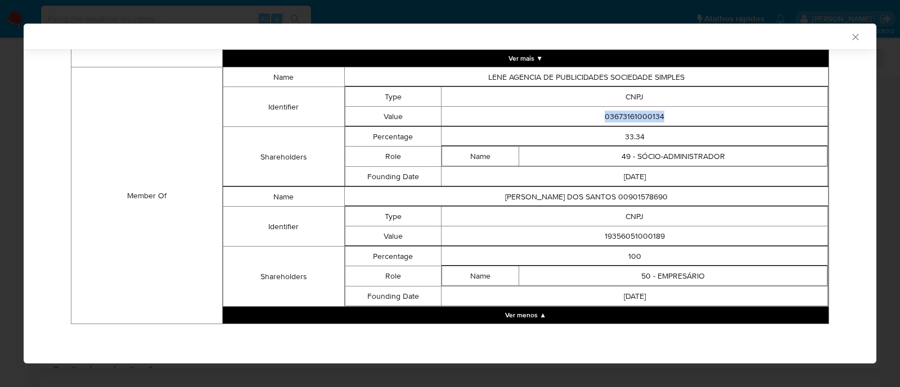
copy td "03673161000134"
click at [638, 235] on td "19356051000189" at bounding box center [634, 237] width 386 height 20
copy td "19356051000189"
